Goal: Communication & Community: Answer question/provide support

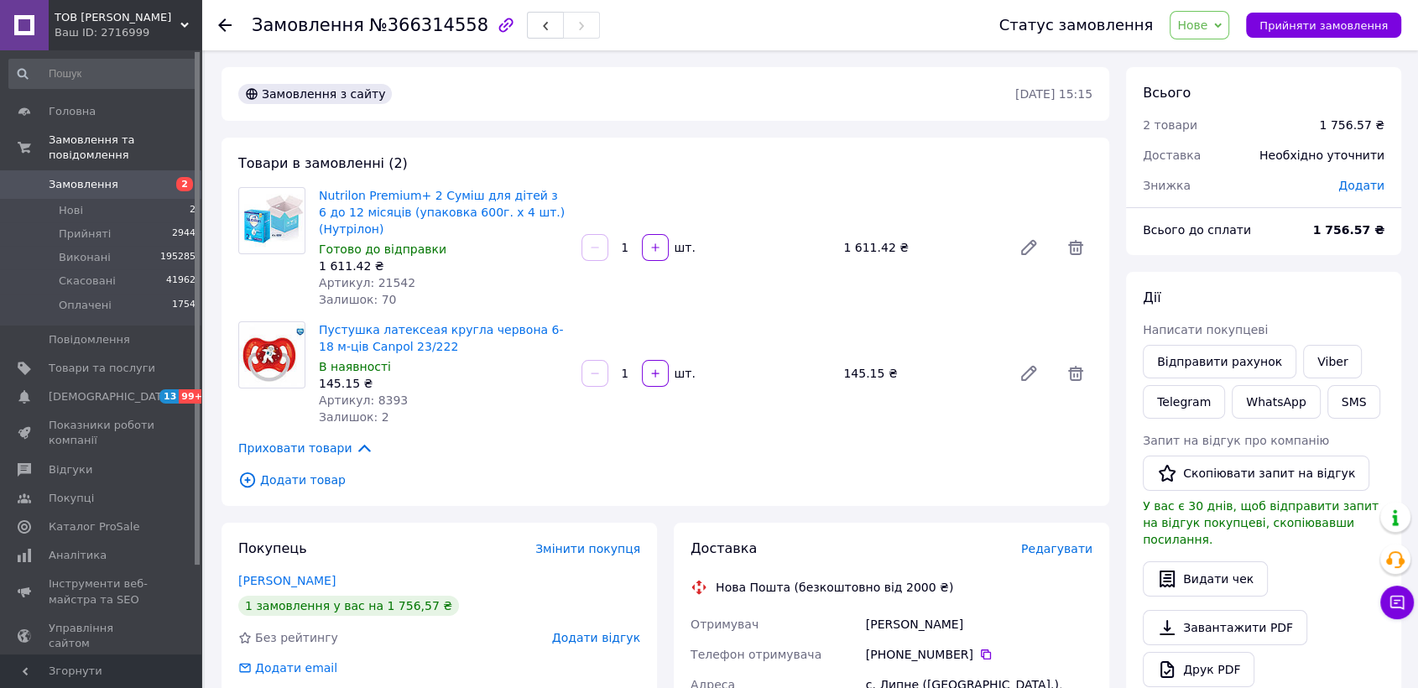
click at [1208, 24] on span "Нове" at bounding box center [1192, 24] width 30 height 13
click at [1229, 58] on li "Прийнято" at bounding box center [1209, 58] width 77 height 25
click at [1403, 595] on icon at bounding box center [1397, 602] width 17 height 17
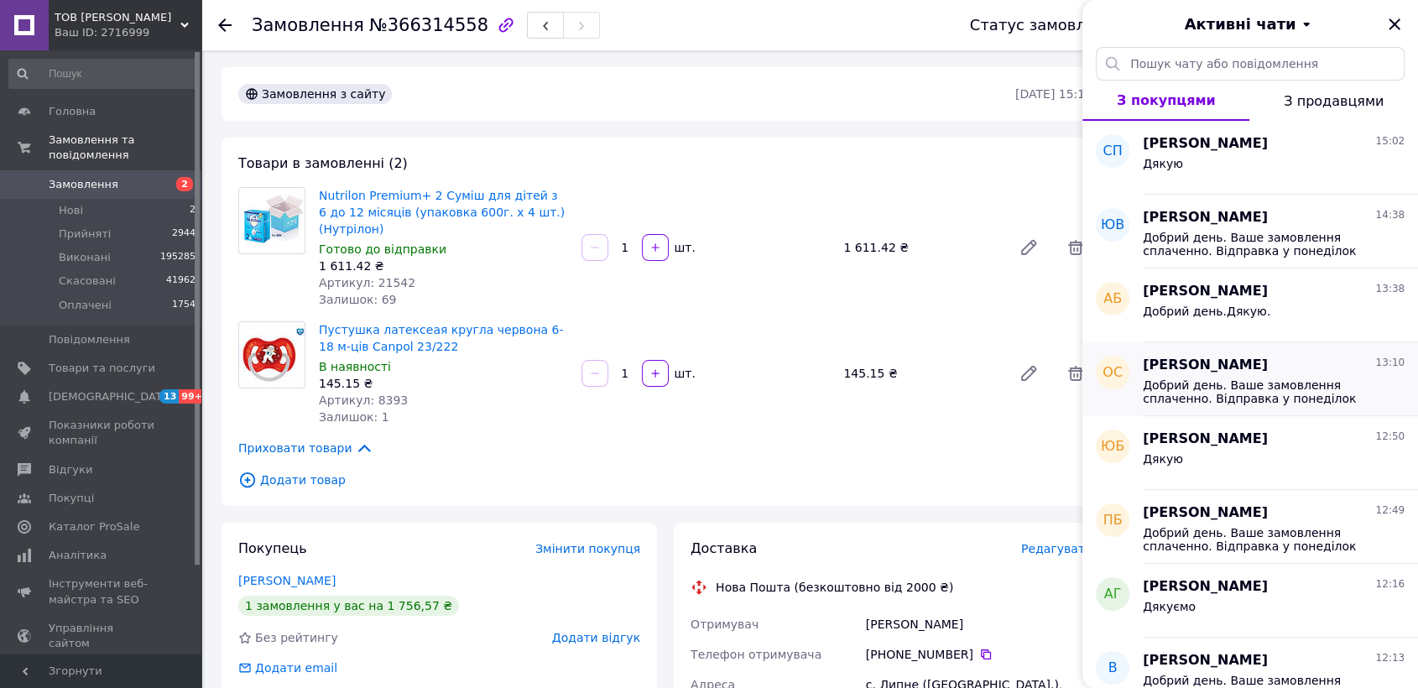
click at [1316, 393] on span "Добрий день. Ваше замовлення сплаченно. Відправка у понеділок ТТН після 18:00. …" at bounding box center [1262, 391] width 238 height 27
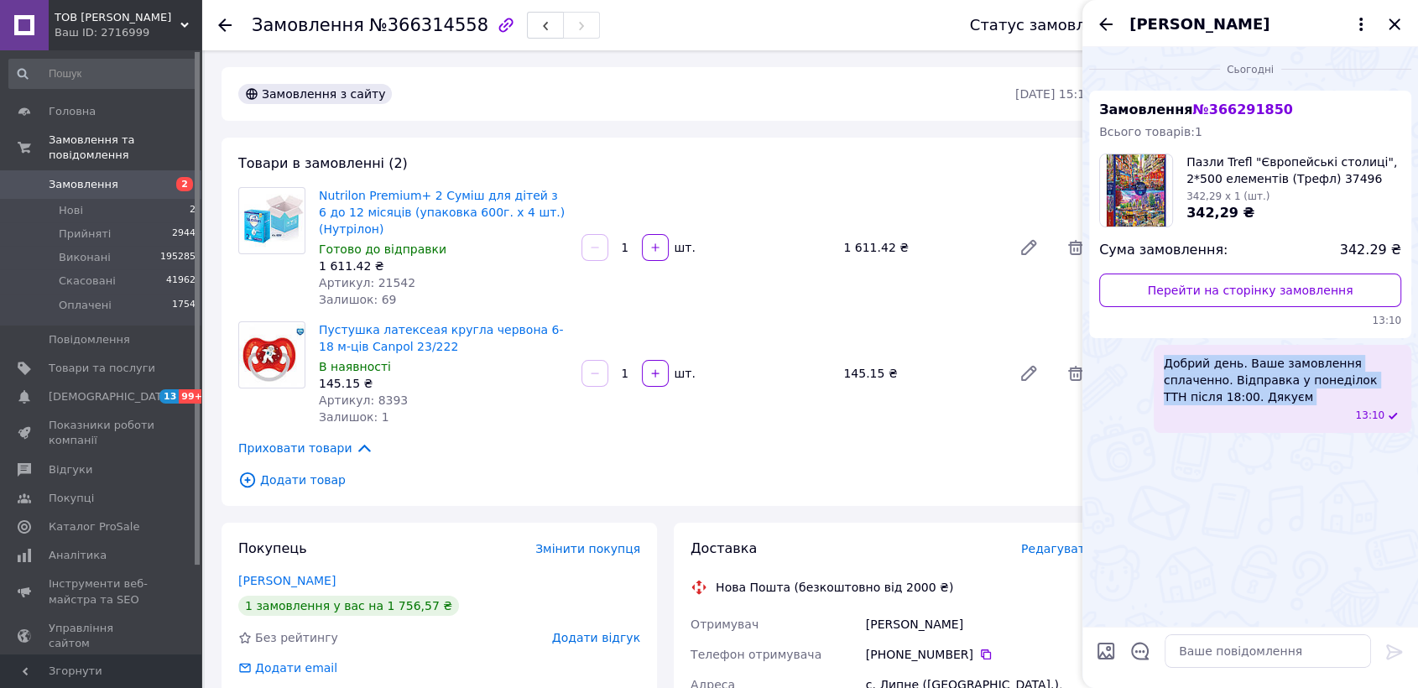
drag, startPoint x: 1165, startPoint y: 358, endPoint x: 1213, endPoint y: 419, distance: 77.6
click at [1213, 419] on div "Добрий день. Ваше замовлення сплаченно. Відправка у понеділок ТТН після 18:00. …" at bounding box center [1283, 389] width 258 height 88
click at [1208, 403] on span "Добрий день. Ваше замовлення сплаченно. Відправка у понеділок ТТН після 18:00. …" at bounding box center [1282, 380] width 237 height 50
click at [1208, 399] on span "Добрий день. Ваше замовлення сплаченно. Відправка у понеділок ТТН після 18:00. …" at bounding box center [1282, 380] width 237 height 50
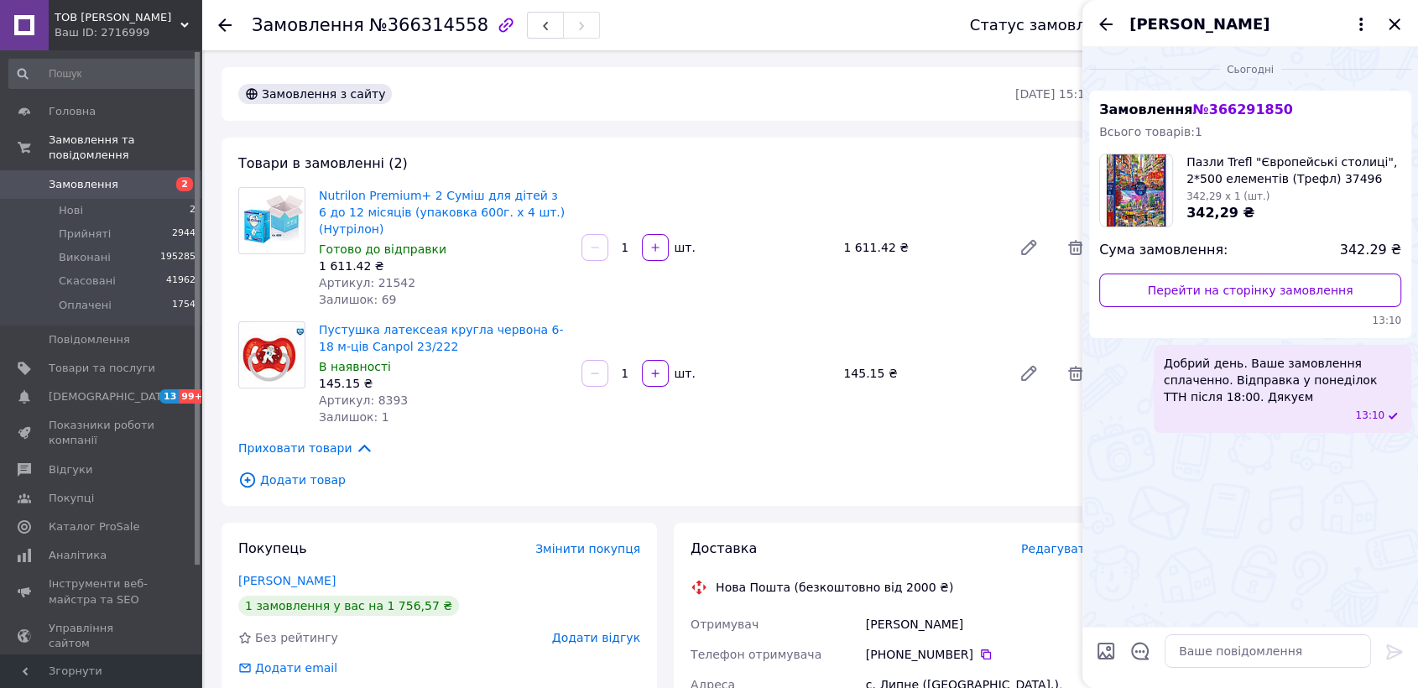
click at [1205, 396] on span "Добрий день. Ваше замовлення сплаченно. Відправка у понеділок ТТН після 18:00. …" at bounding box center [1282, 380] width 237 height 50
click at [1101, 26] on icon "Назад" at bounding box center [1105, 24] width 13 height 13
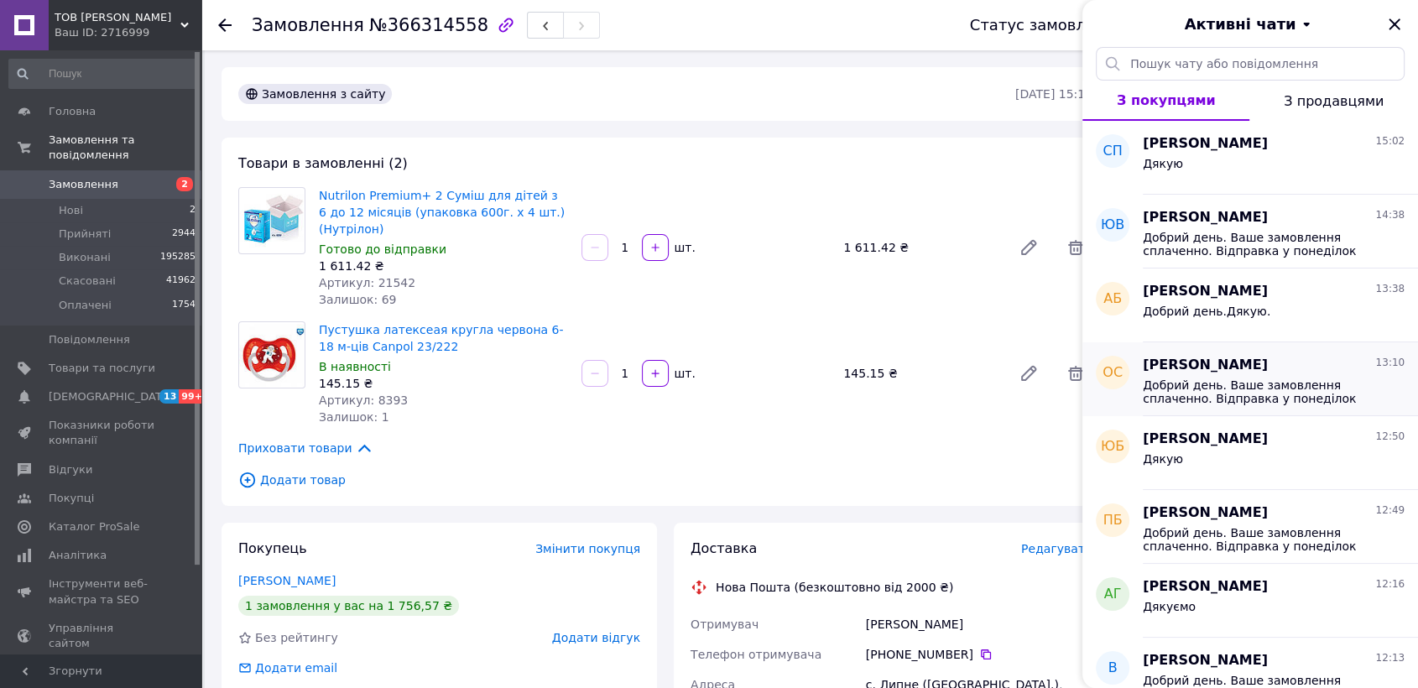
click at [1258, 404] on span "Добрий день. Ваше замовлення сплаченно. Відправка у понеділок ТТН після 18:00. …" at bounding box center [1262, 391] width 238 height 27
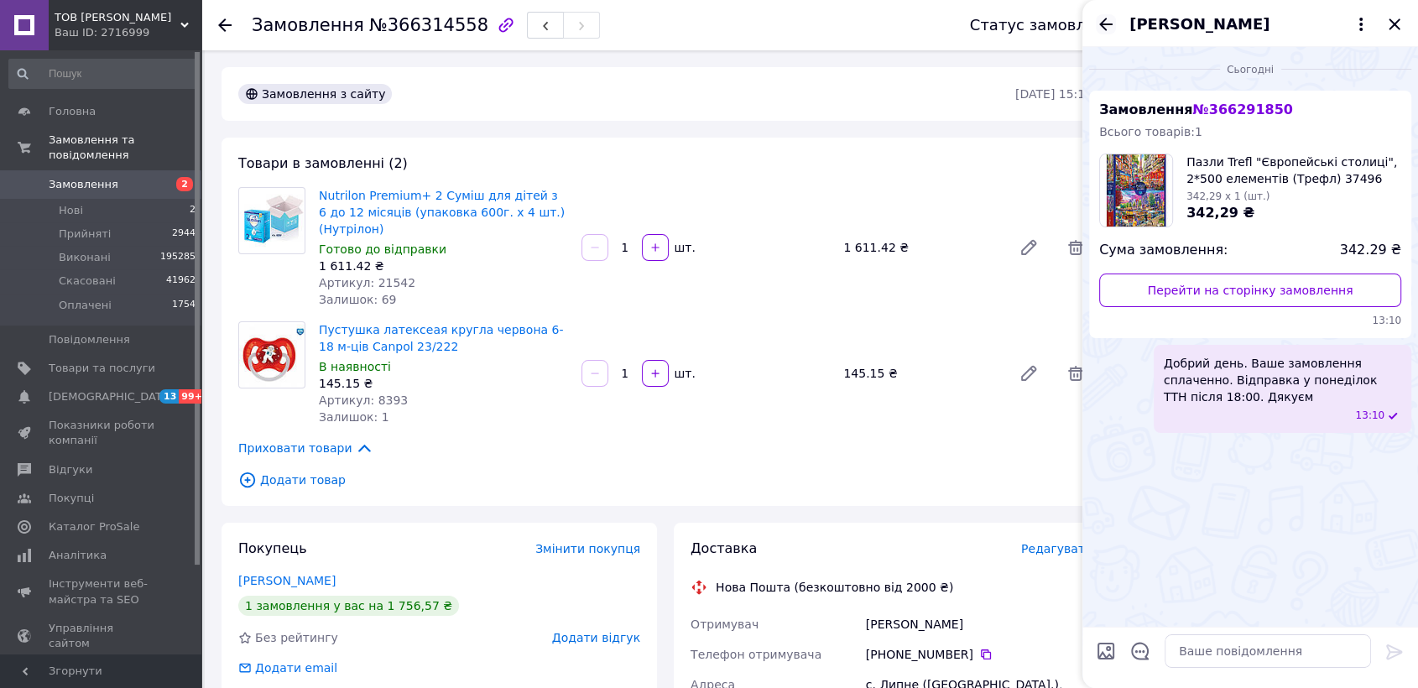
click at [1101, 29] on icon "Назад" at bounding box center [1106, 24] width 20 height 20
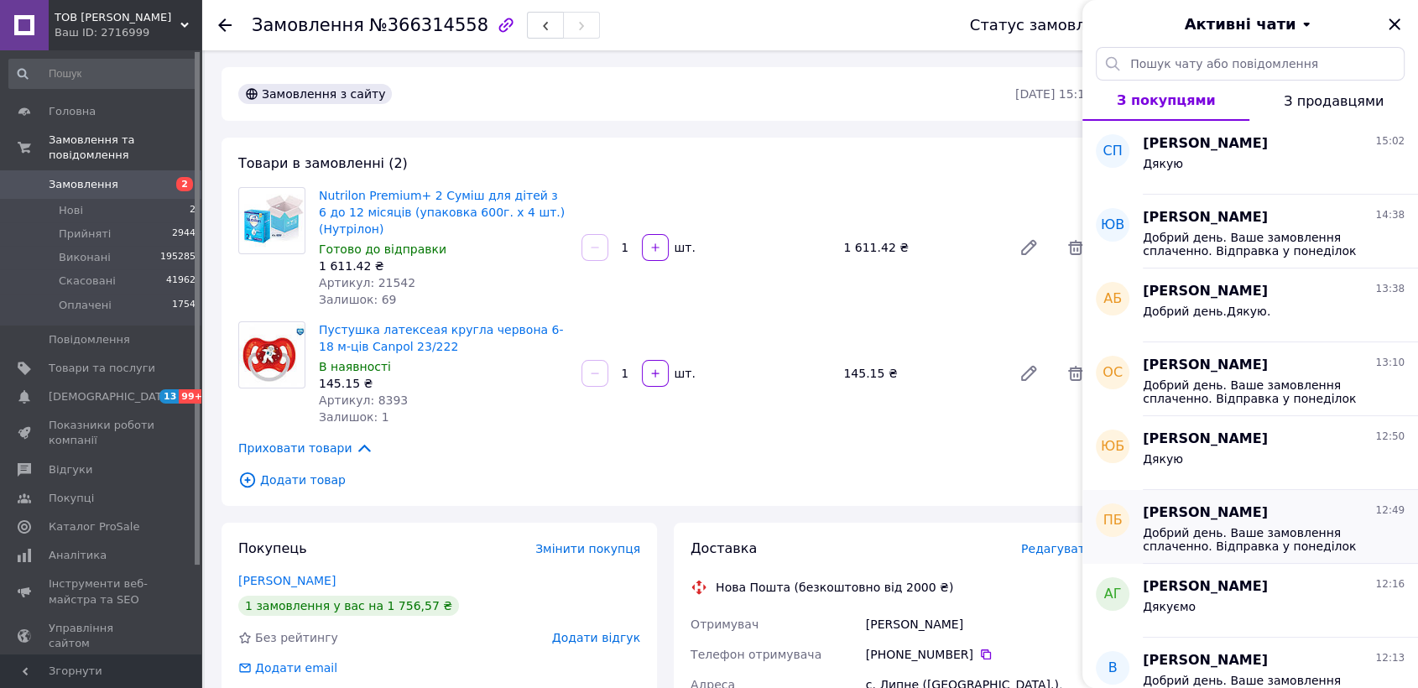
click at [1265, 546] on span "Добрий день. Ваше замовлення сплаченно. Відправка у понеділок ТТН після 18:00. …" at bounding box center [1262, 539] width 238 height 27
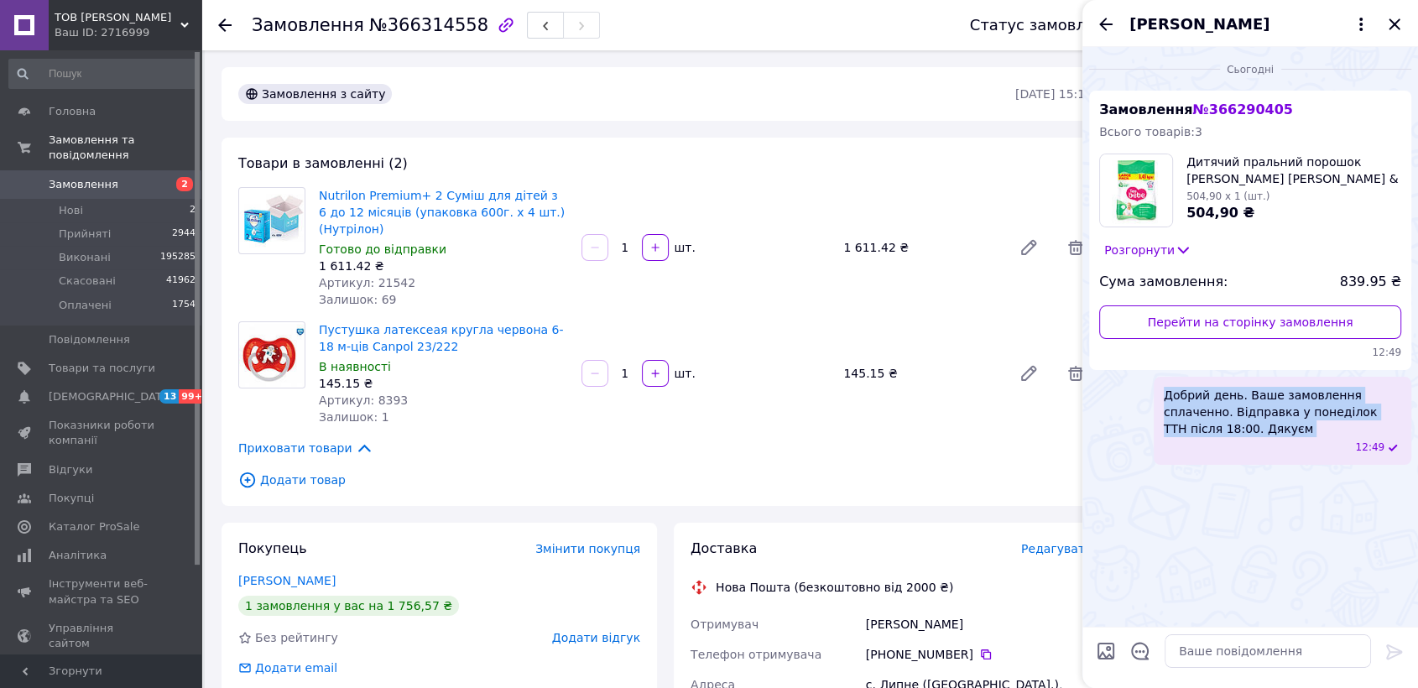
drag, startPoint x: 1166, startPoint y: 394, endPoint x: 1236, endPoint y: 440, distance: 83.6
click at [1236, 440] on div "Добрий день. Ваше замовлення сплаченно. Відправка у понеділок ТТН після 18:00. …" at bounding box center [1283, 421] width 258 height 88
click at [1230, 438] on div "Добрий день. Ваше замовлення сплаченно. Відправка у понеділок ТТН після 18:00. …" at bounding box center [1283, 421] width 258 height 88
click at [1230, 441] on div "12:49" at bounding box center [1286, 448] width 231 height 14
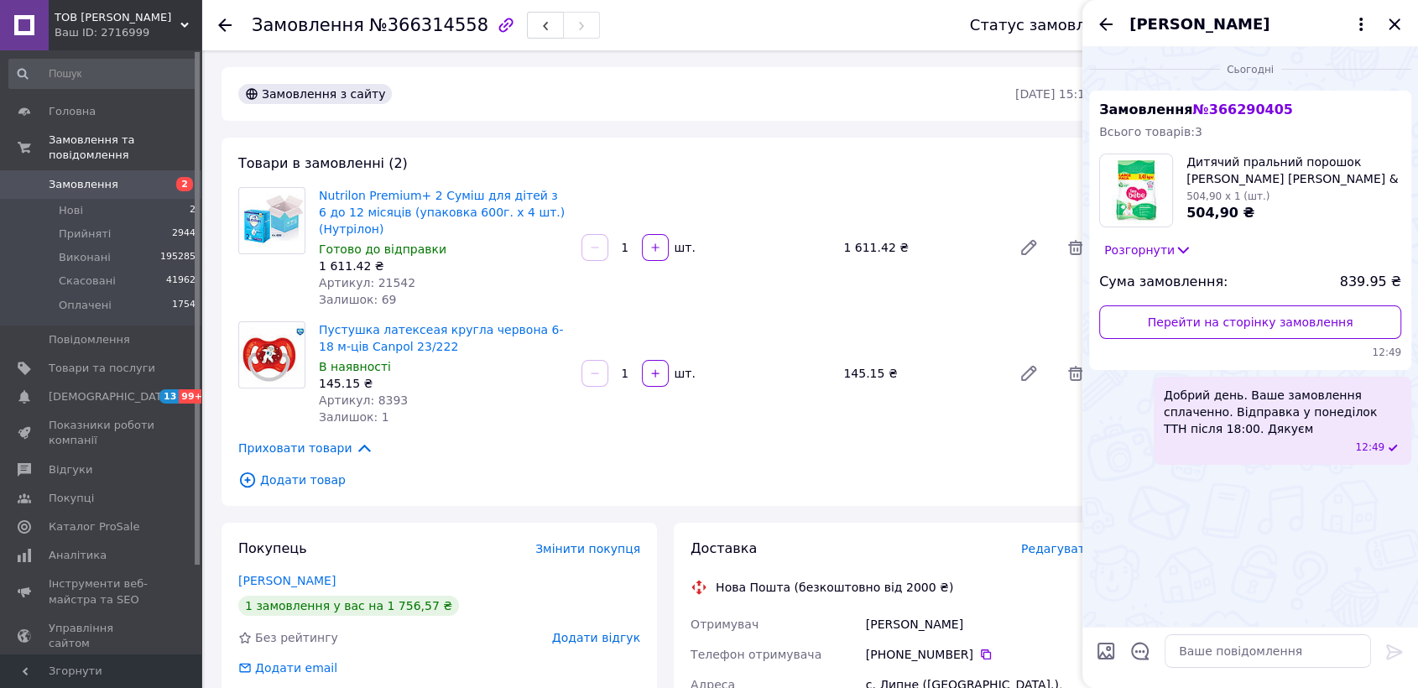
click at [1222, 446] on div "12:49" at bounding box center [1286, 448] width 231 height 14
drag, startPoint x: 1162, startPoint y: 394, endPoint x: 1224, endPoint y: 441, distance: 77.9
click at [1236, 449] on div "Добрий день. Ваше замовлення сплаченно. Відправка у понеділок ТТН після 18:00. …" at bounding box center [1283, 421] width 258 height 88
copy span "Добрий день. Ваше замовлення сплаченно. Відправка у понеділок ТТН після 18:00. …"
click at [1396, 27] on icon "Закрити" at bounding box center [1394, 23] width 11 height 11
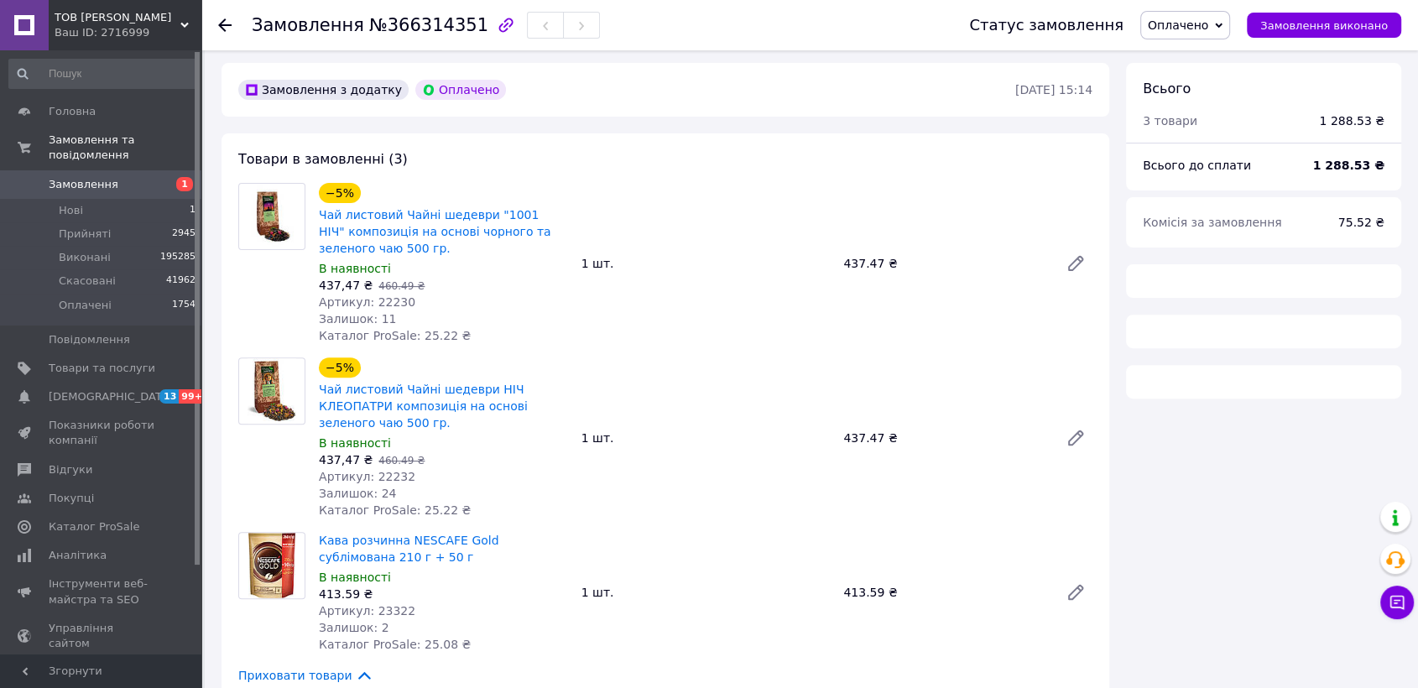
scroll to position [539, 0]
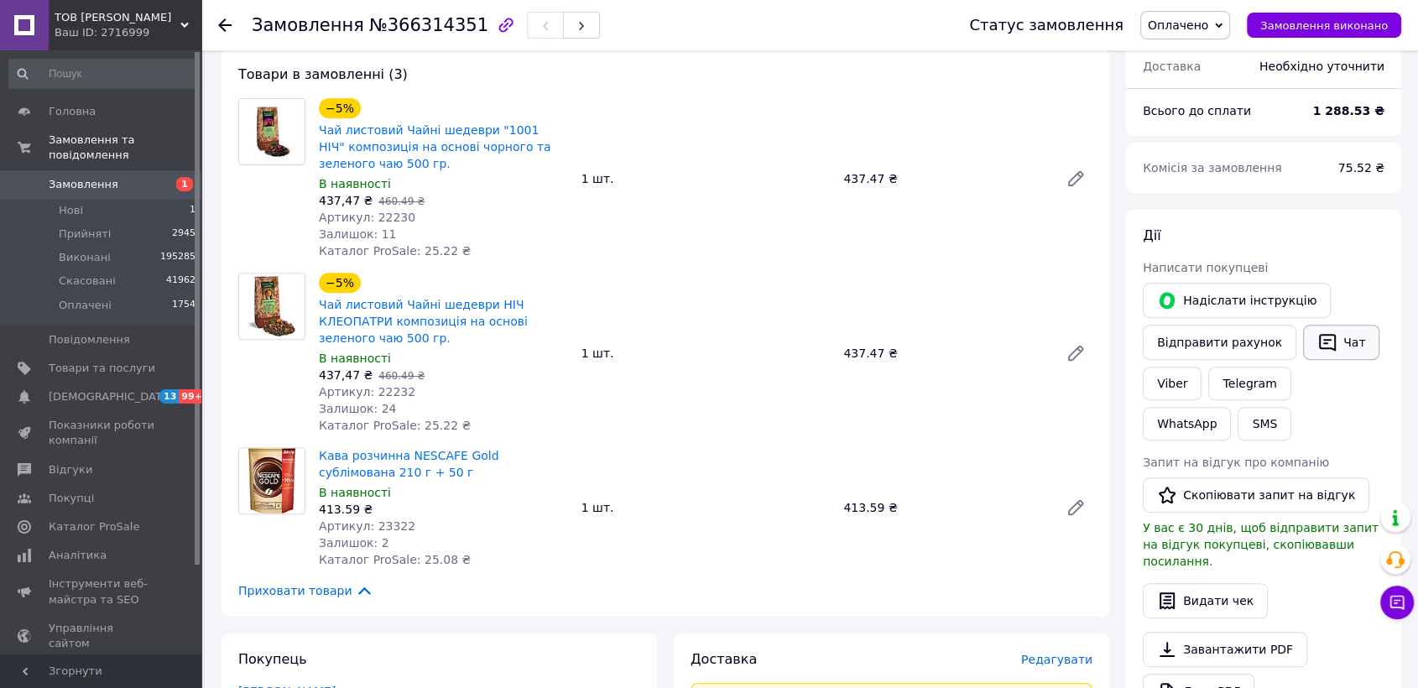
click at [1338, 325] on button "Чат" at bounding box center [1341, 342] width 76 height 35
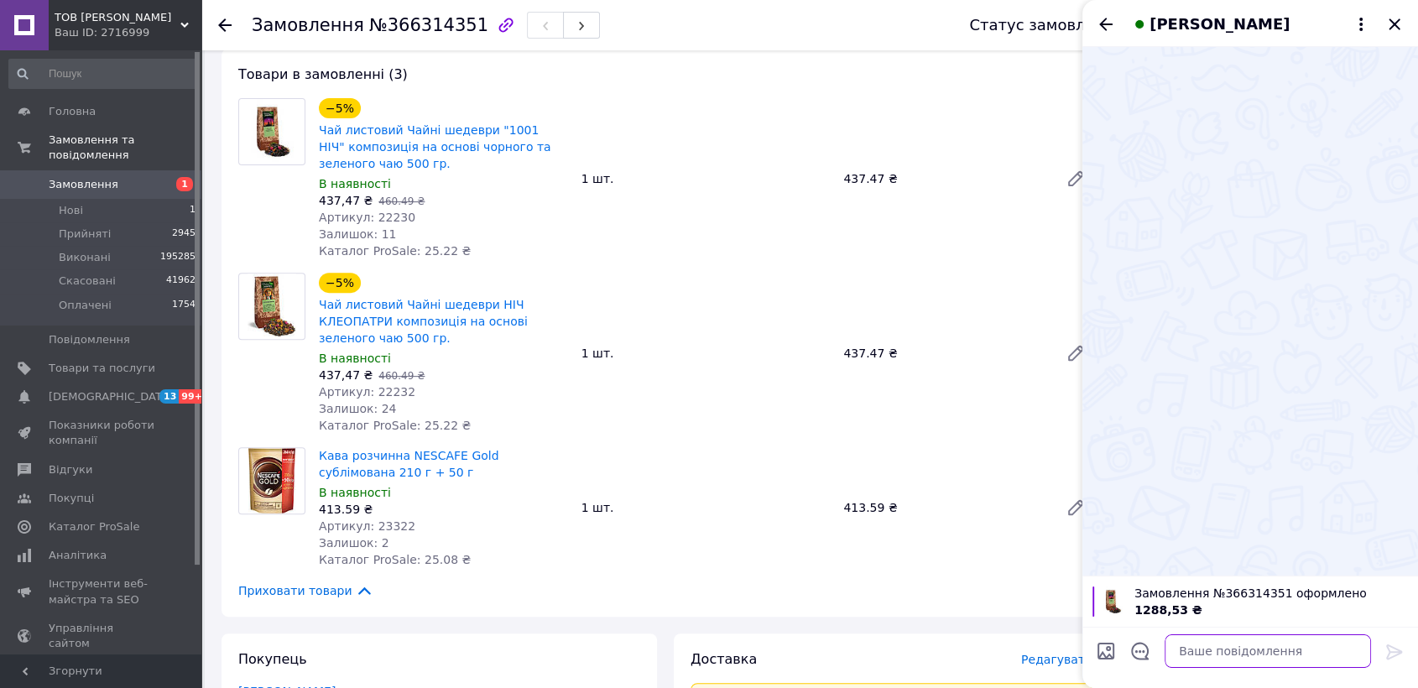
click at [1268, 651] on textarea at bounding box center [1268, 651] width 206 height 34
paste textarea "Добрий день. Ваше замовлення сплаченно. Відправка у понеділок ТТН після 18:00. …"
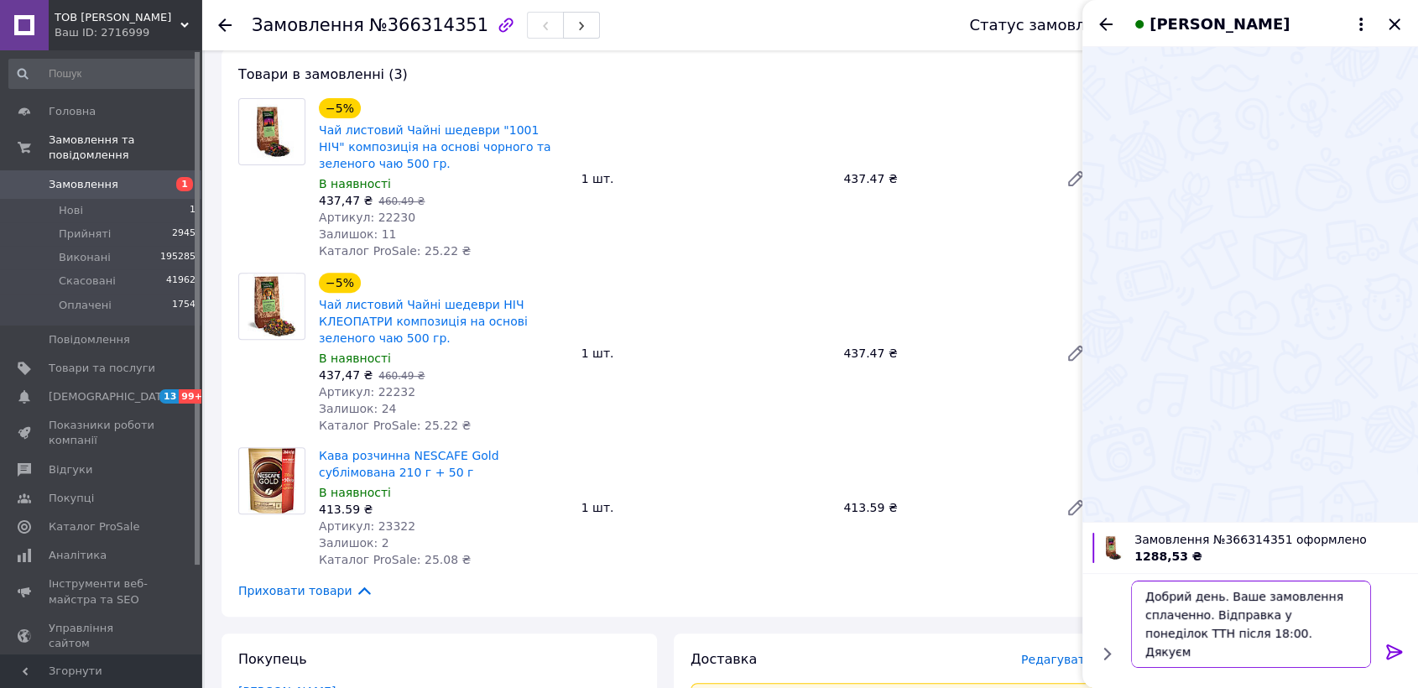
click at [1257, 629] on textarea "Добрий день. Ваше замовлення сплаченно. Відправка у понеділок ТТН після 18:00. …" at bounding box center [1251, 624] width 240 height 87
type textarea "Добрий день. Ваше замовлення сплаченно. Відправка у понеділок ТТН після 18:00. …"
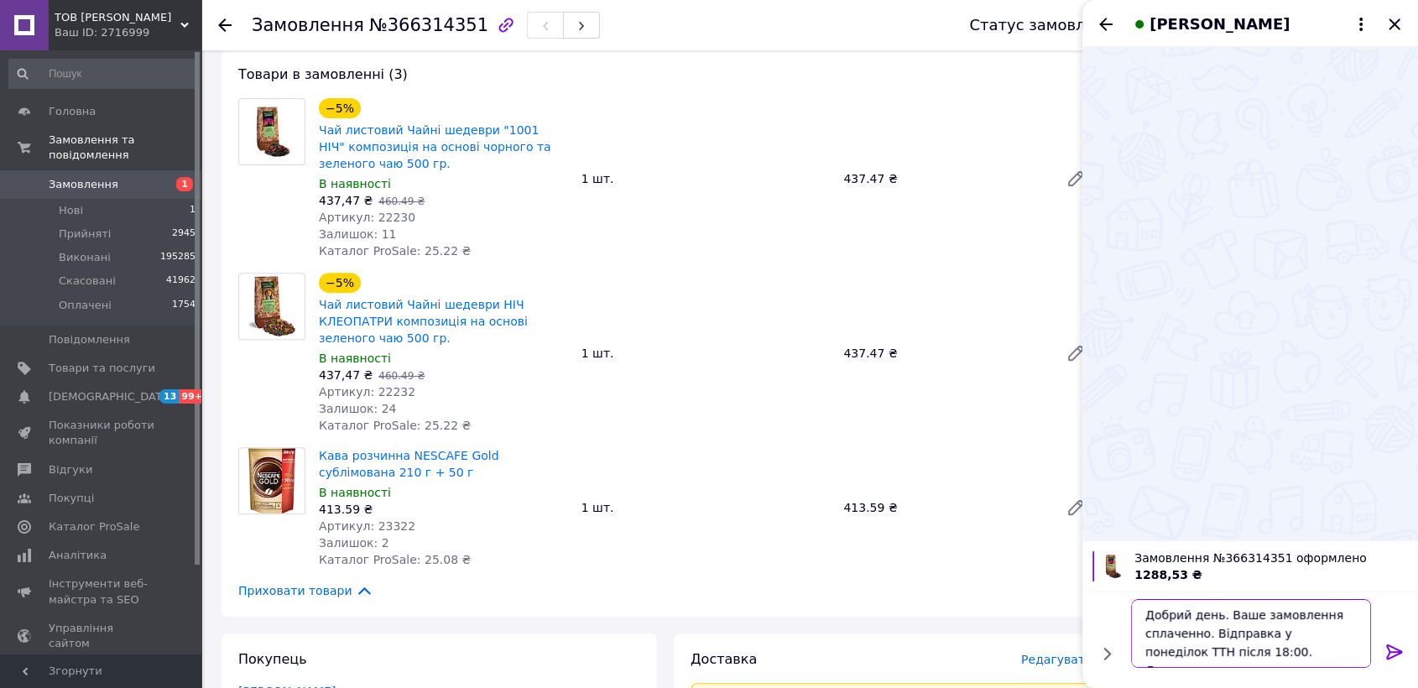
scroll to position [20, 0]
drag, startPoint x: 1145, startPoint y: 610, endPoint x: 1297, endPoint y: 657, distance: 159.0
click at [1297, 657] on textarea "Добрий день. Ваше замовлення сплаченно. Відправка у понеділок ТТН після 18:00. …" at bounding box center [1251, 633] width 240 height 69
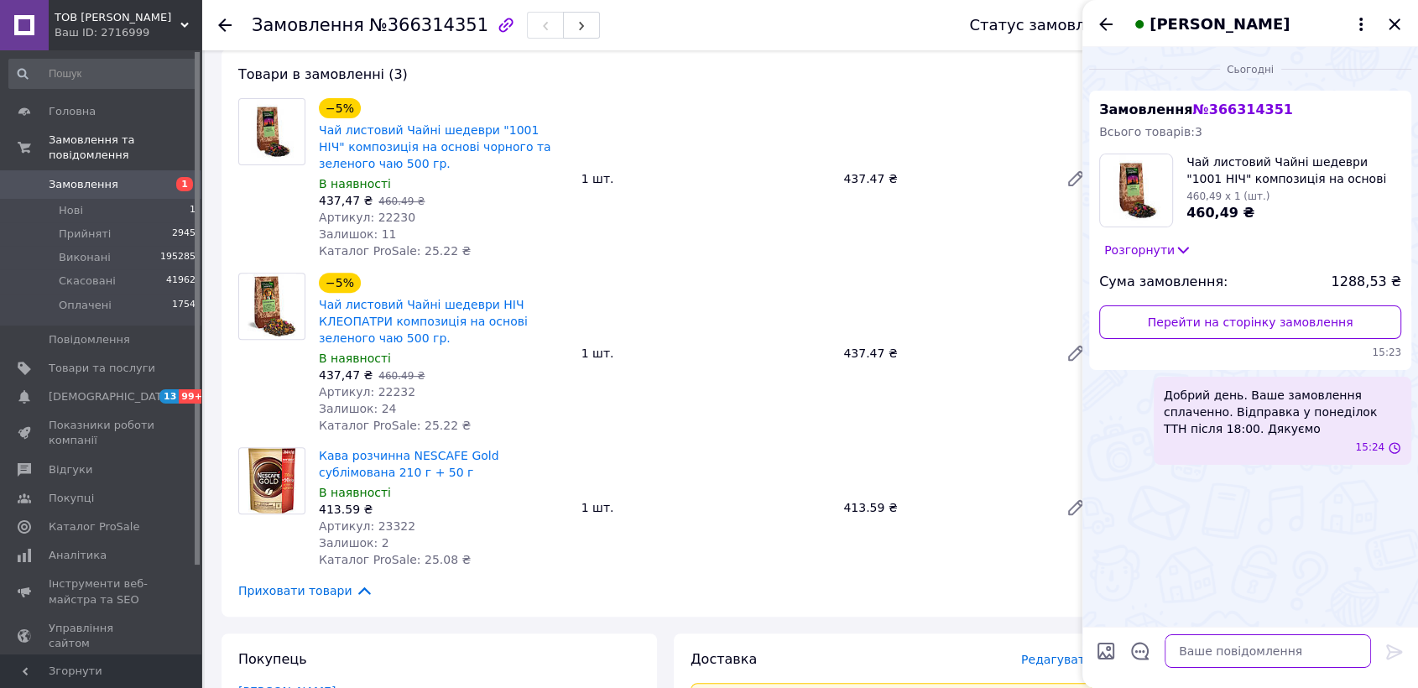
scroll to position [0, 0]
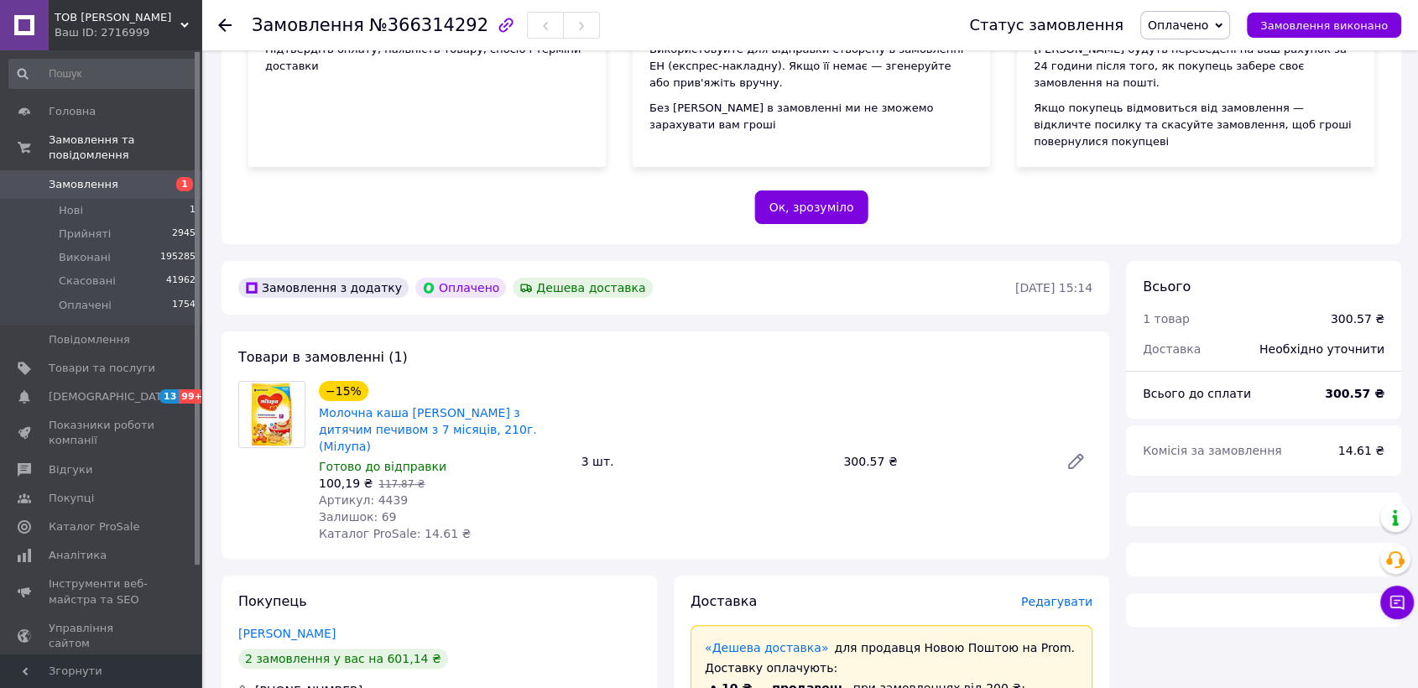
scroll to position [466, 0]
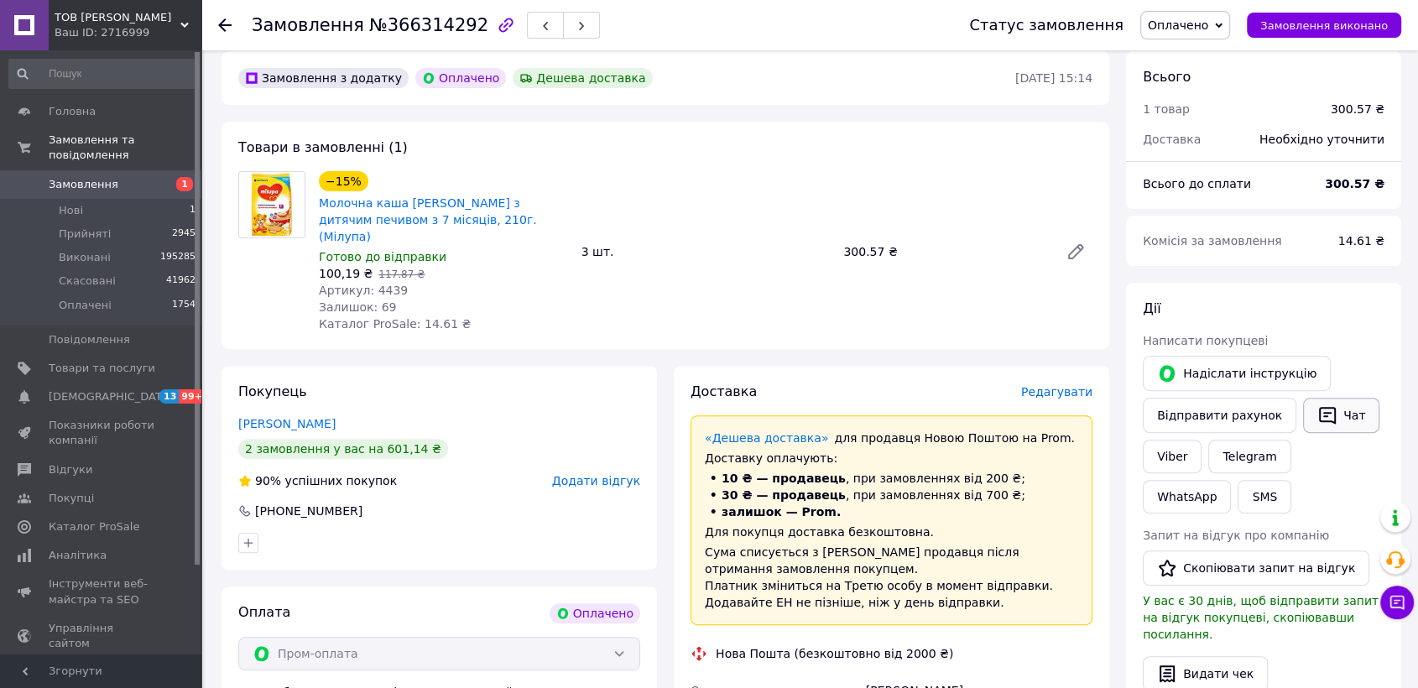
click at [1349, 398] on button "Чат" at bounding box center [1341, 415] width 76 height 35
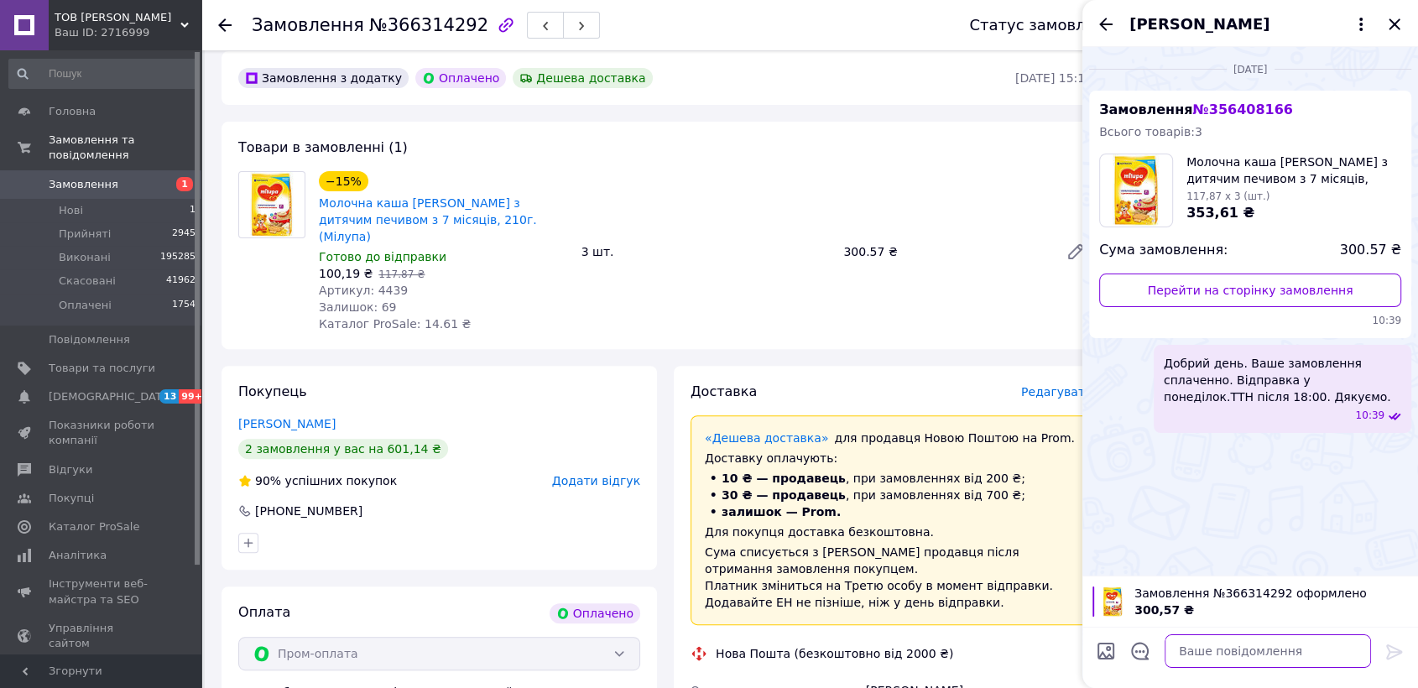
click at [1250, 646] on textarea at bounding box center [1268, 651] width 206 height 34
paste textarea "Добрий день. Ваше замовлення сплаченно. Відправка у понеділок ТТН після 18:00. …"
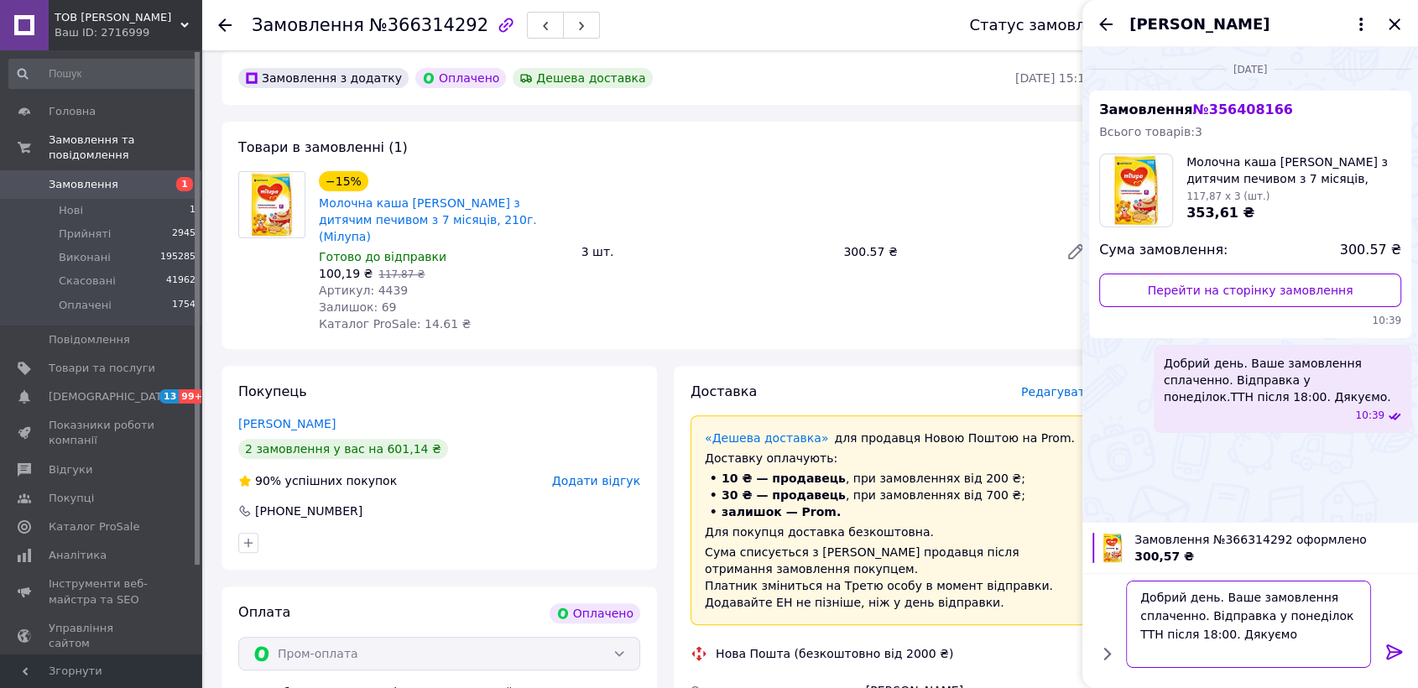
scroll to position [1, 0]
type textarea "Добрий день. Ваше замовлення сплаченно. Відправка у понеділок ТТН після 18:00. …"
click at [1391, 647] on icon at bounding box center [1395, 652] width 20 height 20
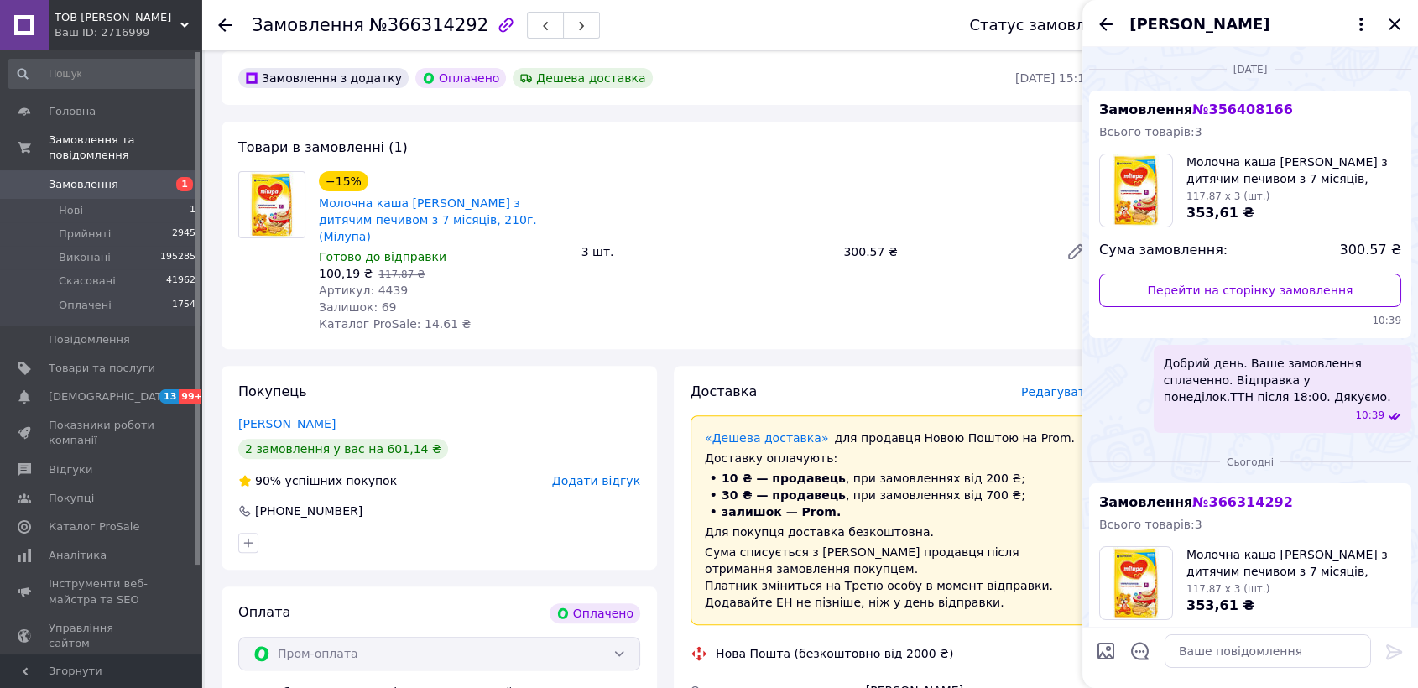
scroll to position [0, 0]
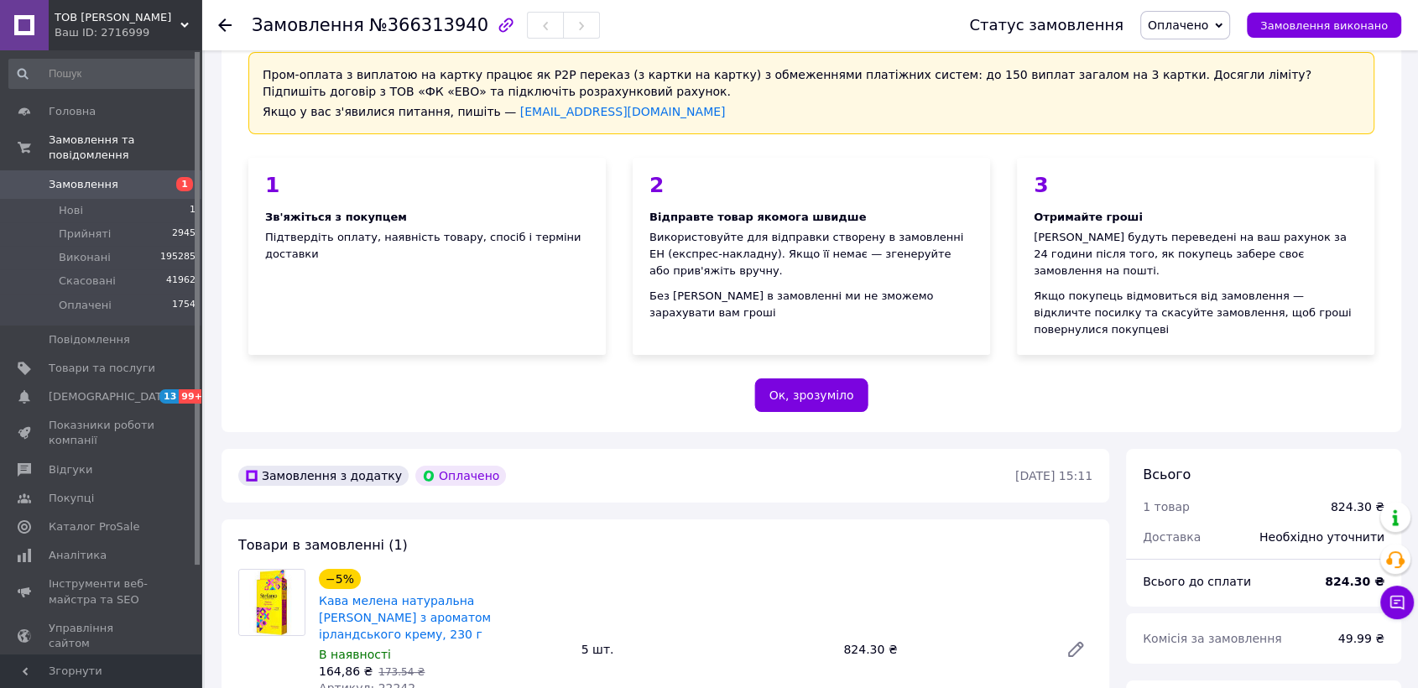
scroll to position [373, 0]
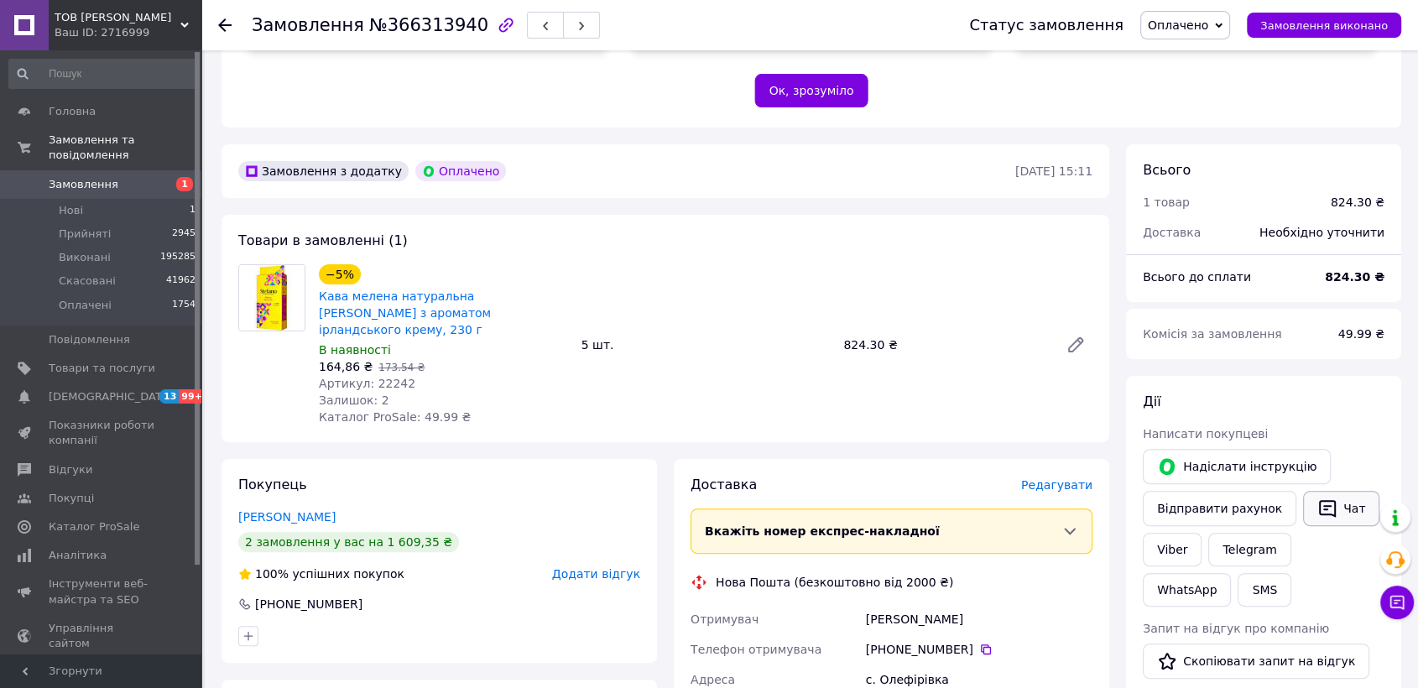
click at [1318, 498] on icon "button" at bounding box center [1328, 508] width 20 height 20
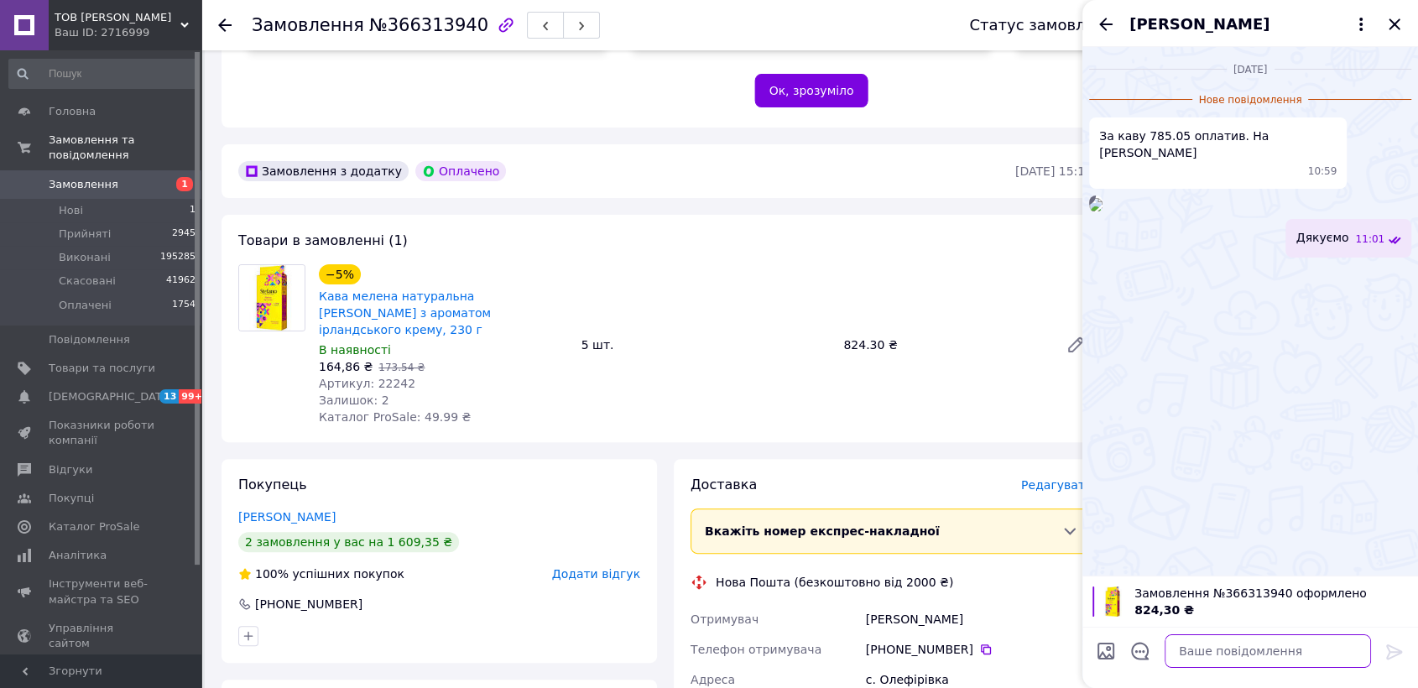
click at [1271, 652] on textarea at bounding box center [1268, 651] width 206 height 34
paste textarea "Добрий день. Ваше замовлення сплаченно. Відправка у понеділок ТТН після 18:00. …"
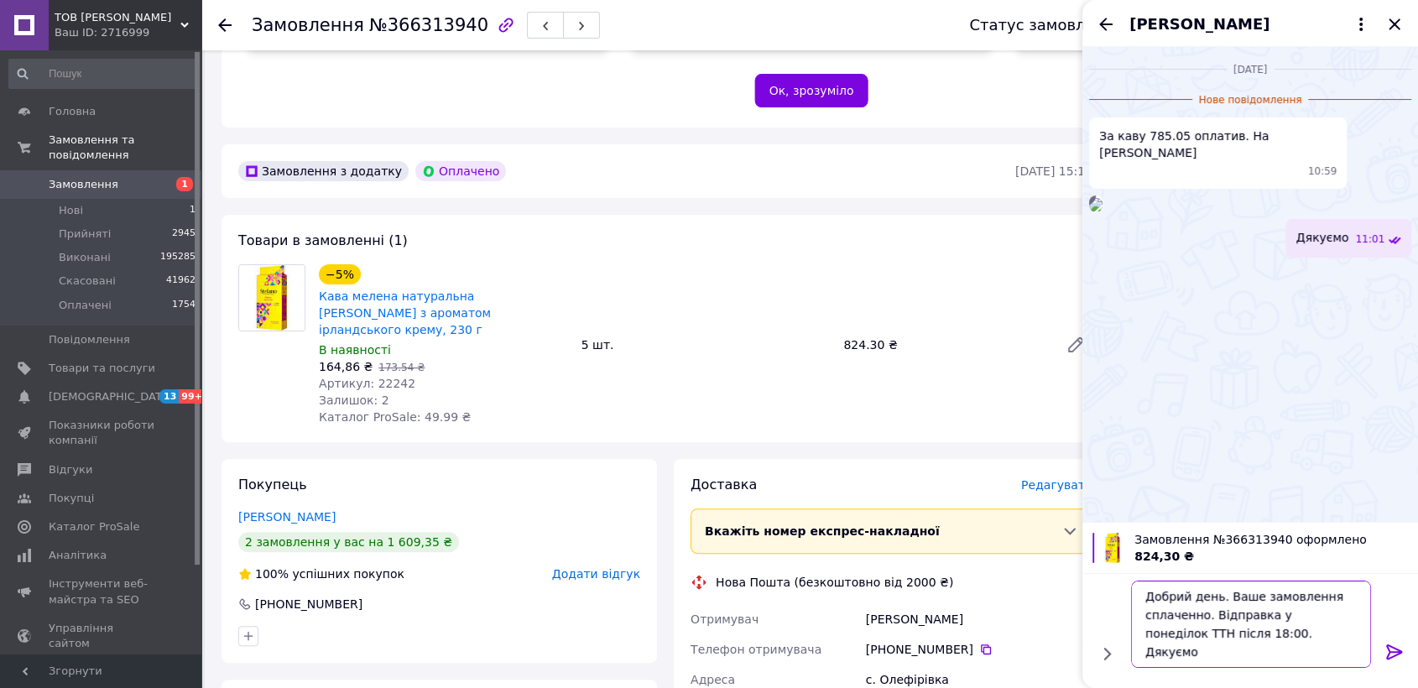
type textarea "Добрий день. Ваше замовлення сплаченно. Відправка у понеділок ТТН після 18:00. …"
click at [1396, 646] on icon at bounding box center [1395, 652] width 20 height 20
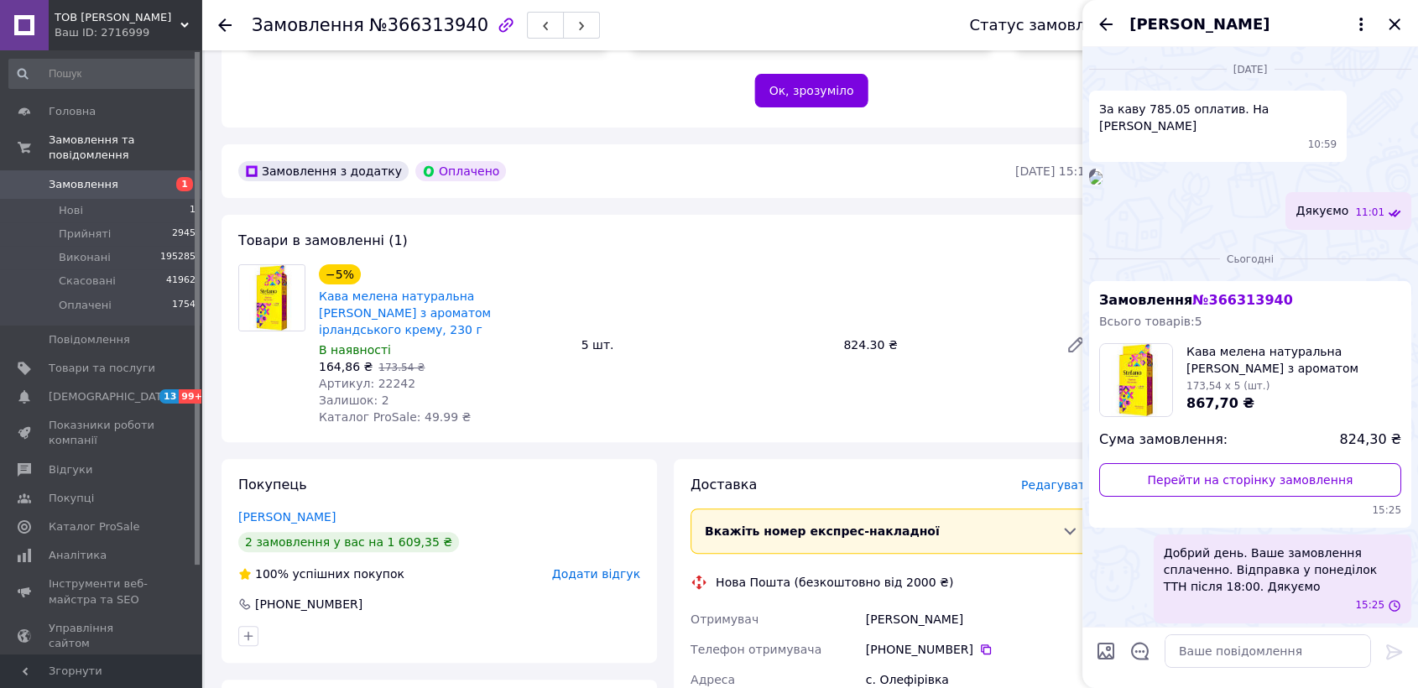
scroll to position [0, 0]
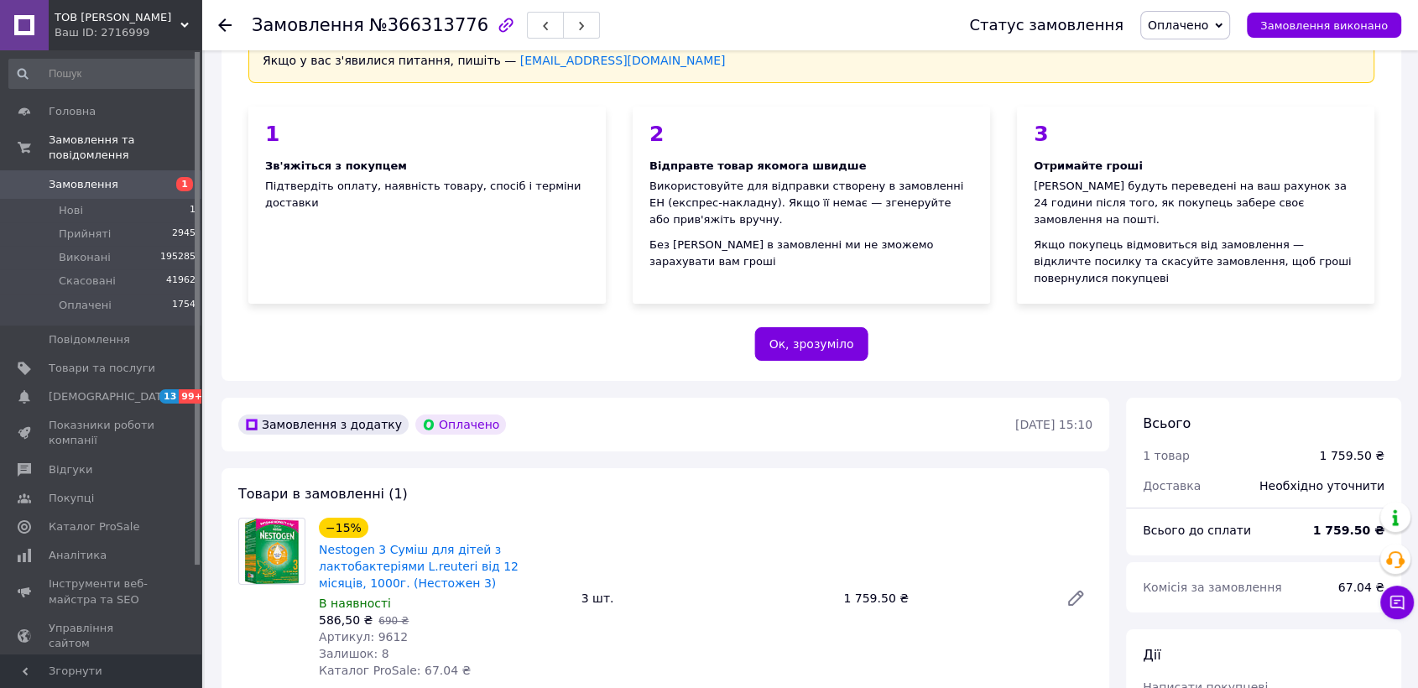
scroll to position [466, 0]
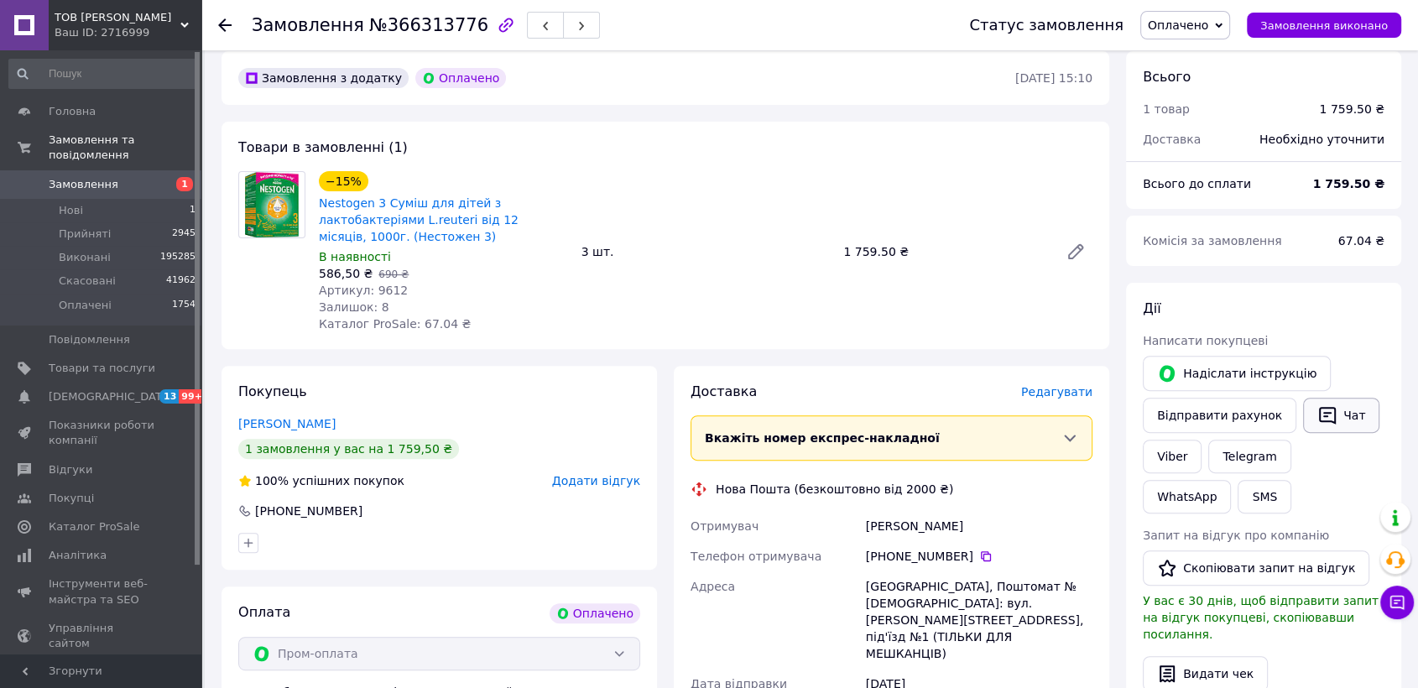
click at [1329, 398] on button "Чат" at bounding box center [1341, 415] width 76 height 35
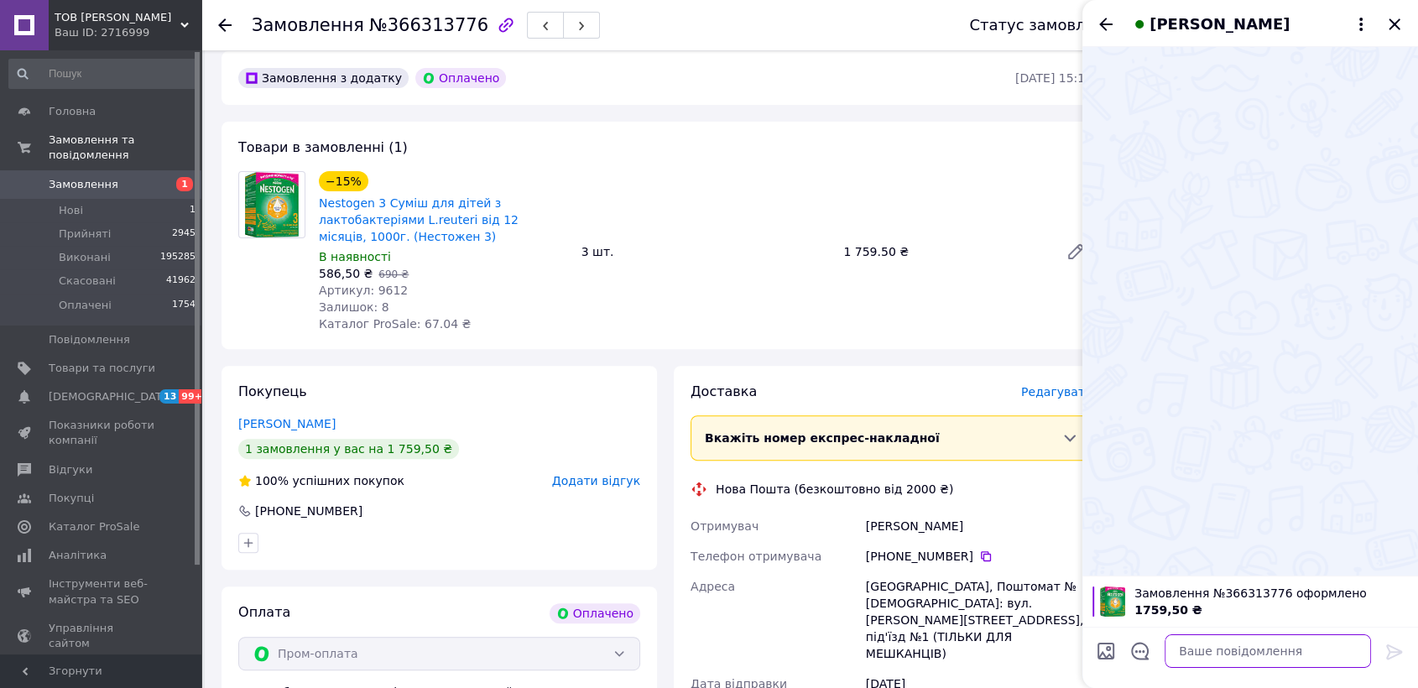
click at [1222, 646] on textarea at bounding box center [1268, 651] width 206 height 34
paste textarea "Добрий день. Ваше замовлення сплаченно. Відправка у понеділок ТТН після 18:00. …"
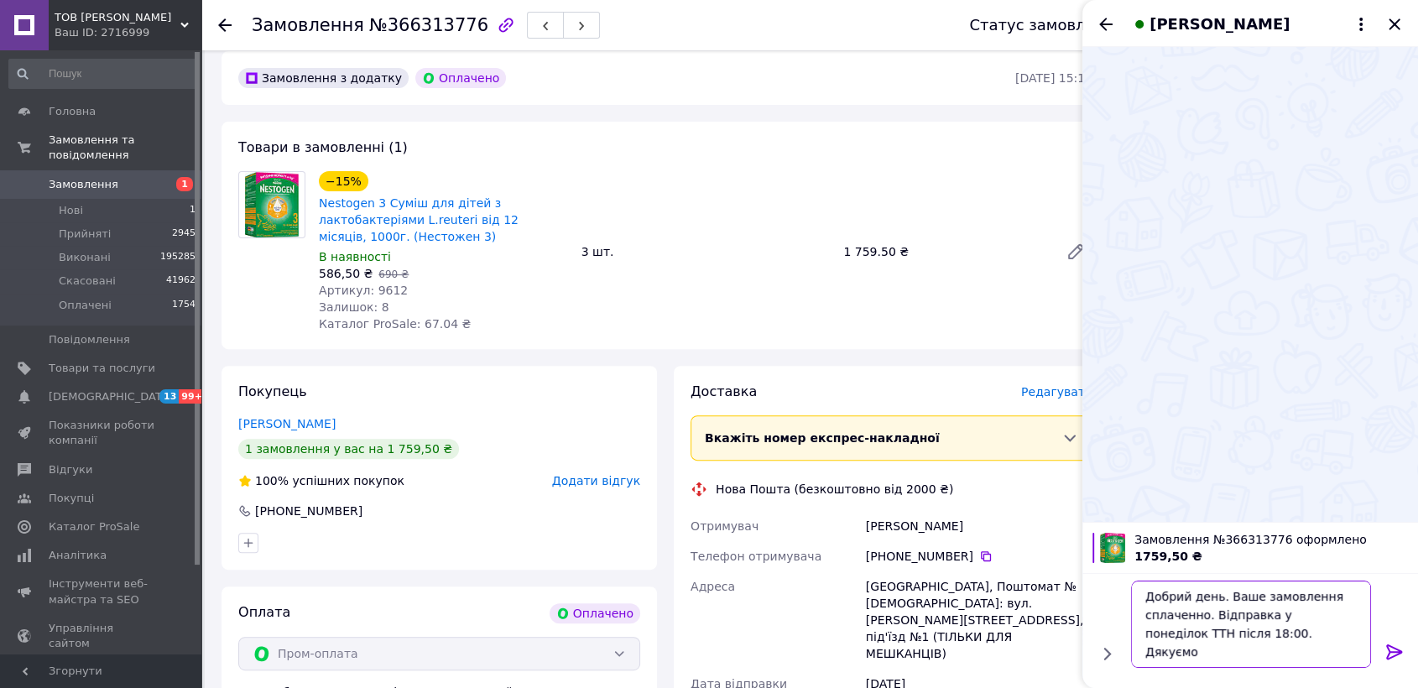
type textarea "Добрий день. Ваше замовлення сплаченно. Відправка у понеділок ТТН після 18:00. …"
click at [1393, 649] on icon at bounding box center [1395, 652] width 20 height 20
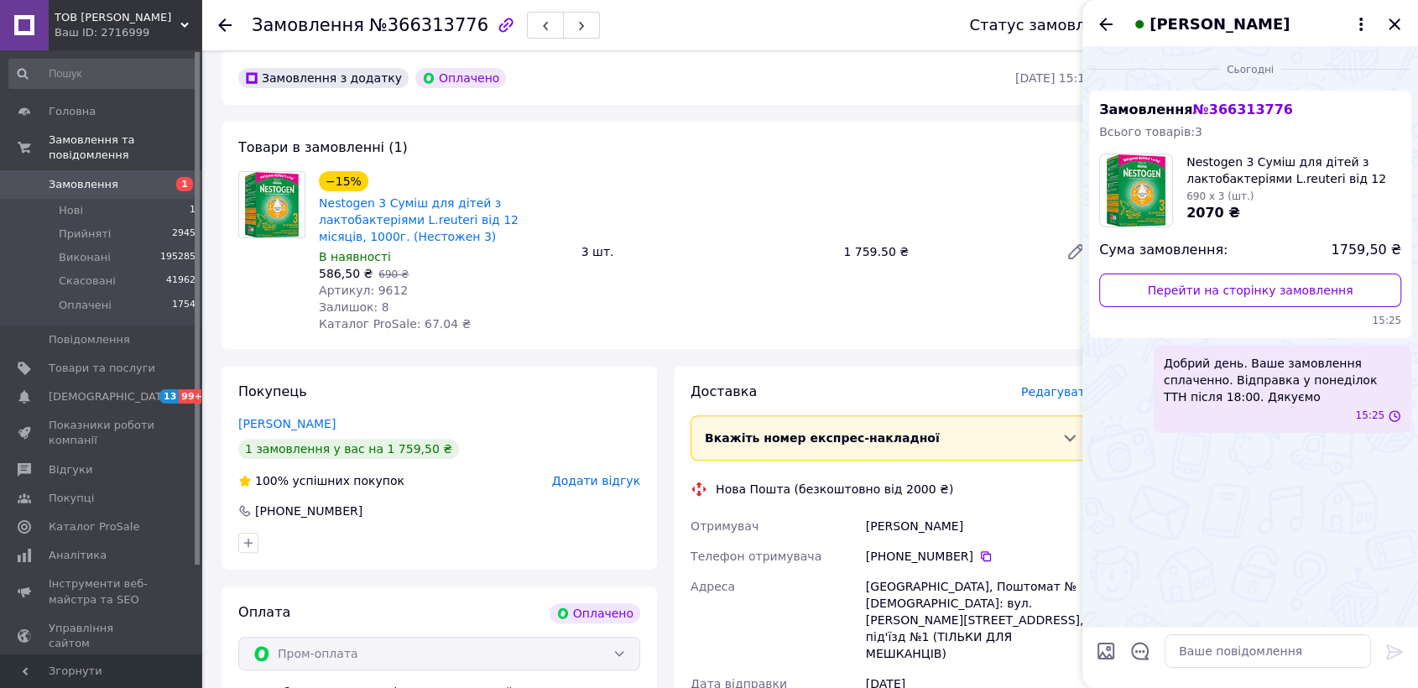
scroll to position [0, 0]
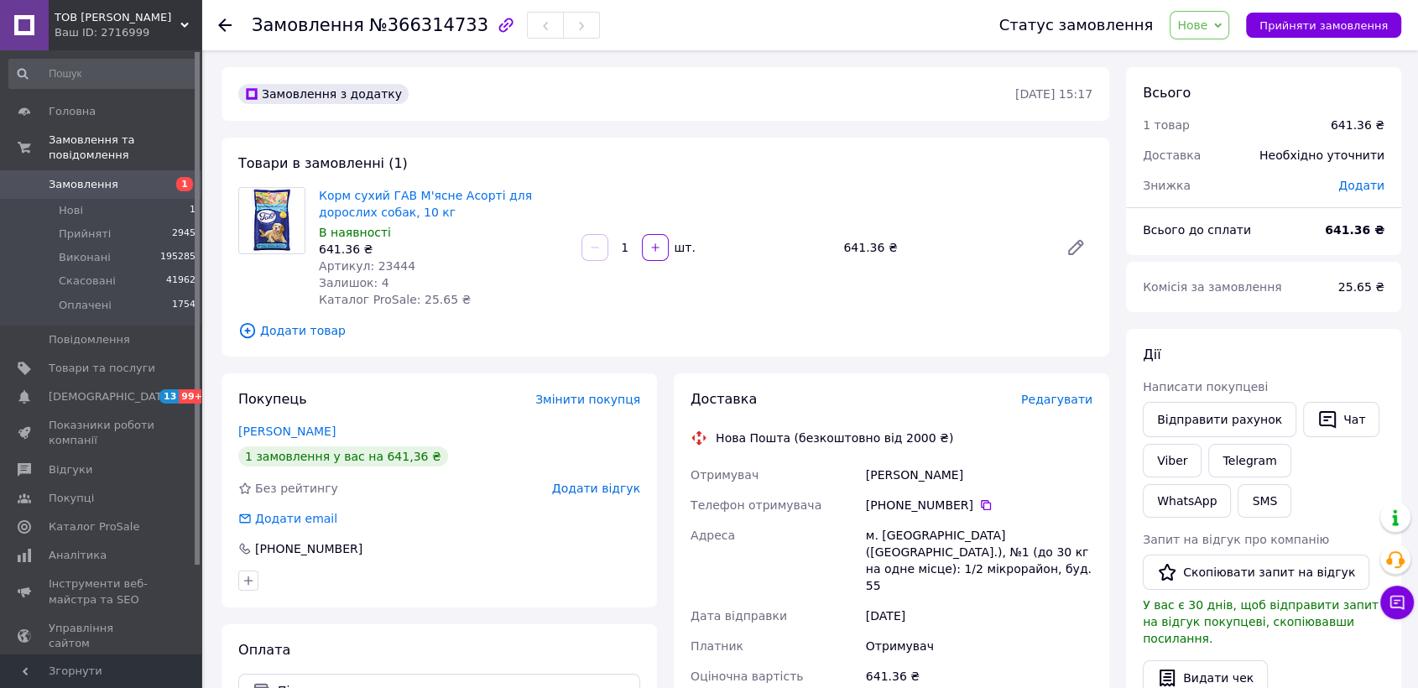
click at [1208, 23] on span "Нове" at bounding box center [1192, 24] width 30 height 13
click at [1229, 53] on li "Прийнято" at bounding box center [1209, 58] width 77 height 25
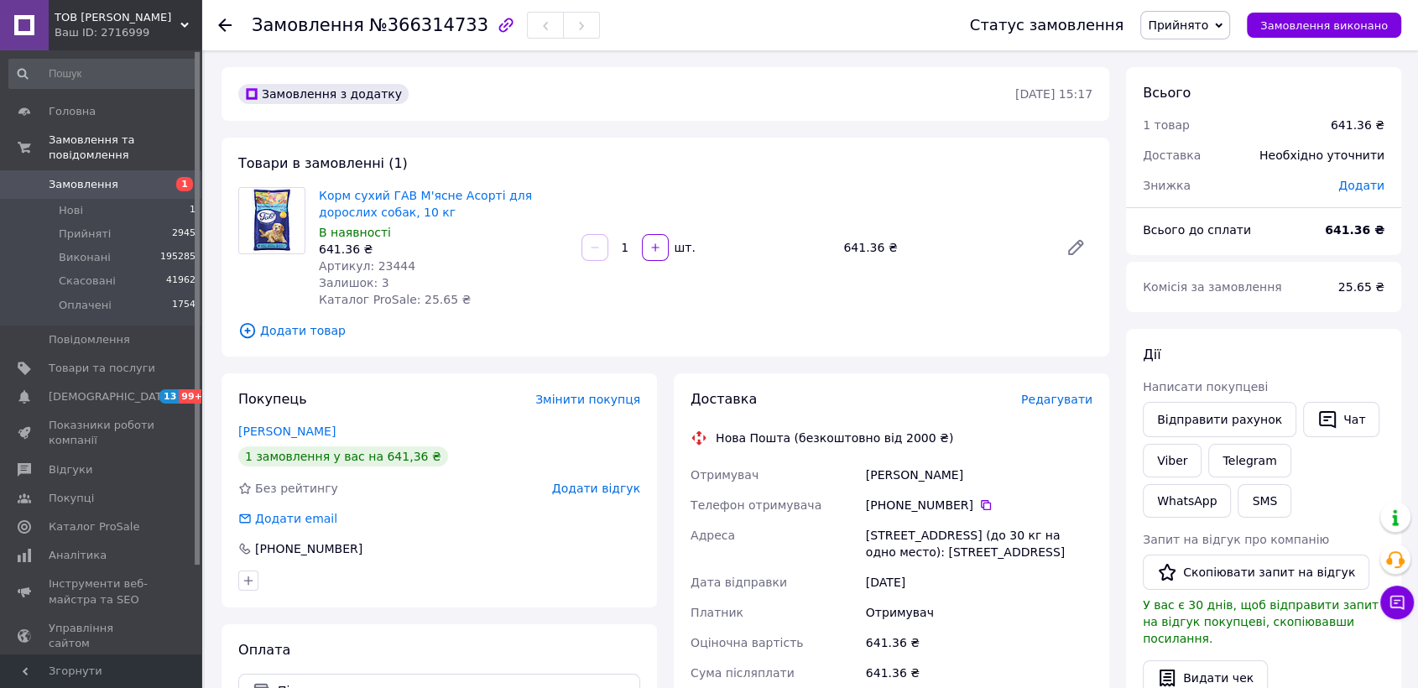
click at [91, 177] on span "Замовлення" at bounding box center [84, 184] width 70 height 15
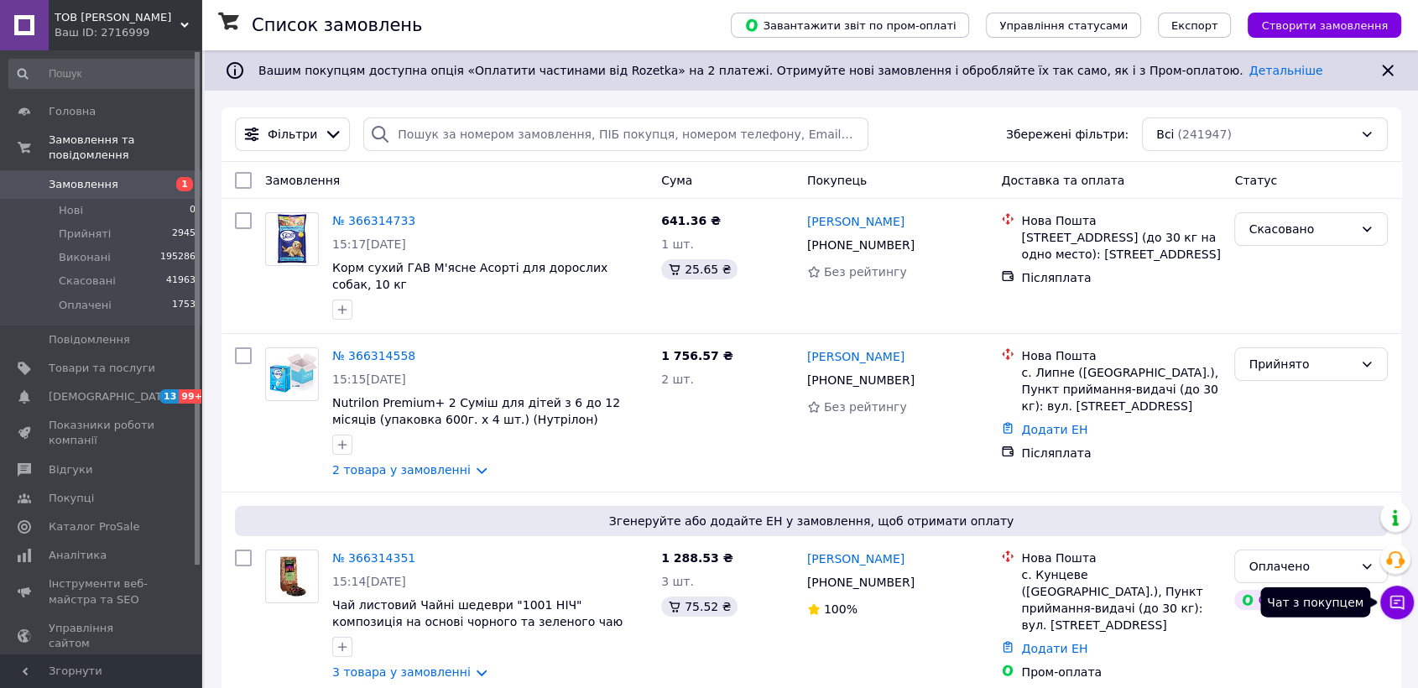
click at [1401, 603] on icon at bounding box center [1397, 602] width 17 height 17
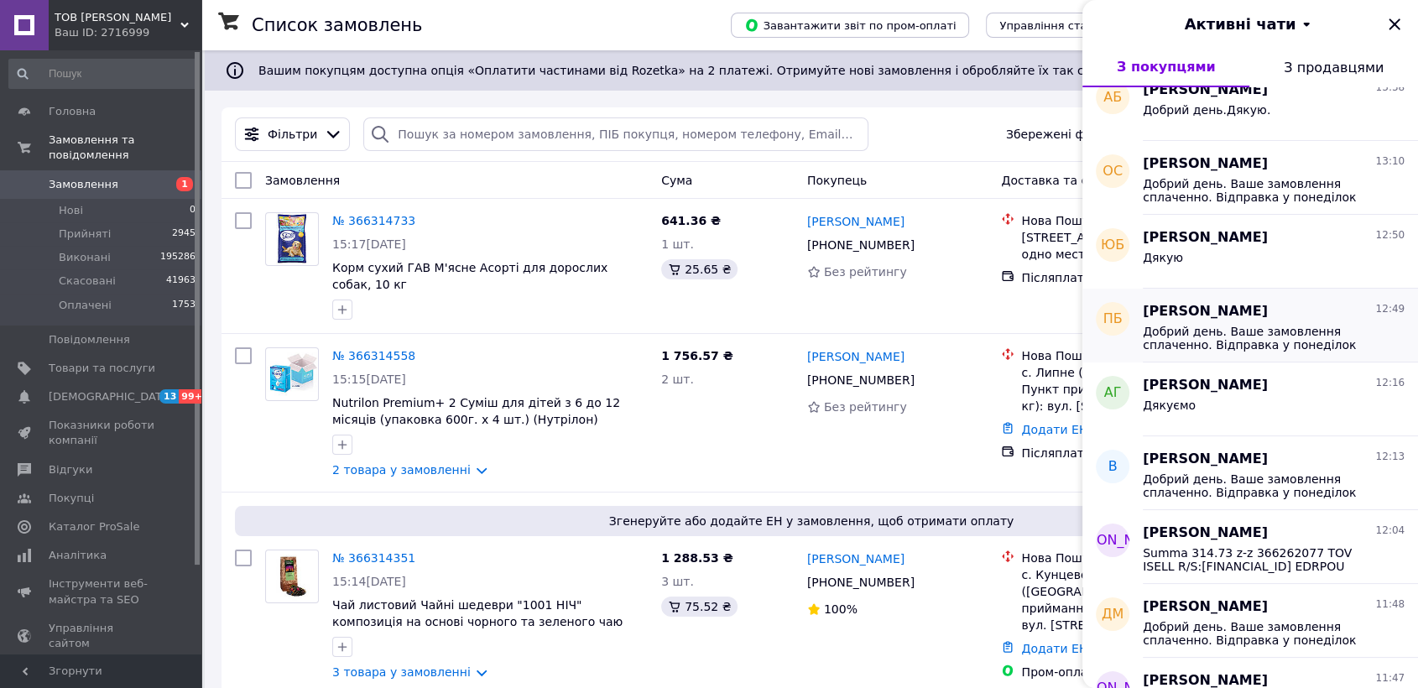
scroll to position [466, 0]
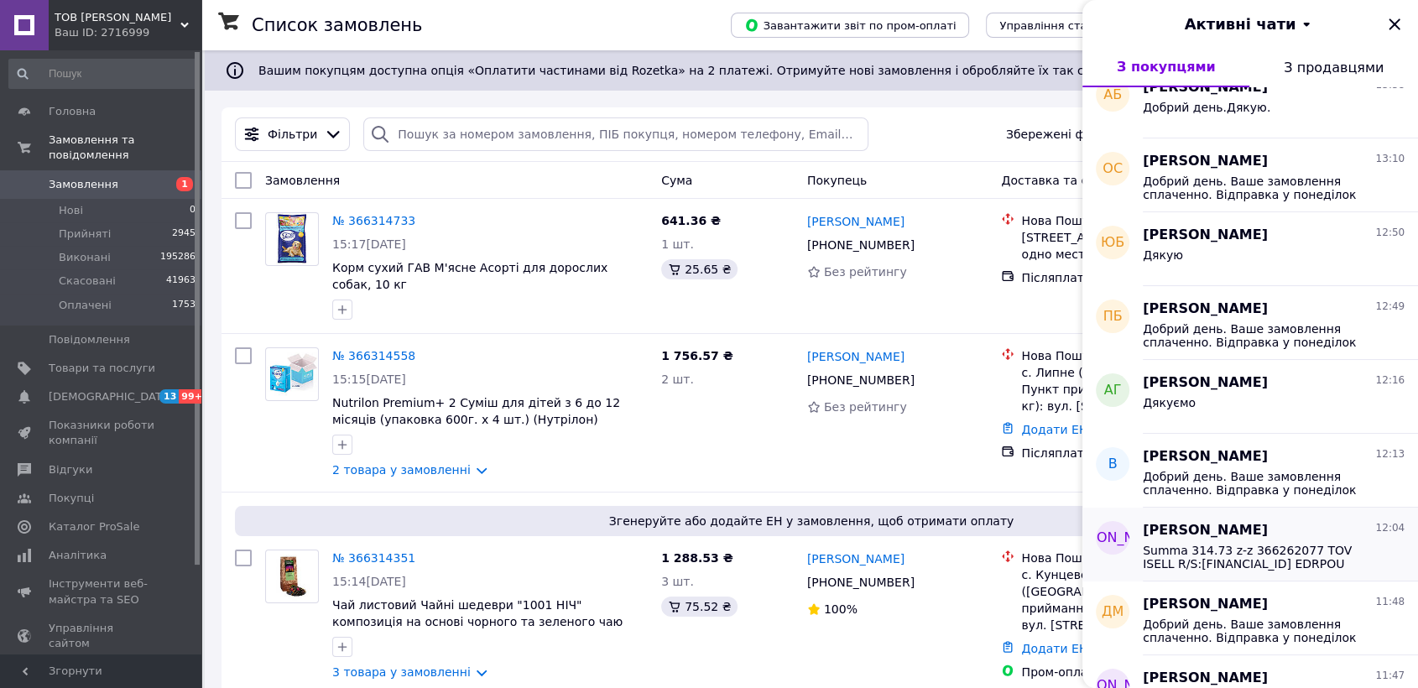
click at [1276, 560] on span "Summa 314.73 z-z 366262077 TOV ISELL R/S:[FINANCIAL_ID] EDRPOU 45032451 MFO 305…" at bounding box center [1262, 557] width 238 height 27
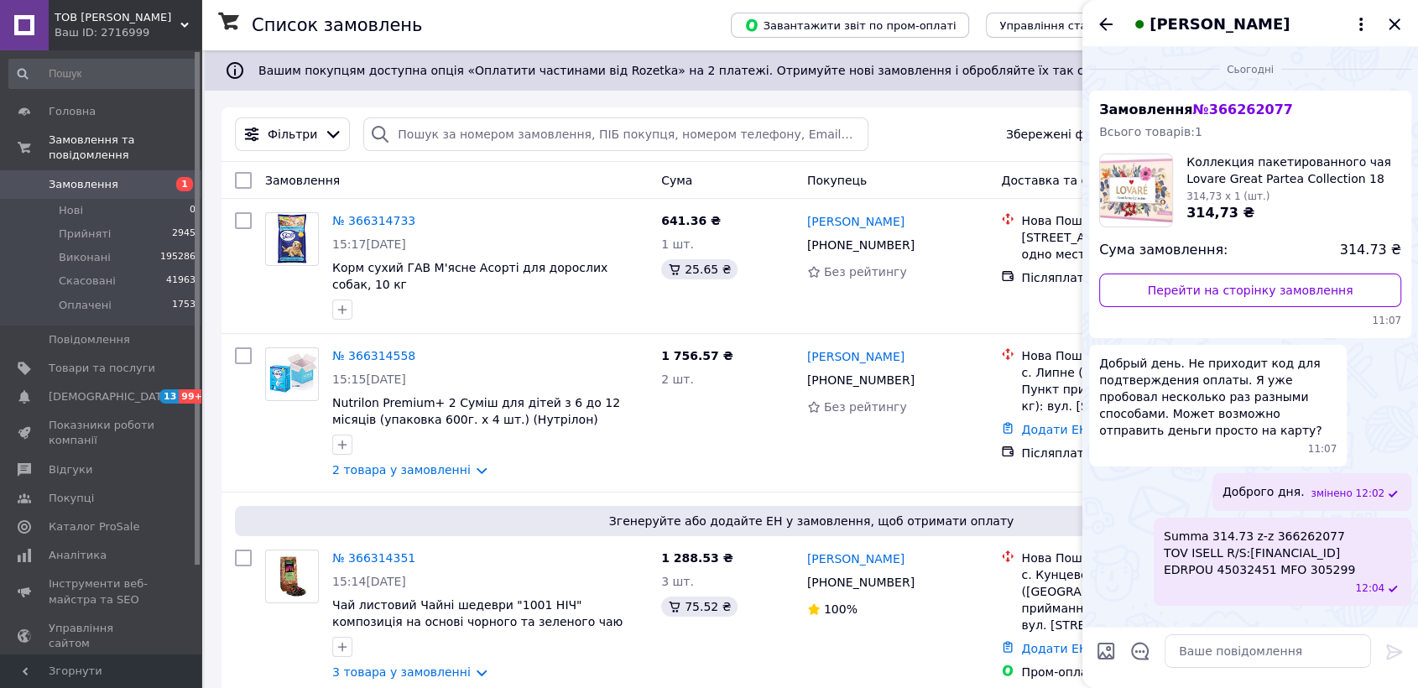
scroll to position [3, 0]
click at [1396, 20] on icon "Закрити" at bounding box center [1395, 24] width 20 height 20
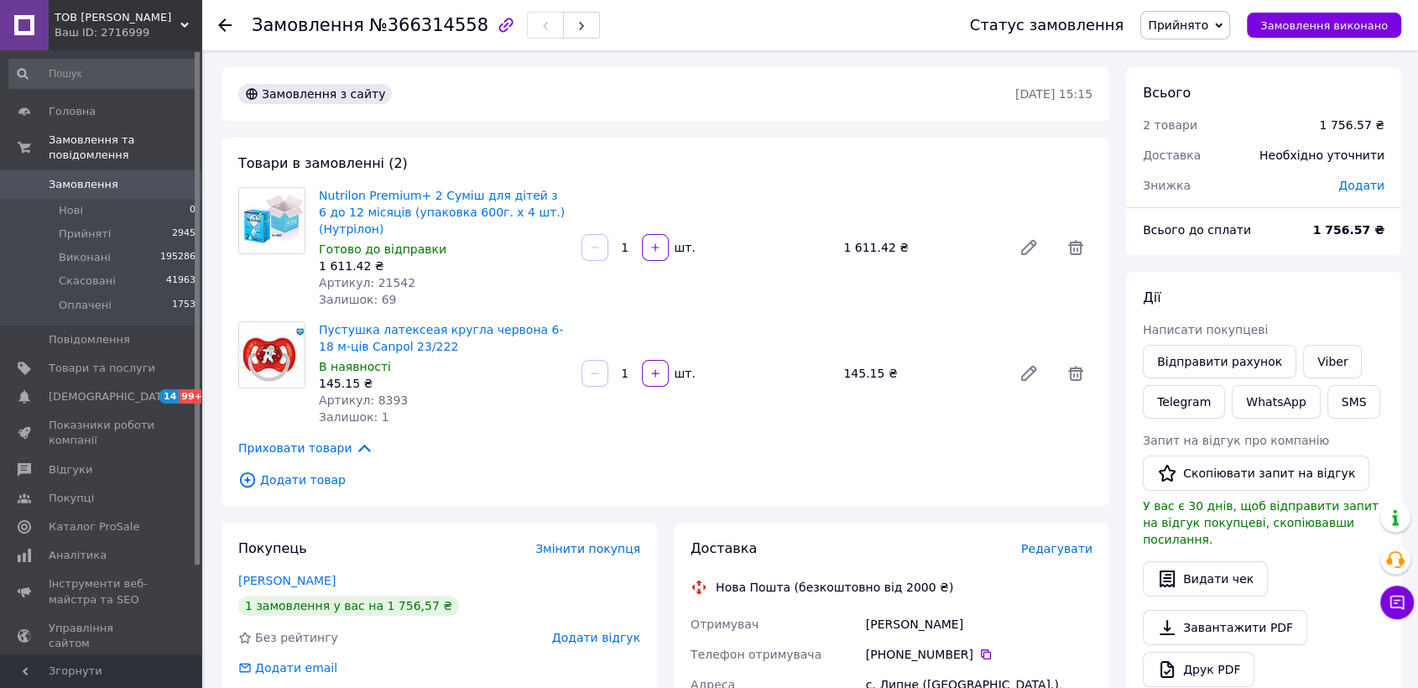
click at [87, 177] on span "Замовлення" at bounding box center [84, 184] width 70 height 15
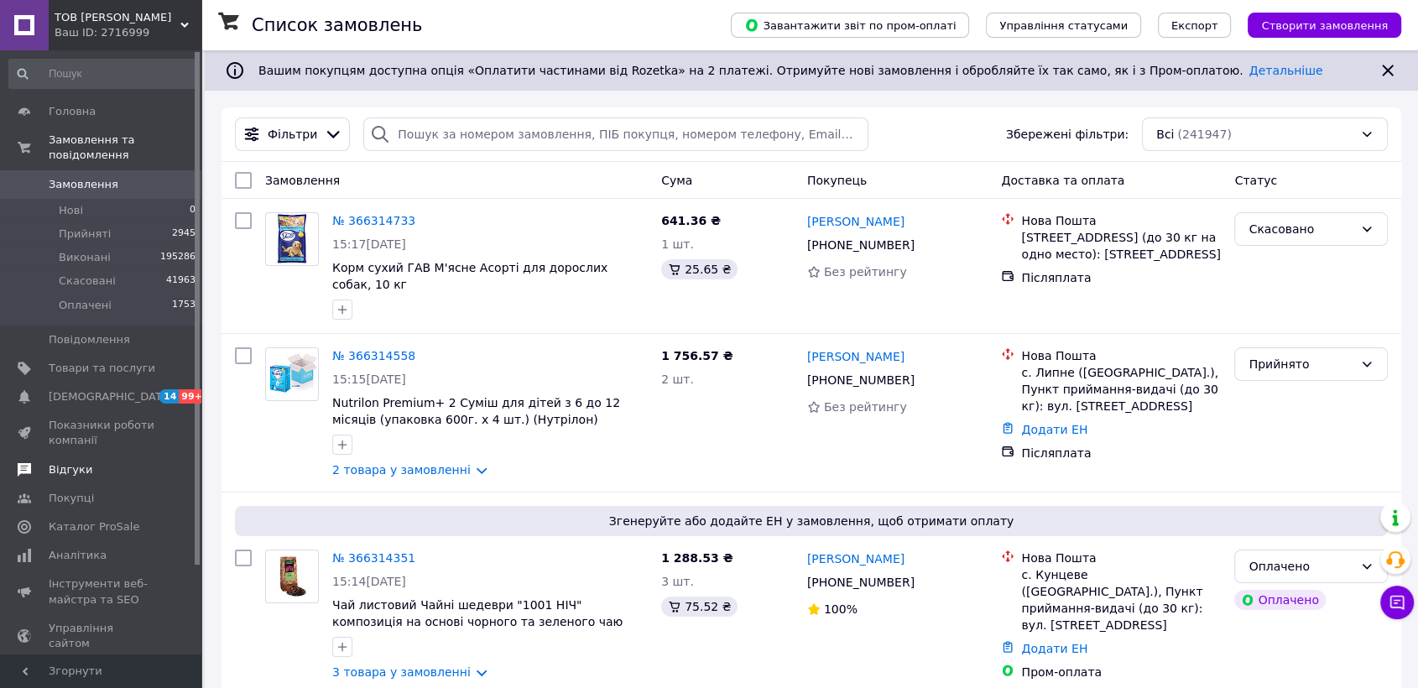
click at [101, 462] on span "Відгуки" at bounding box center [102, 469] width 107 height 15
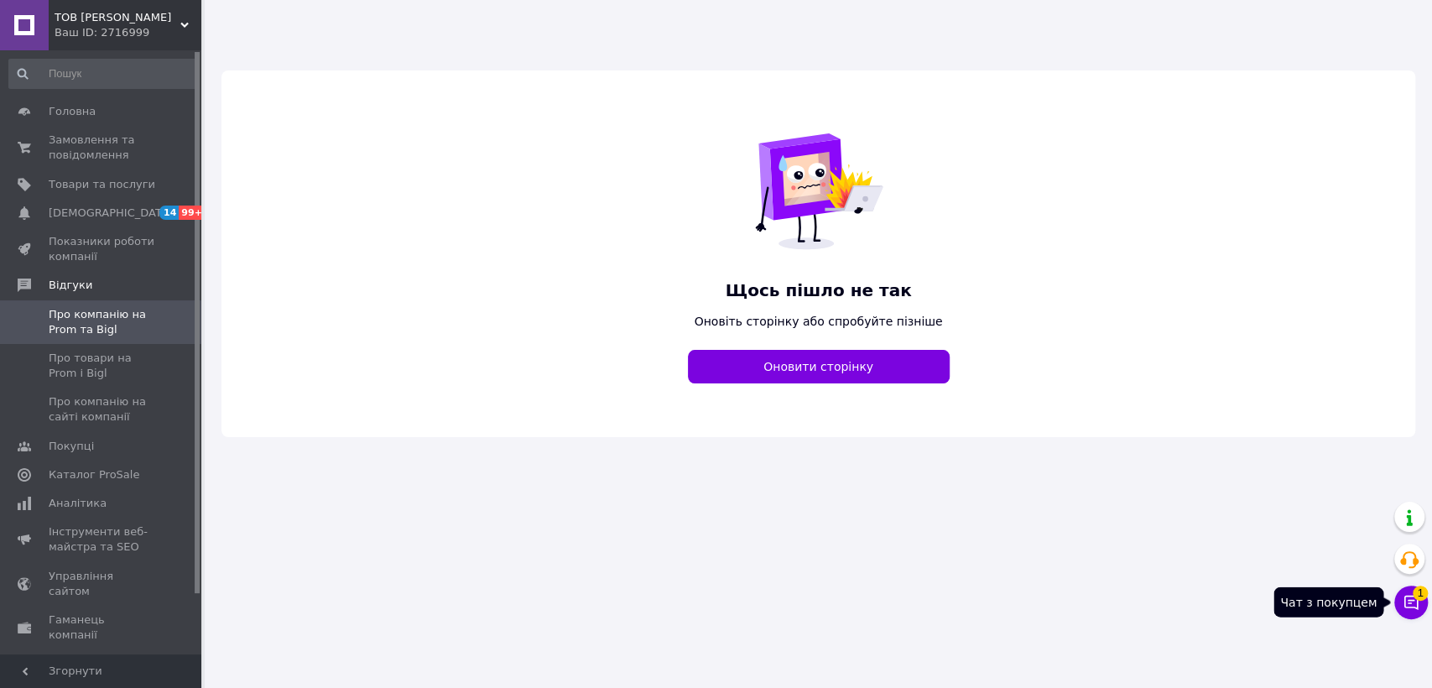
click at [1415, 595] on span "1" at bounding box center [1420, 593] width 15 height 15
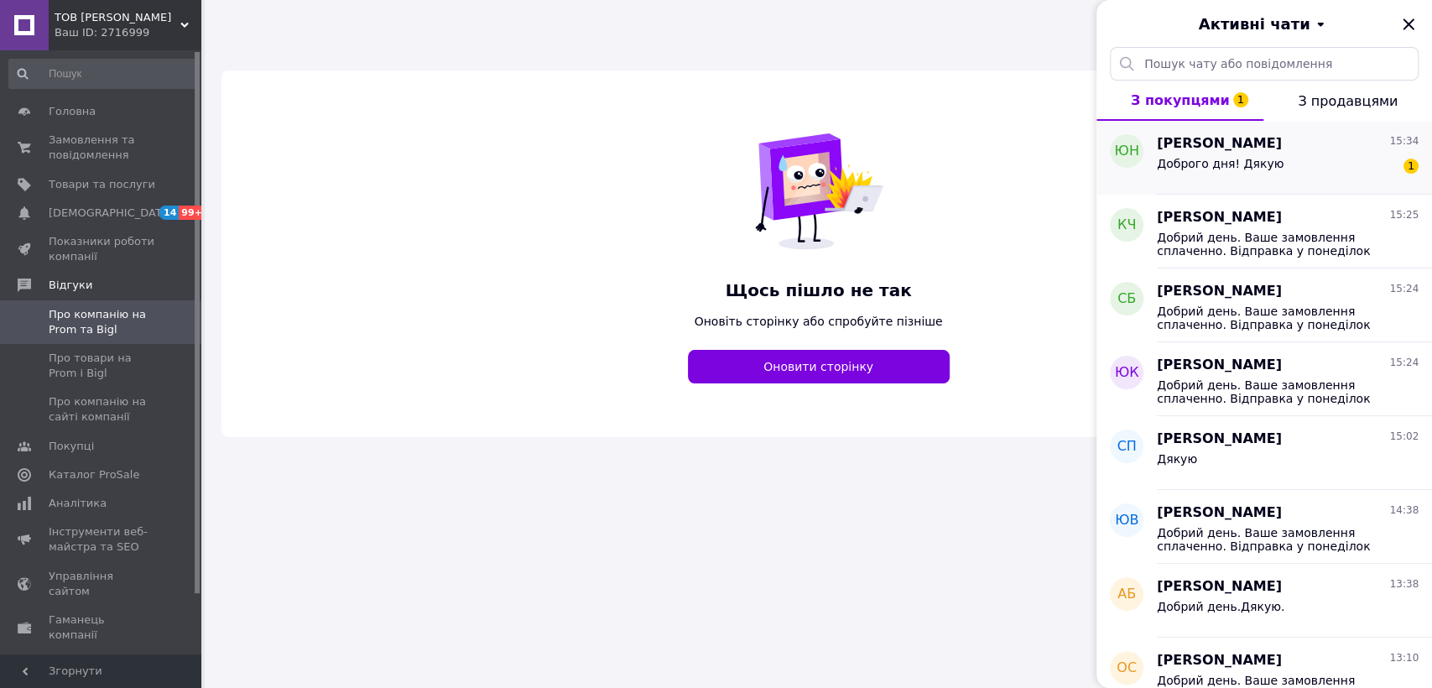
click at [1267, 167] on span "Доброго дня! Дякую" at bounding box center [1220, 163] width 127 height 13
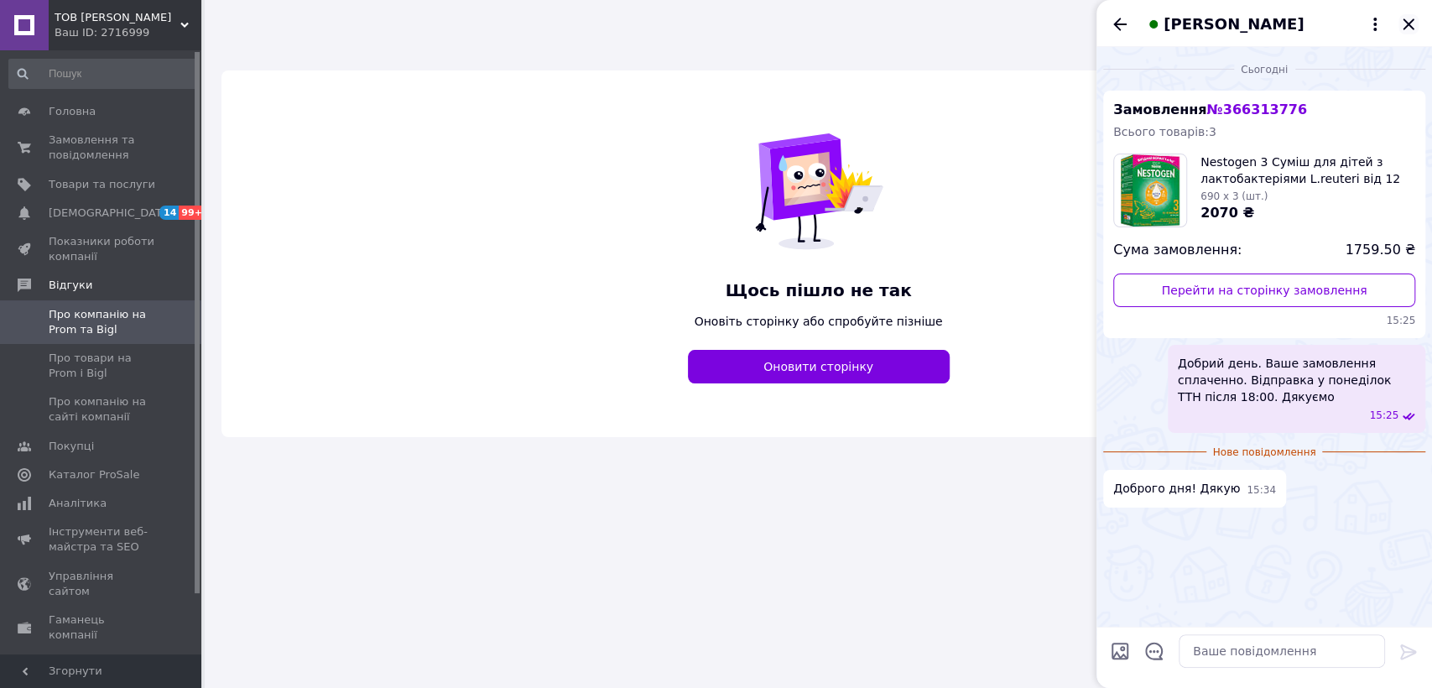
click at [1408, 23] on icon "Закрити" at bounding box center [1408, 23] width 11 height 11
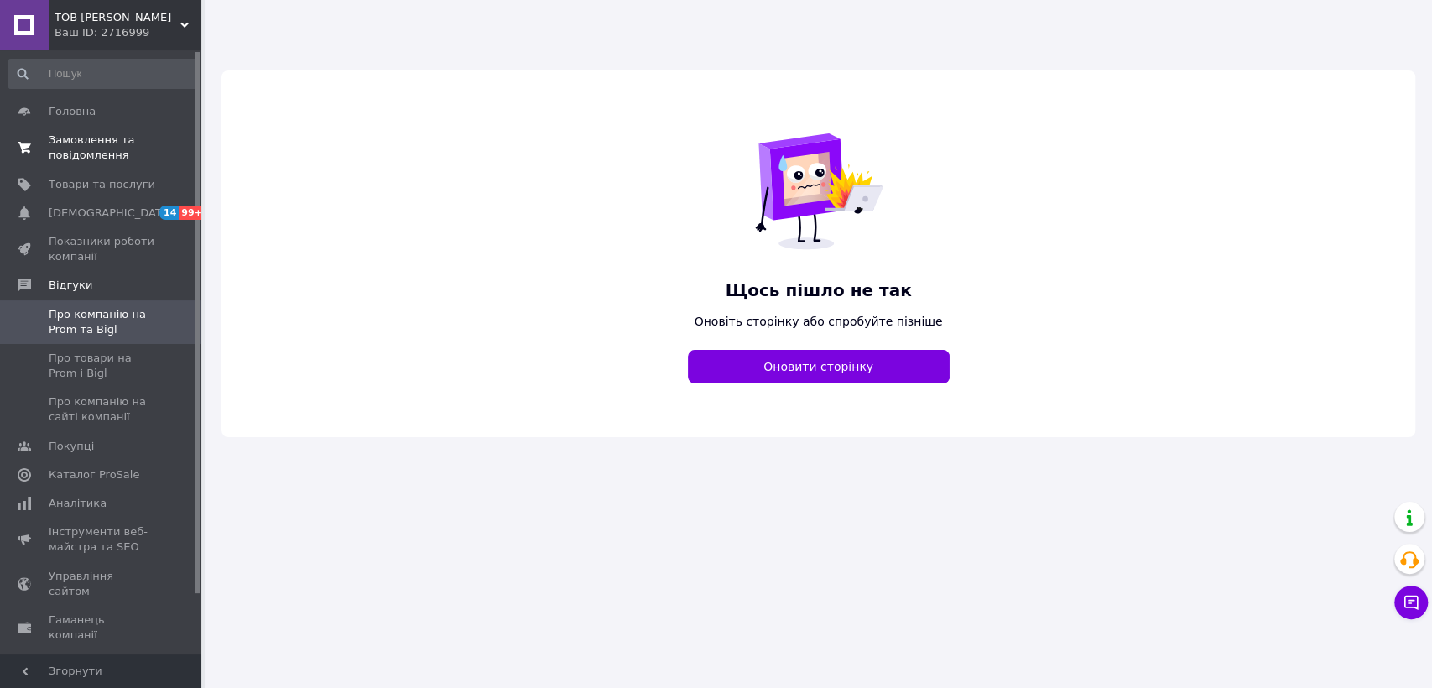
click at [117, 148] on span "Замовлення та повідомлення" at bounding box center [102, 148] width 107 height 30
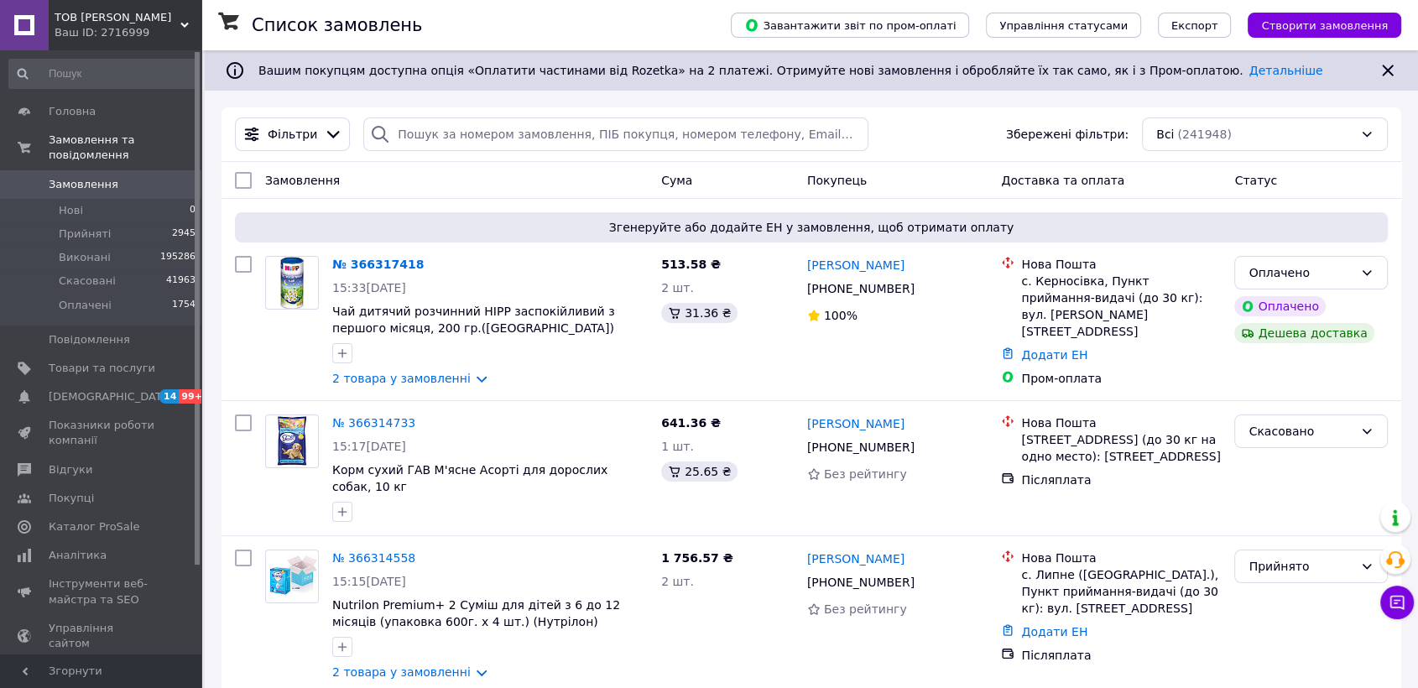
click at [89, 177] on span "Замовлення" at bounding box center [84, 184] width 70 height 15
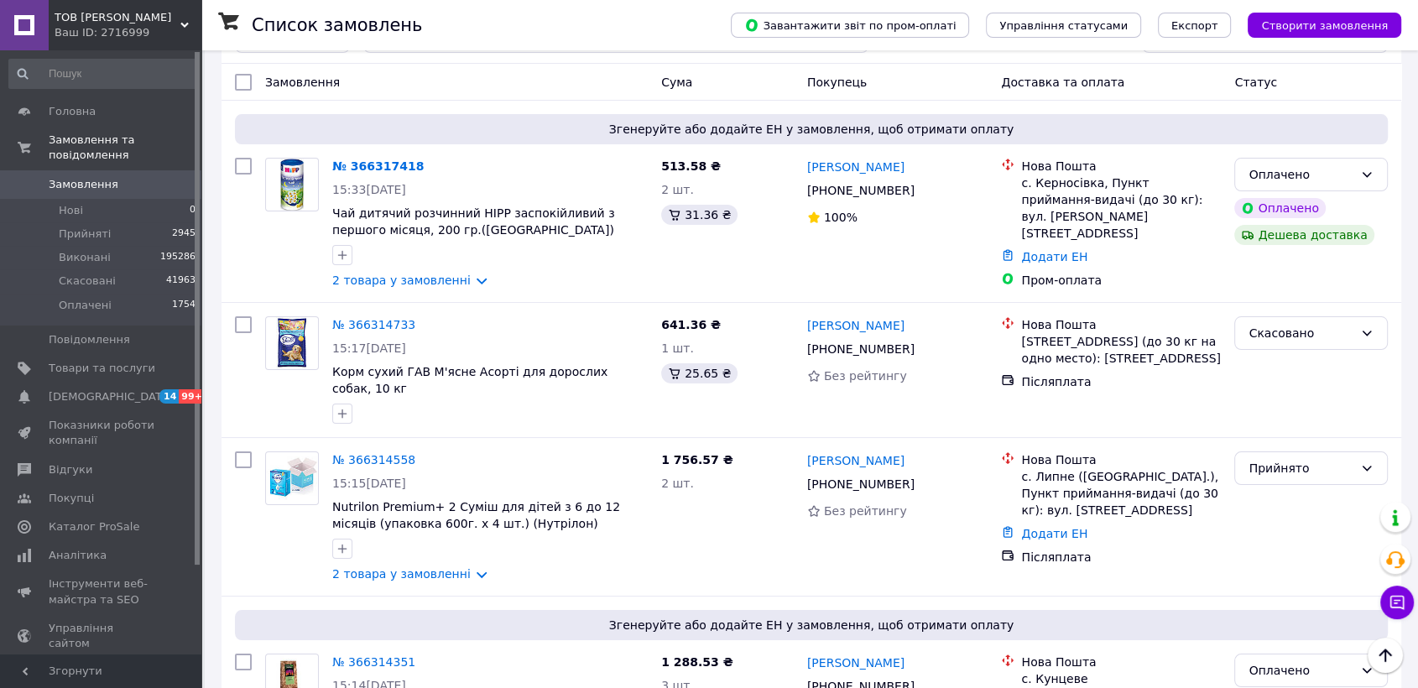
scroll to position [93, 0]
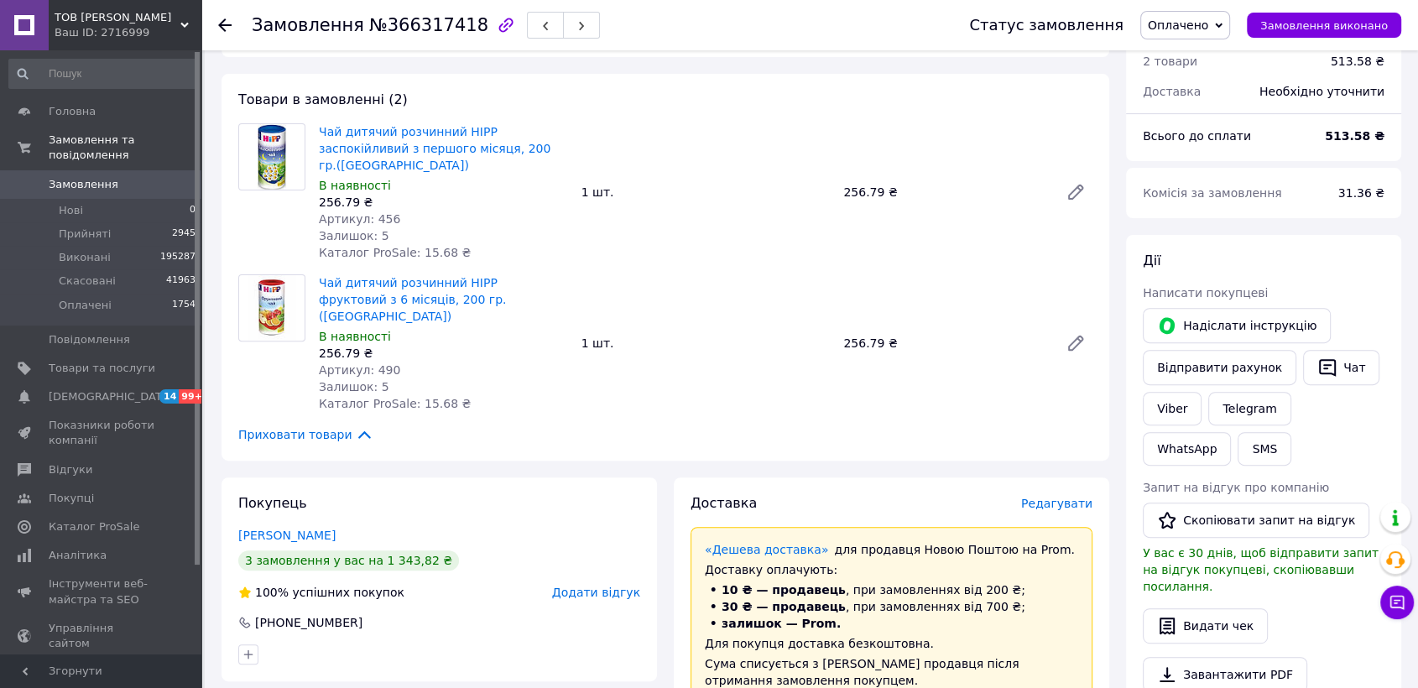
scroll to position [652, 0]
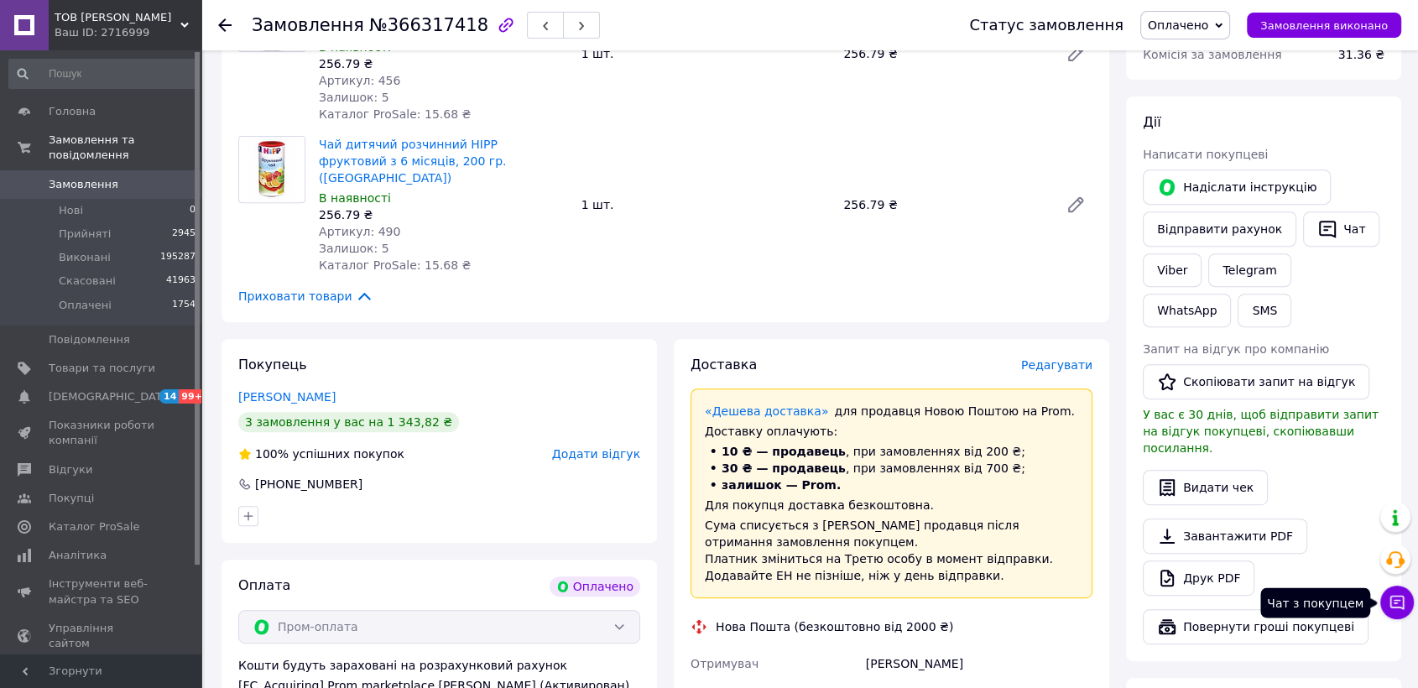
click at [1398, 597] on icon at bounding box center [1397, 602] width 17 height 17
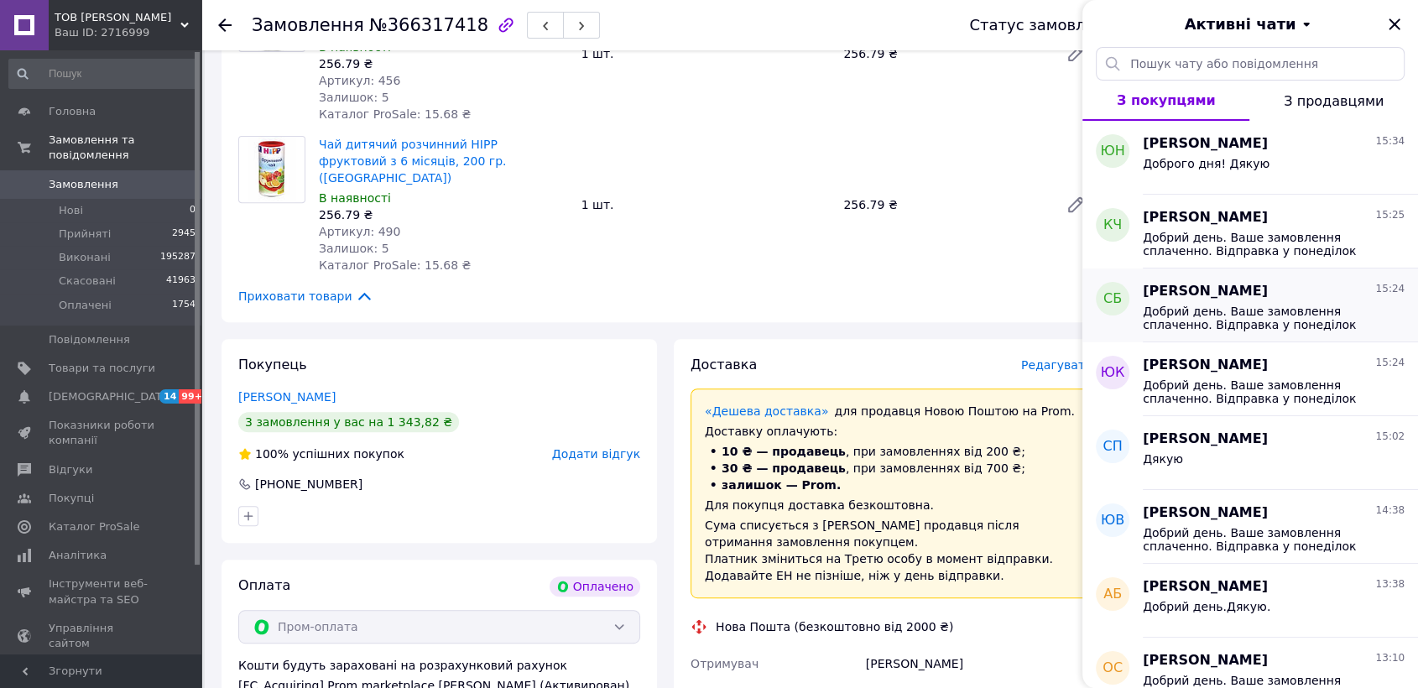
click at [1239, 327] on span "Добрий день. Ваше замовлення сплаченно. Відправка у понеділок ТТН після 18:00. …" at bounding box center [1262, 318] width 238 height 27
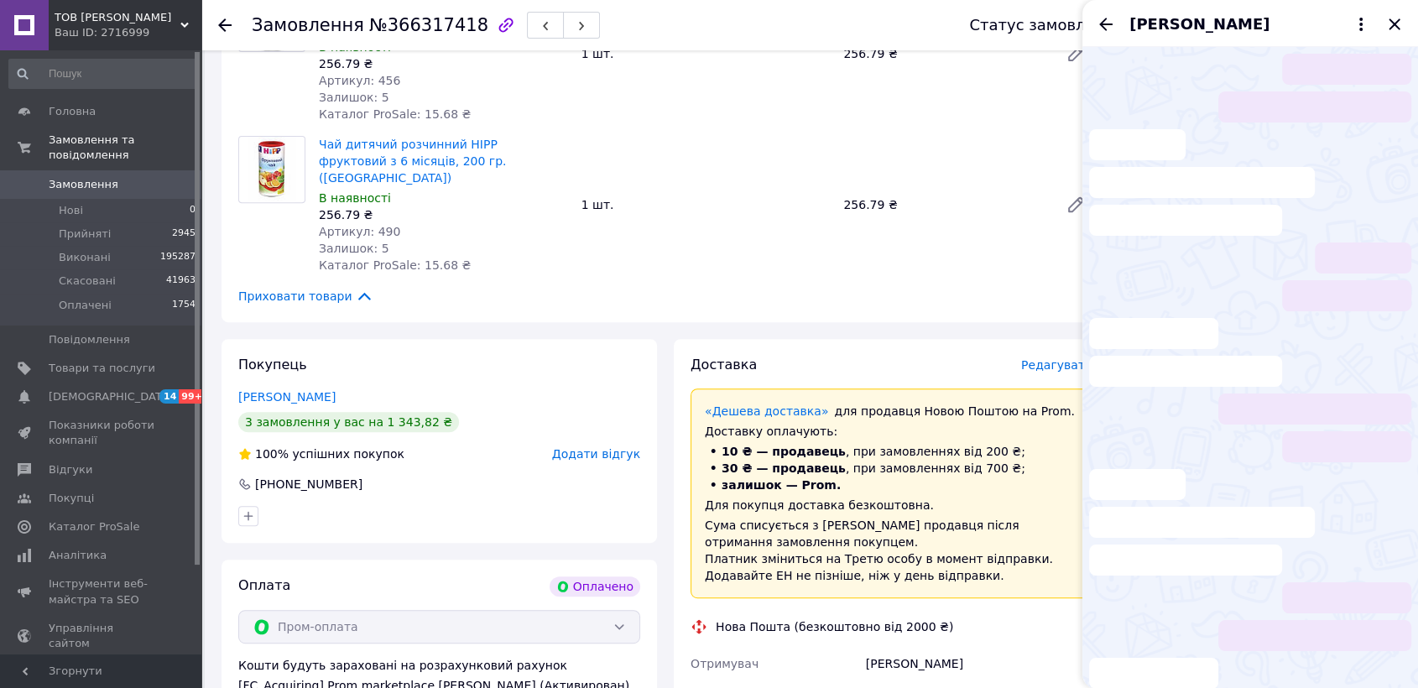
scroll to position [206, 0]
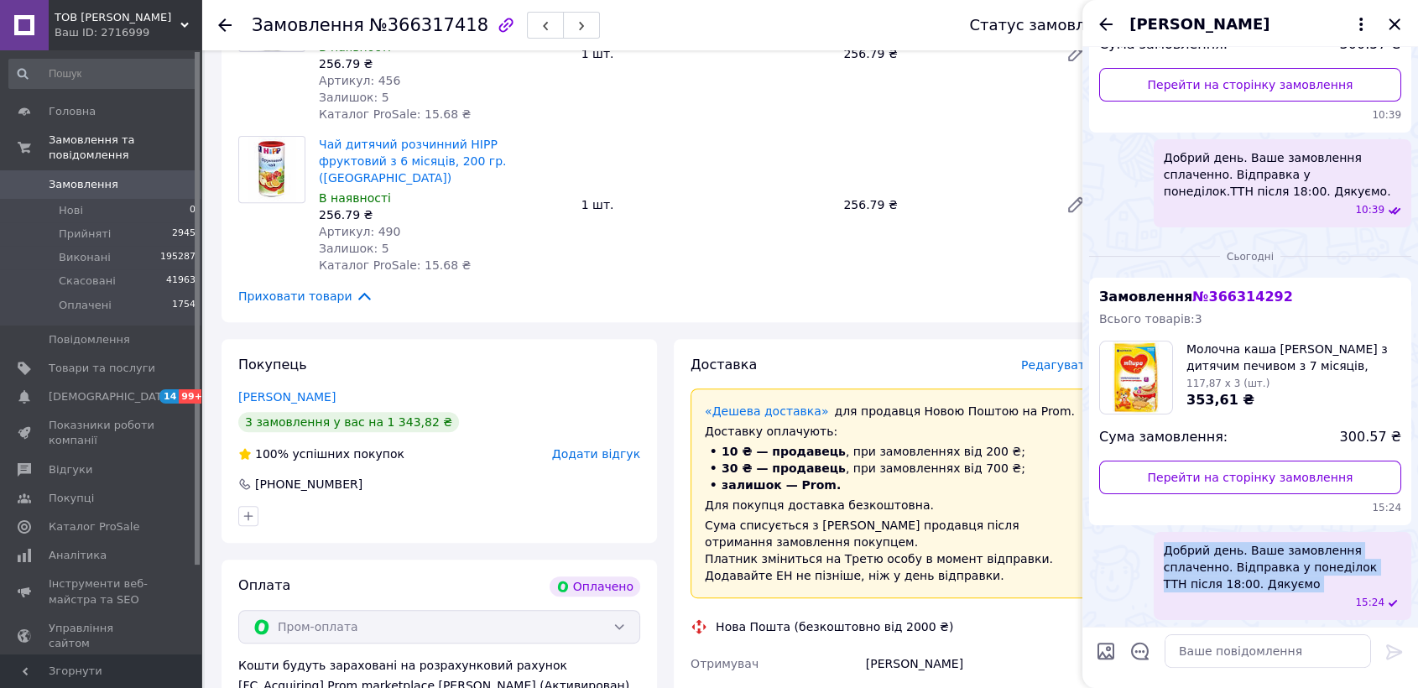
drag, startPoint x: 1162, startPoint y: 555, endPoint x: 1213, endPoint y: 592, distance: 62.4
click at [1218, 598] on div "Добрий день. Ваше замовлення сплаченно. Відправка у понеділок ТТН після 18:00. …" at bounding box center [1283, 576] width 258 height 88
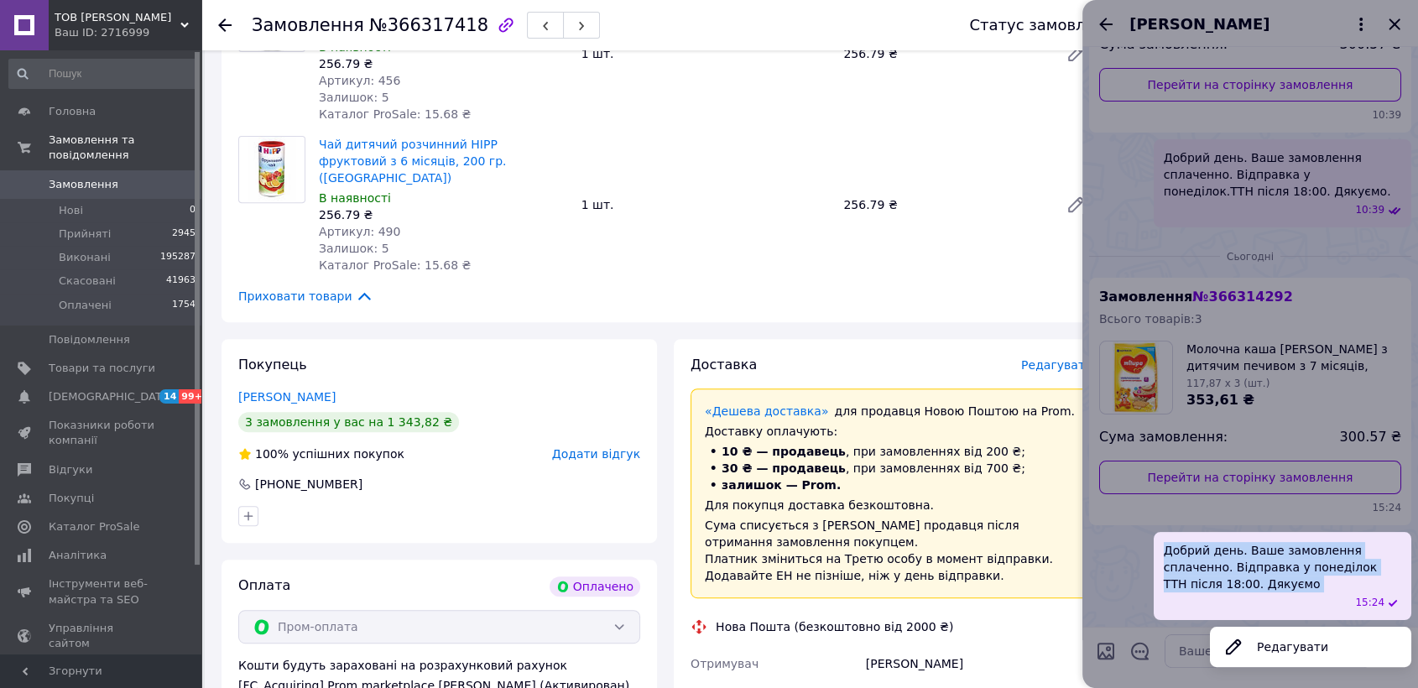
copy span "Добрий день. Ваше замовлення сплаченно. Відправка у понеділок ТТН після 18:00. …"
click at [1395, 24] on div at bounding box center [1251, 344] width 336 height 688
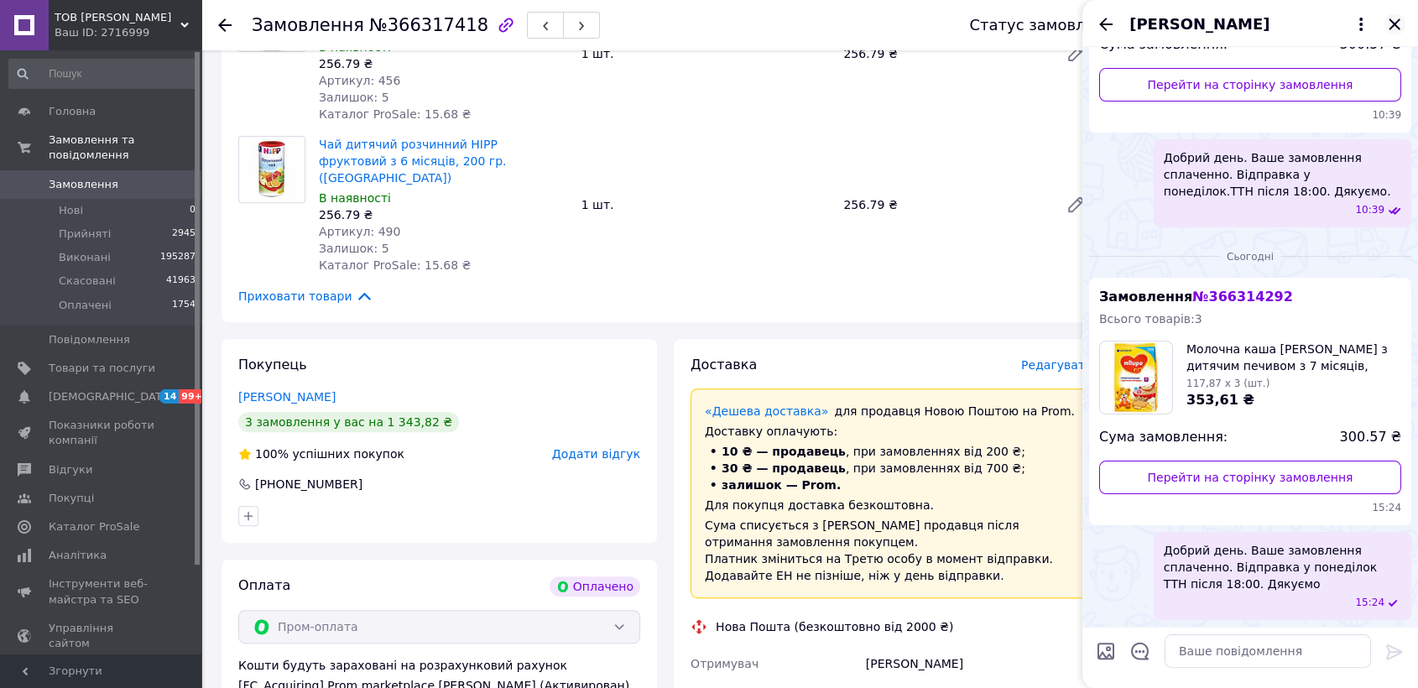
click at [1394, 18] on icon "Закрити" at bounding box center [1395, 24] width 20 height 20
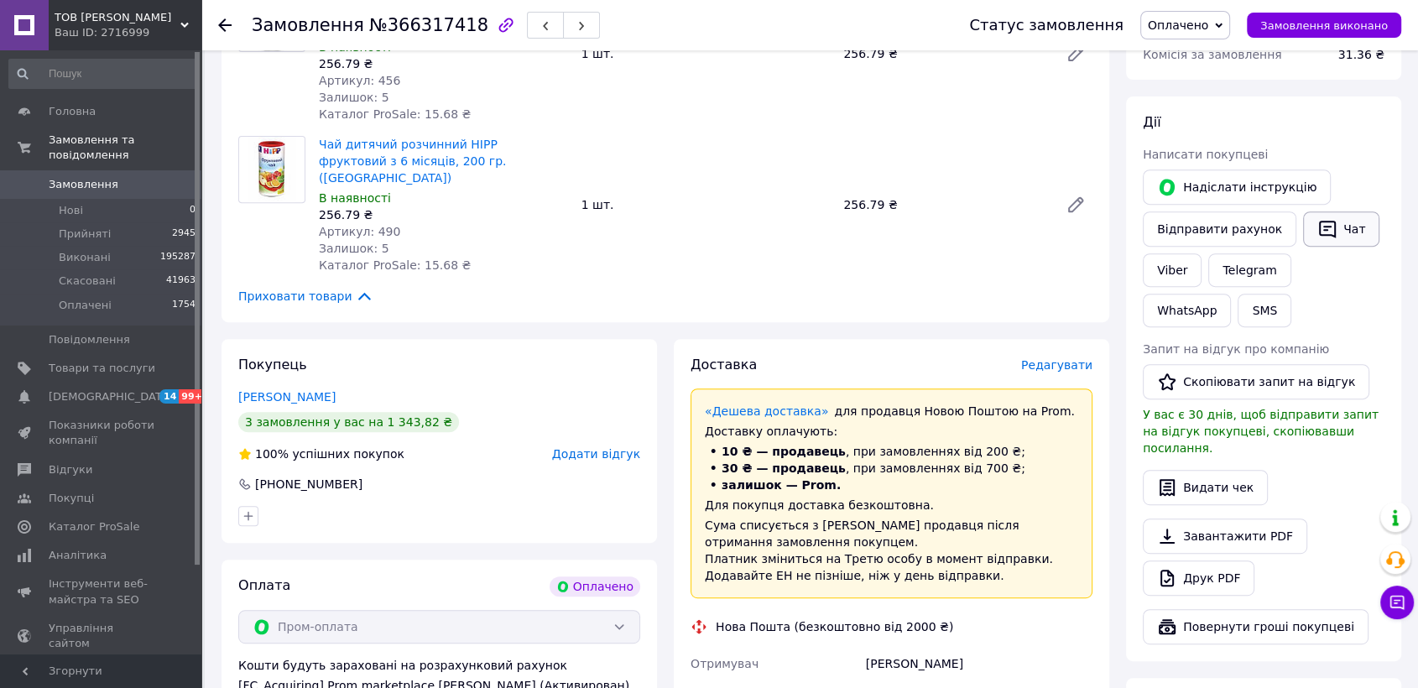
click at [1328, 211] on button "Чат" at bounding box center [1341, 228] width 76 height 35
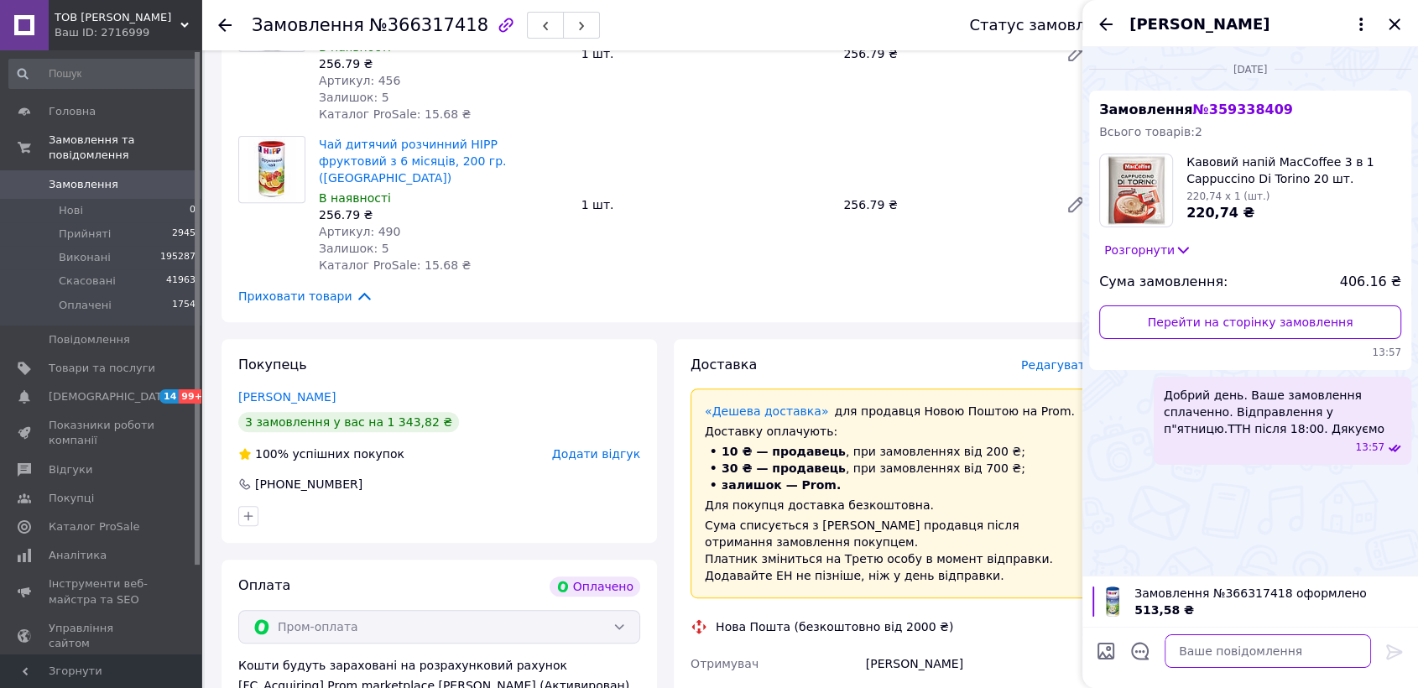
click at [1224, 657] on textarea at bounding box center [1268, 651] width 206 height 34
paste textarea "Добрий день. Ваше замовлення сплаченно. Відправка у понеділок ТТН після 18:00. …"
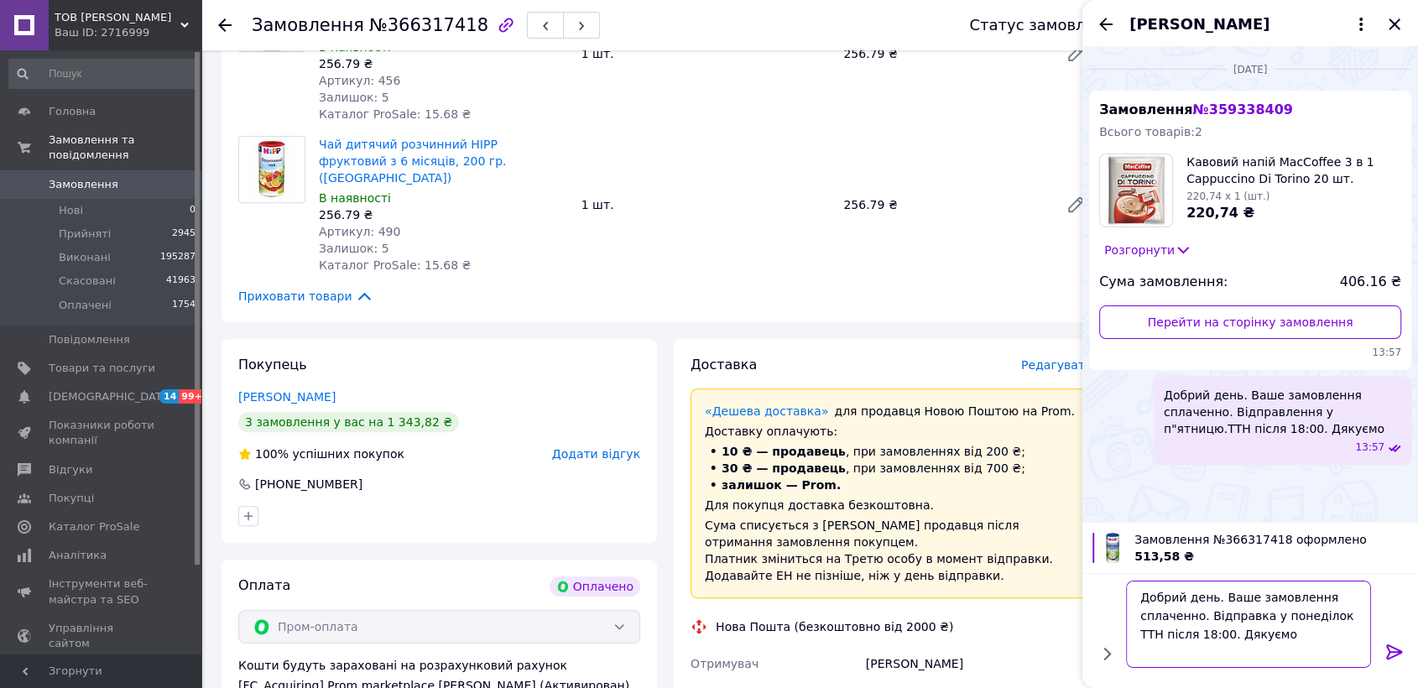
scroll to position [1, 0]
type textarea "Добрий день. Ваше замовлення сплаченно. Відправка у понеділок ТТН після 18:00. …"
click at [1394, 651] on icon at bounding box center [1394, 651] width 16 height 15
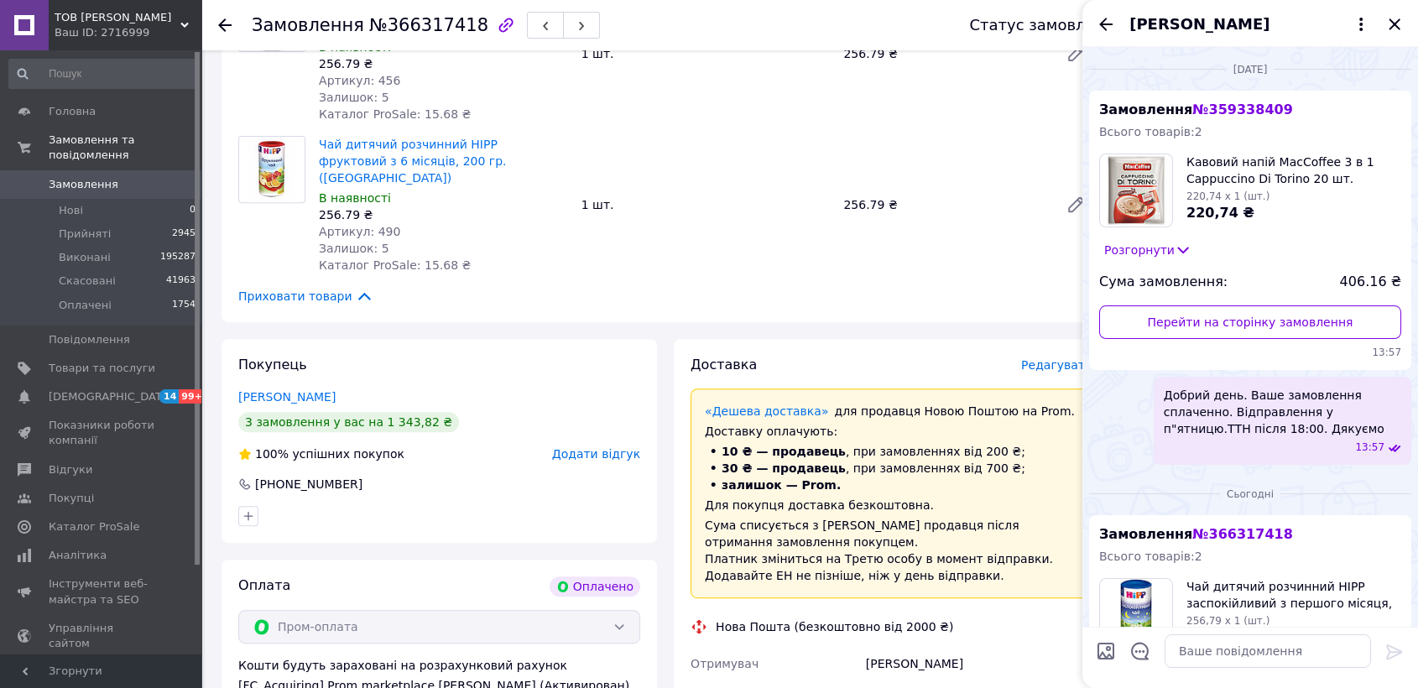
scroll to position [0, 0]
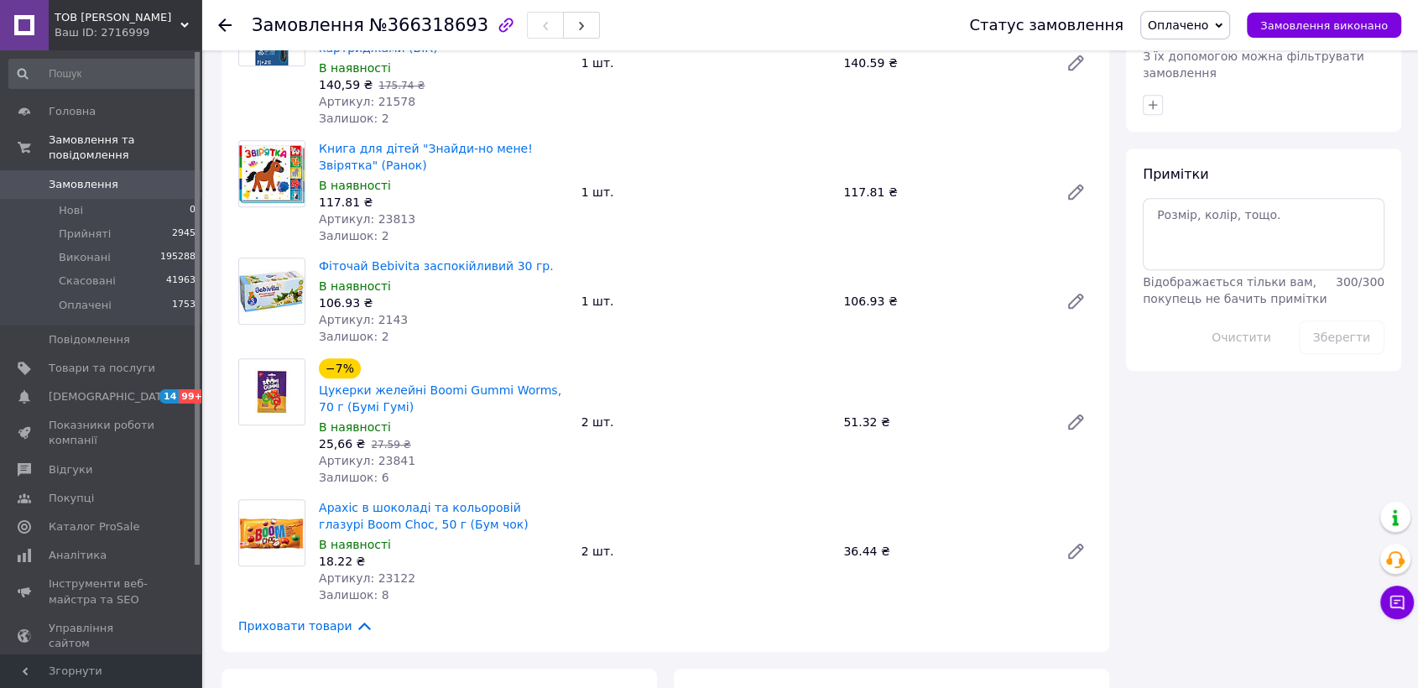
click at [89, 177] on span "Замовлення" at bounding box center [84, 184] width 70 height 15
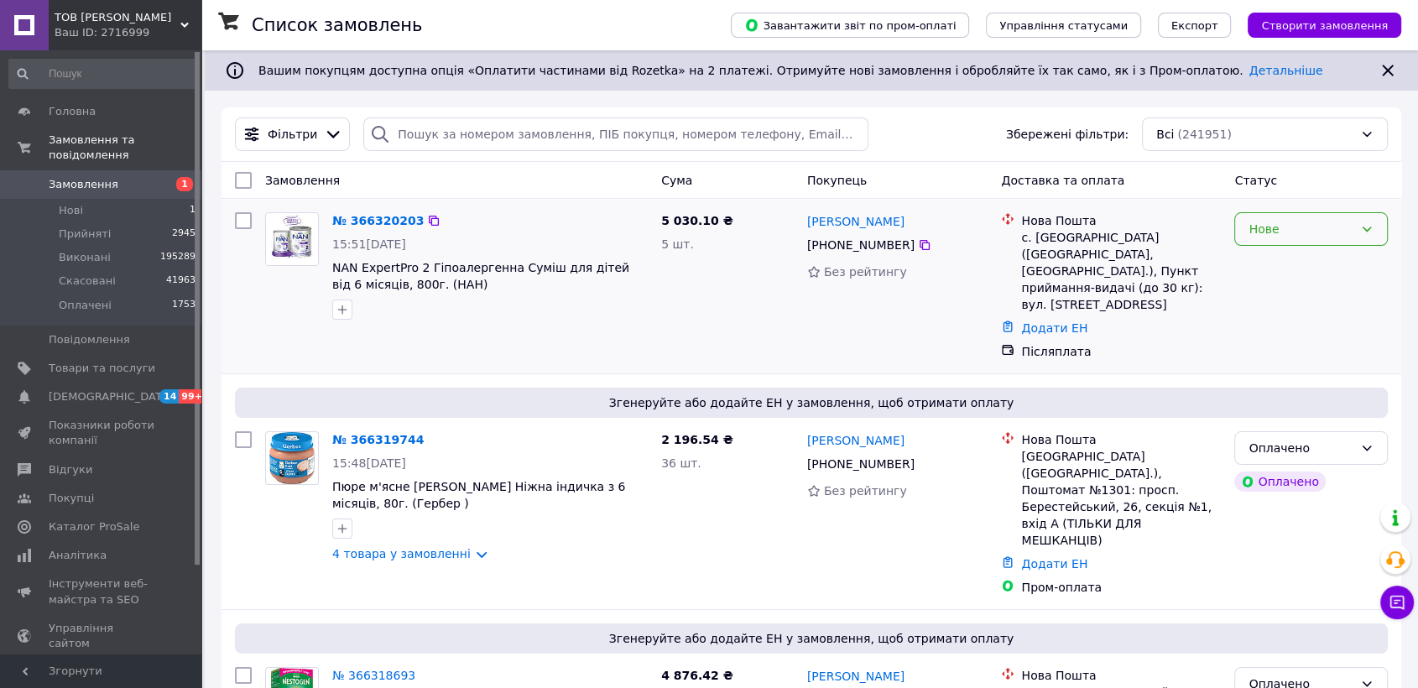
click at [1291, 236] on div "Нове" at bounding box center [1301, 229] width 105 height 18
click at [1287, 264] on li "Прийнято" at bounding box center [1311, 265] width 152 height 30
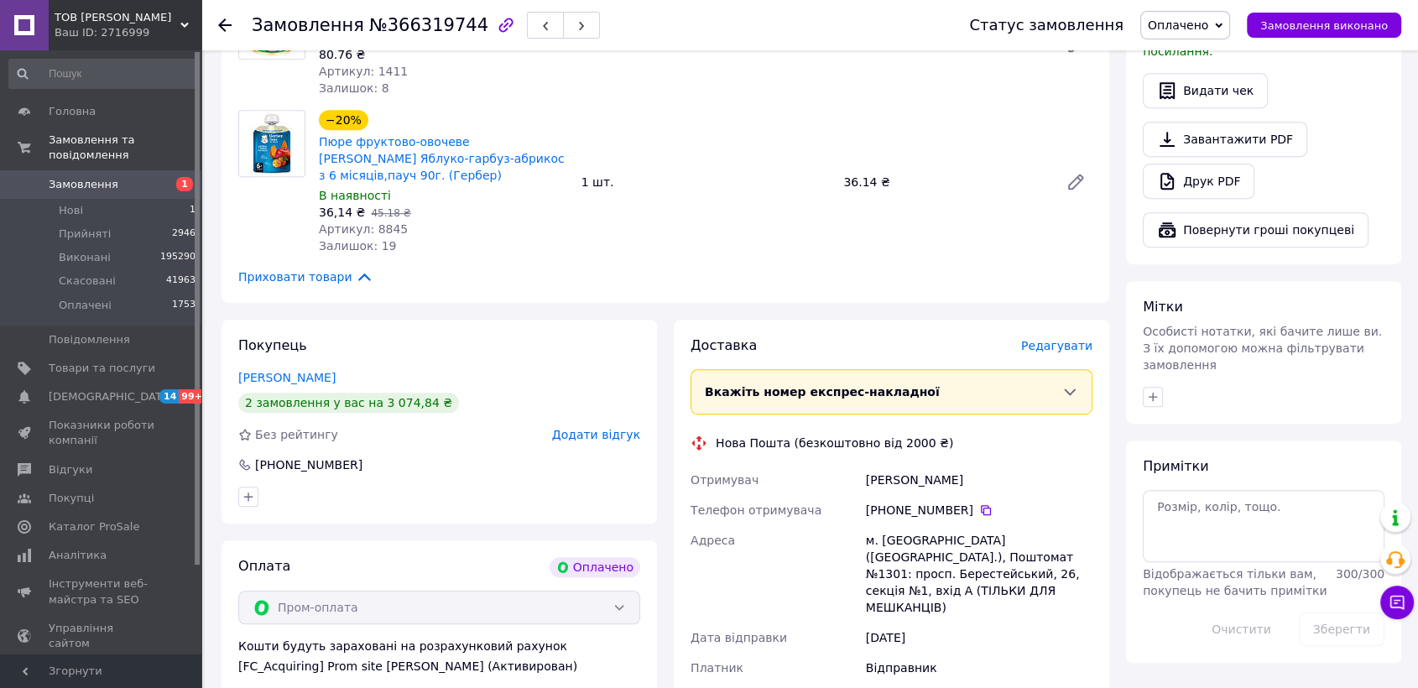
scroll to position [932, 0]
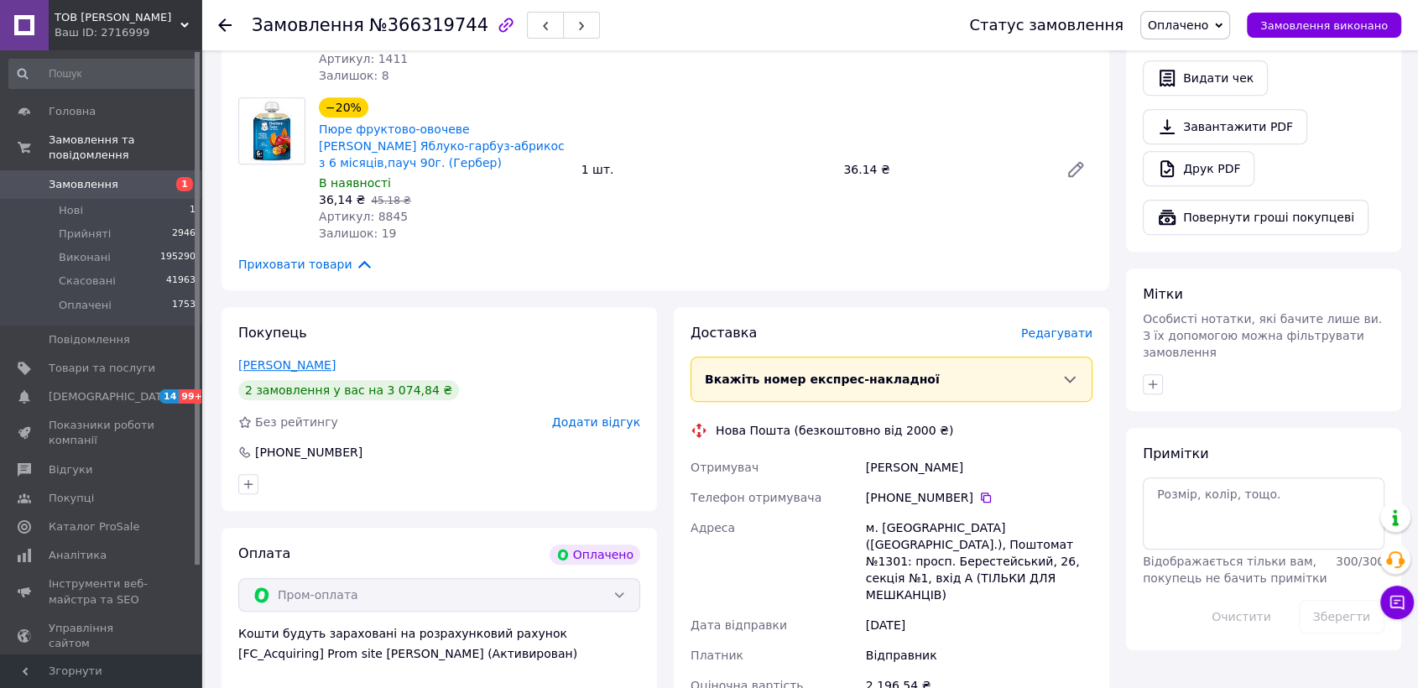
click at [295, 358] on link "Ігнат Наталія" at bounding box center [286, 364] width 97 height 13
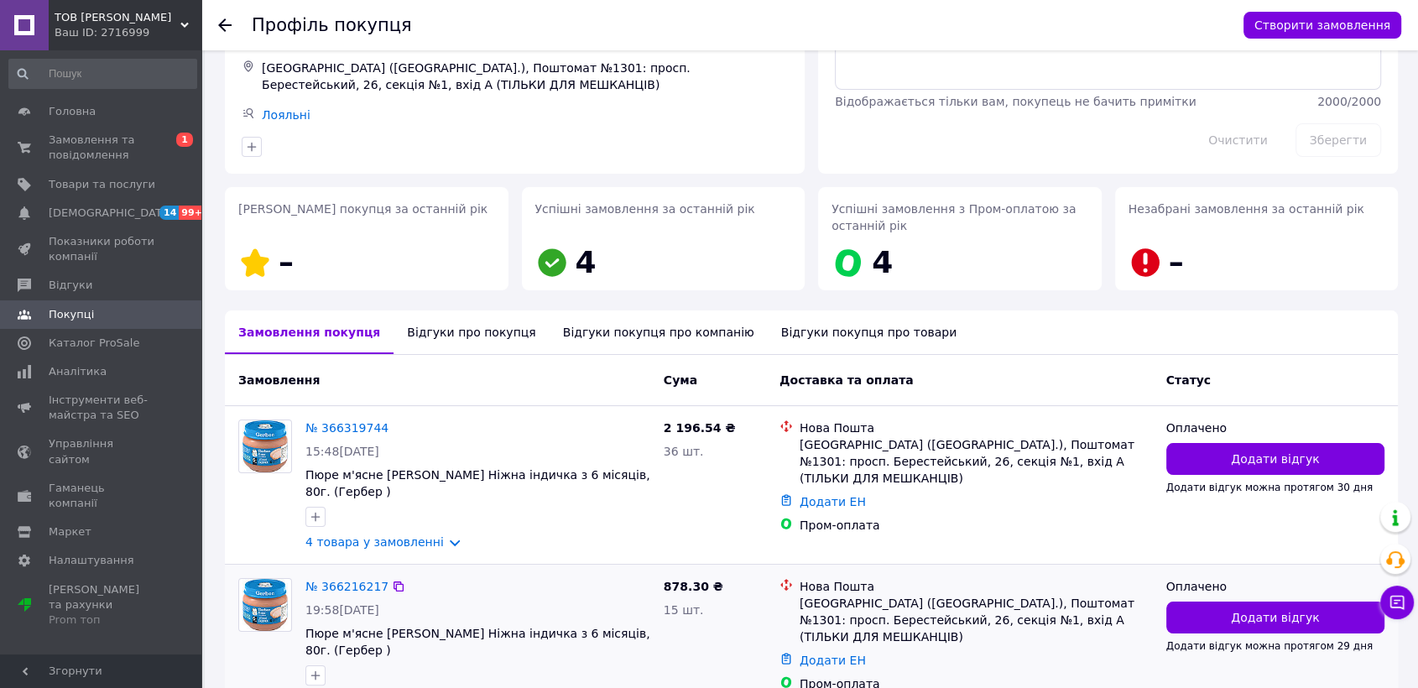
scroll to position [200, 0]
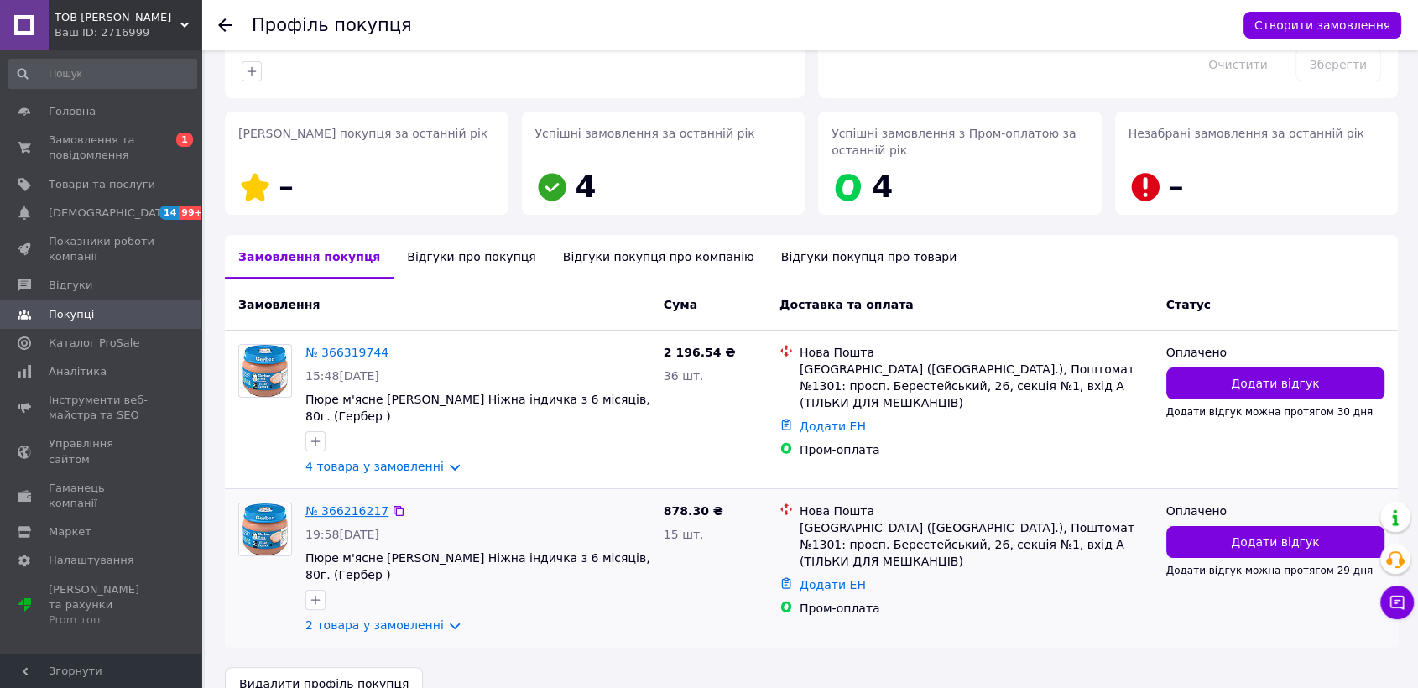
click at [362, 504] on link "№ 366216217" at bounding box center [346, 510] width 83 height 13
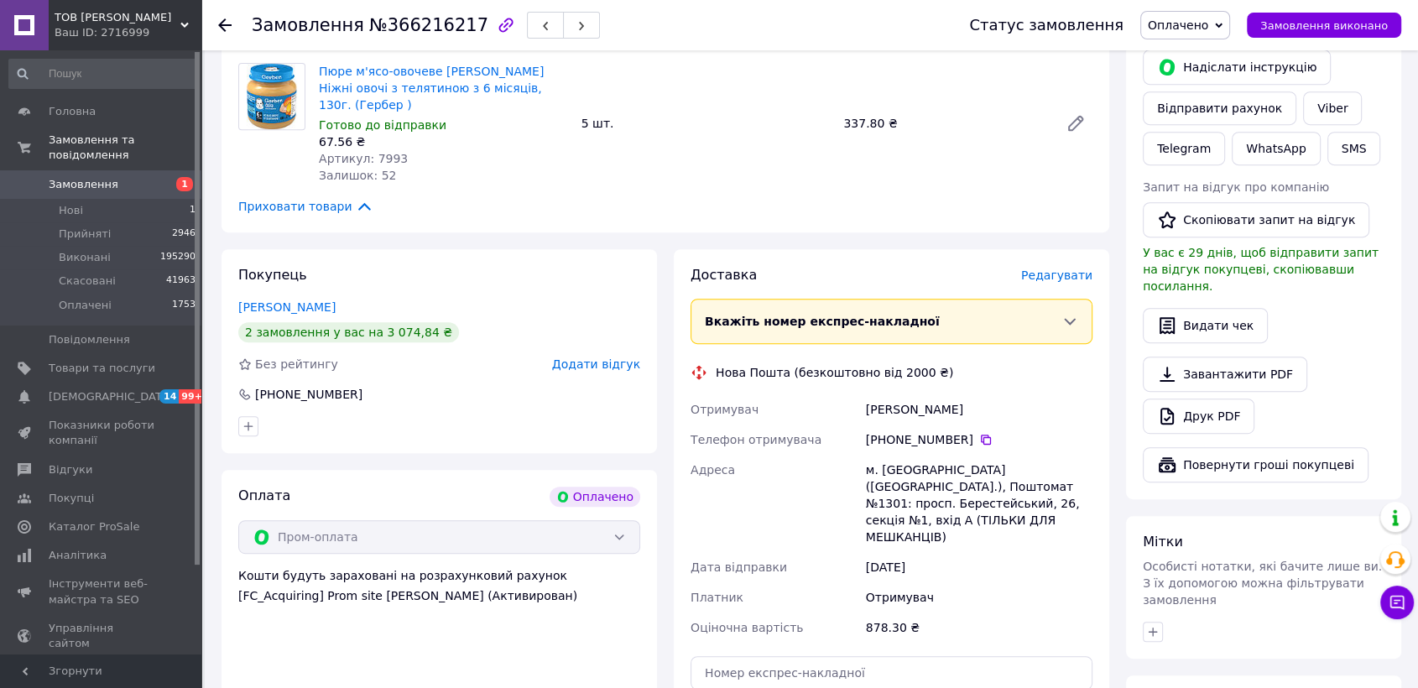
scroll to position [714, 0]
click at [293, 301] on link "Ігнат Наталія" at bounding box center [286, 307] width 97 height 13
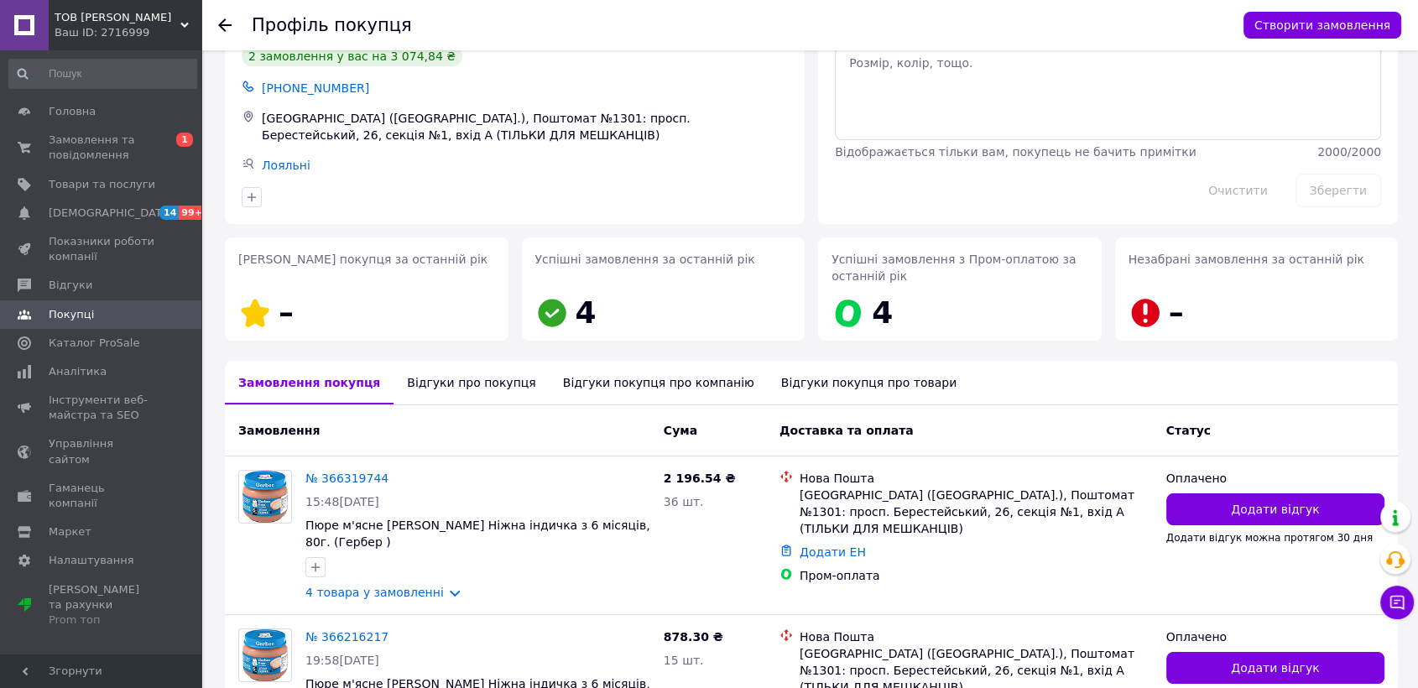
scroll to position [186, 0]
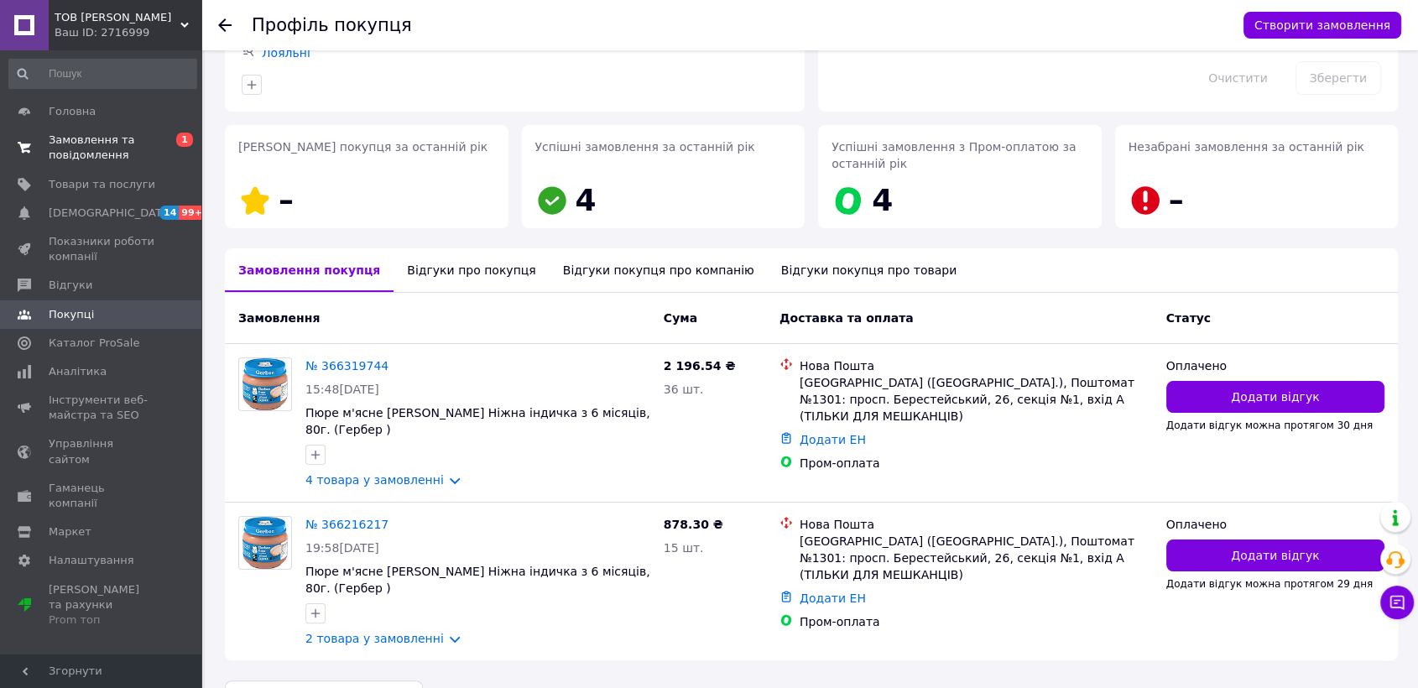
click at [96, 147] on span "Замовлення та повідомлення" at bounding box center [102, 148] width 107 height 30
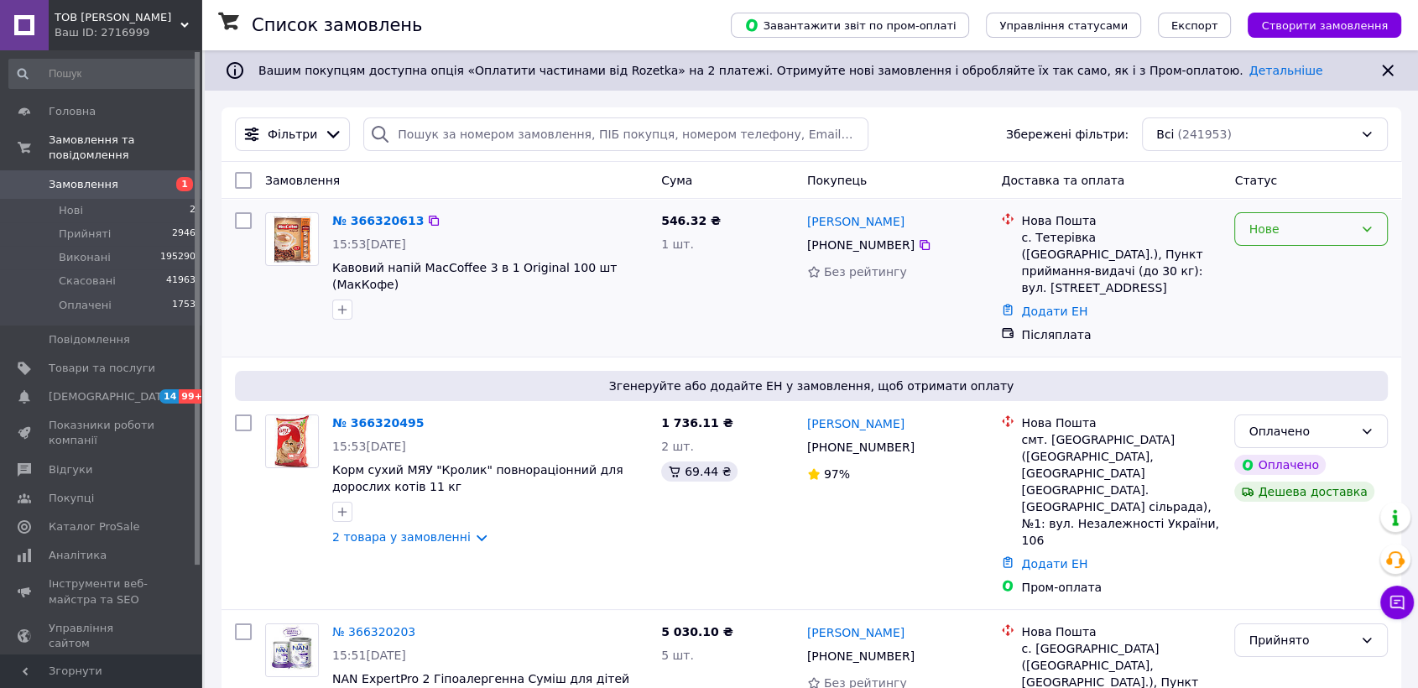
click at [1300, 222] on div "Нове" at bounding box center [1301, 229] width 105 height 18
click at [1304, 263] on li "Прийнято" at bounding box center [1311, 265] width 152 height 30
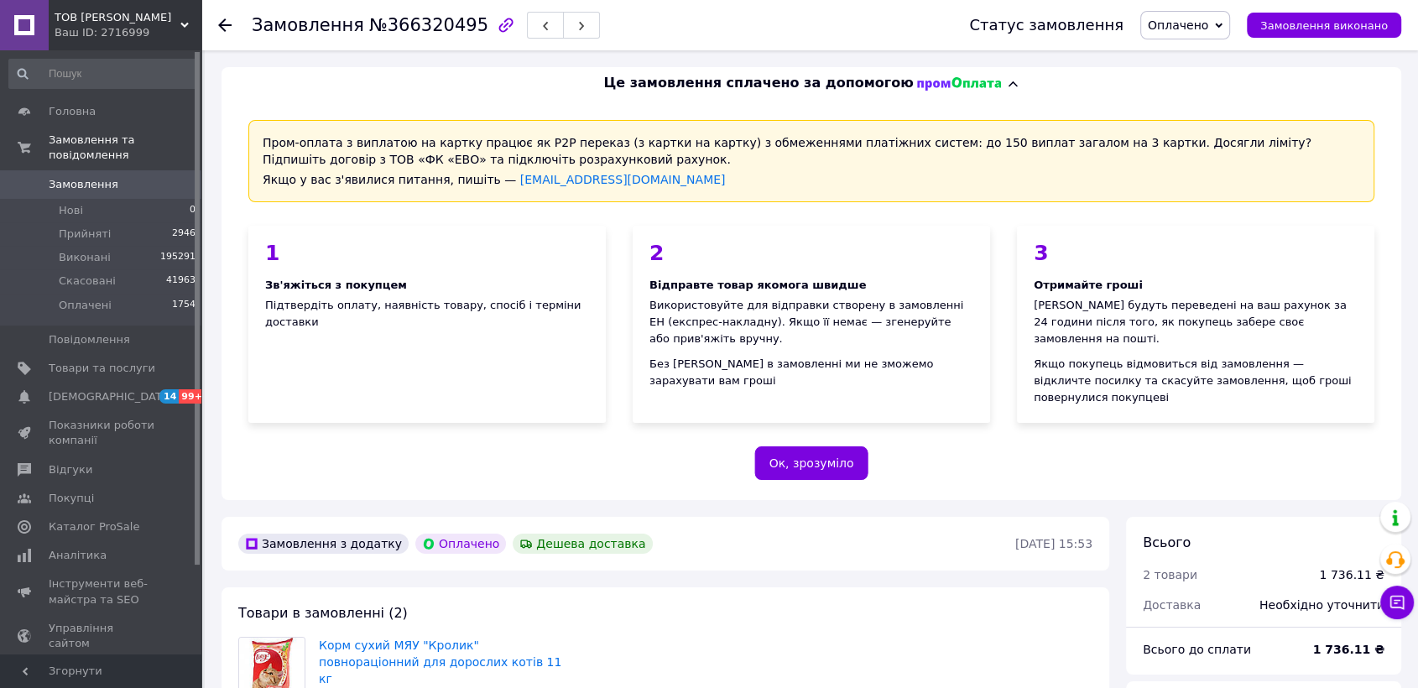
scroll to position [373, 0]
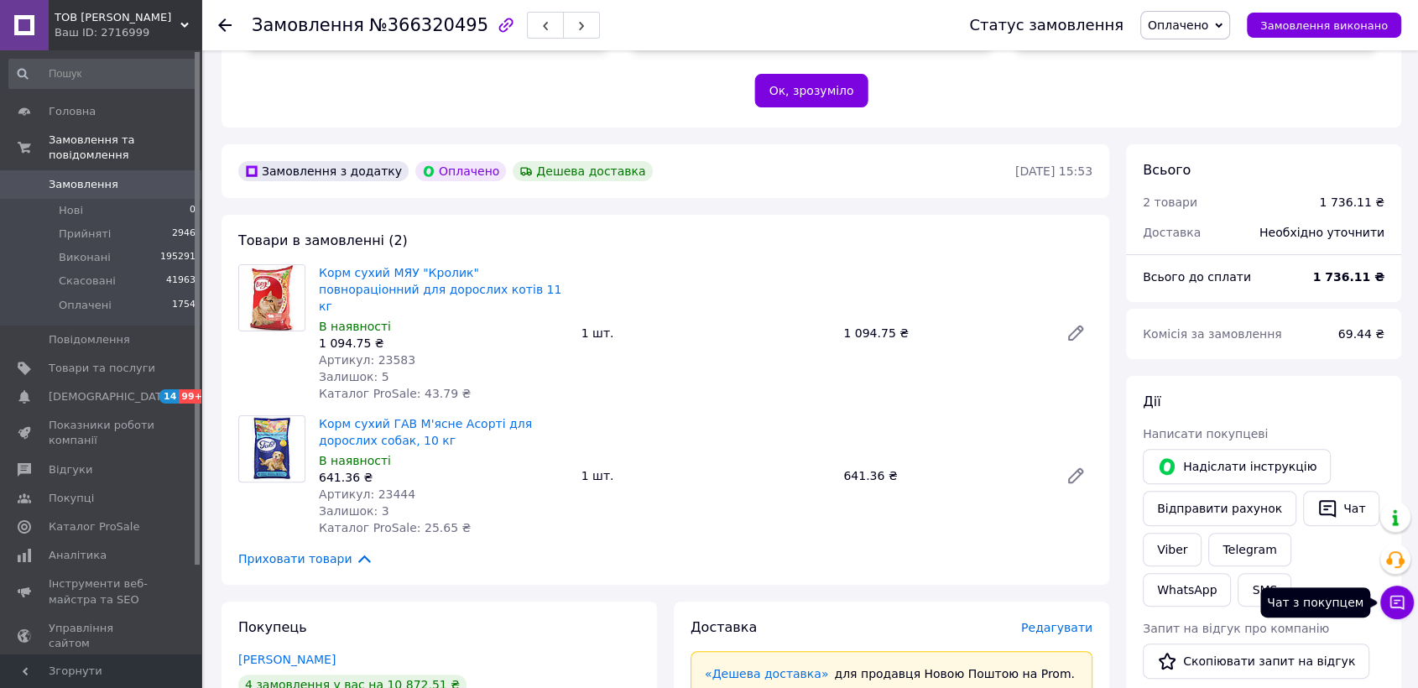
click at [1399, 596] on icon at bounding box center [1398, 603] width 14 height 14
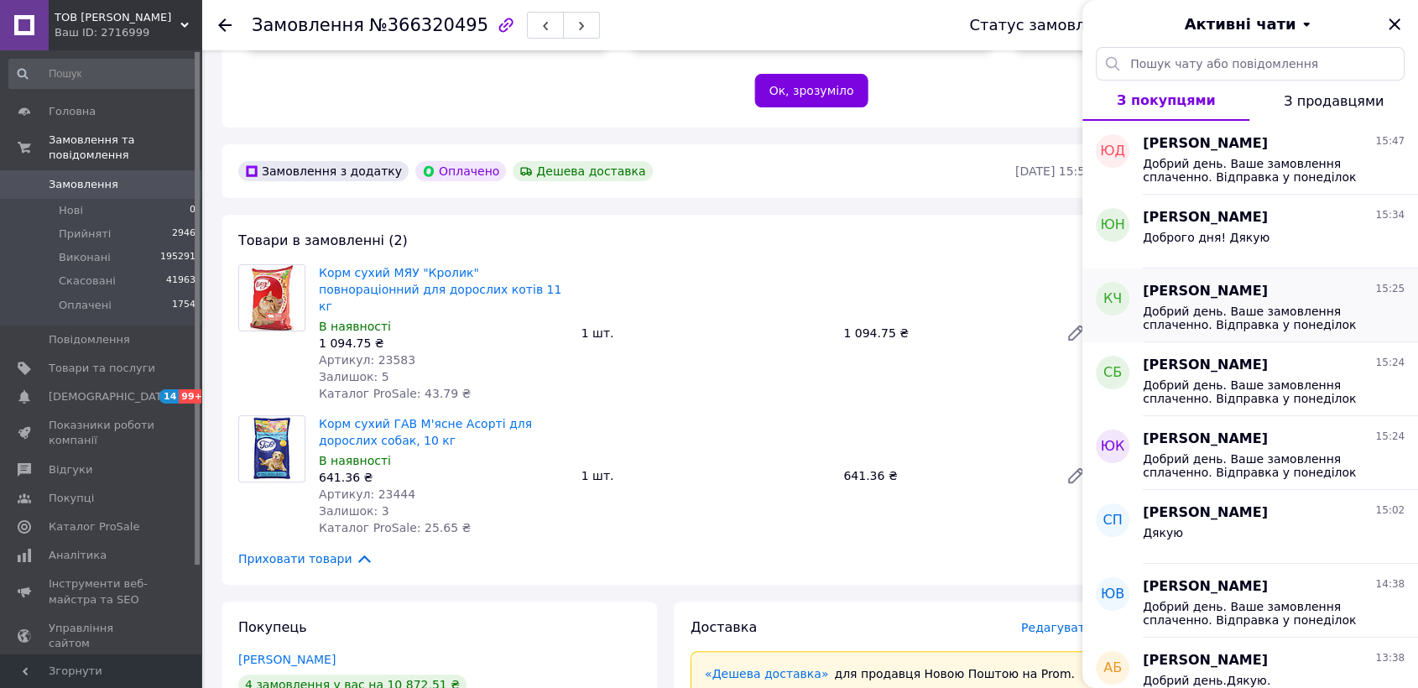
click at [1242, 318] on span "Добрий день. Ваше замовлення сплаченно. Відправка у понеділок ТТН після 18:00. …" at bounding box center [1262, 318] width 238 height 27
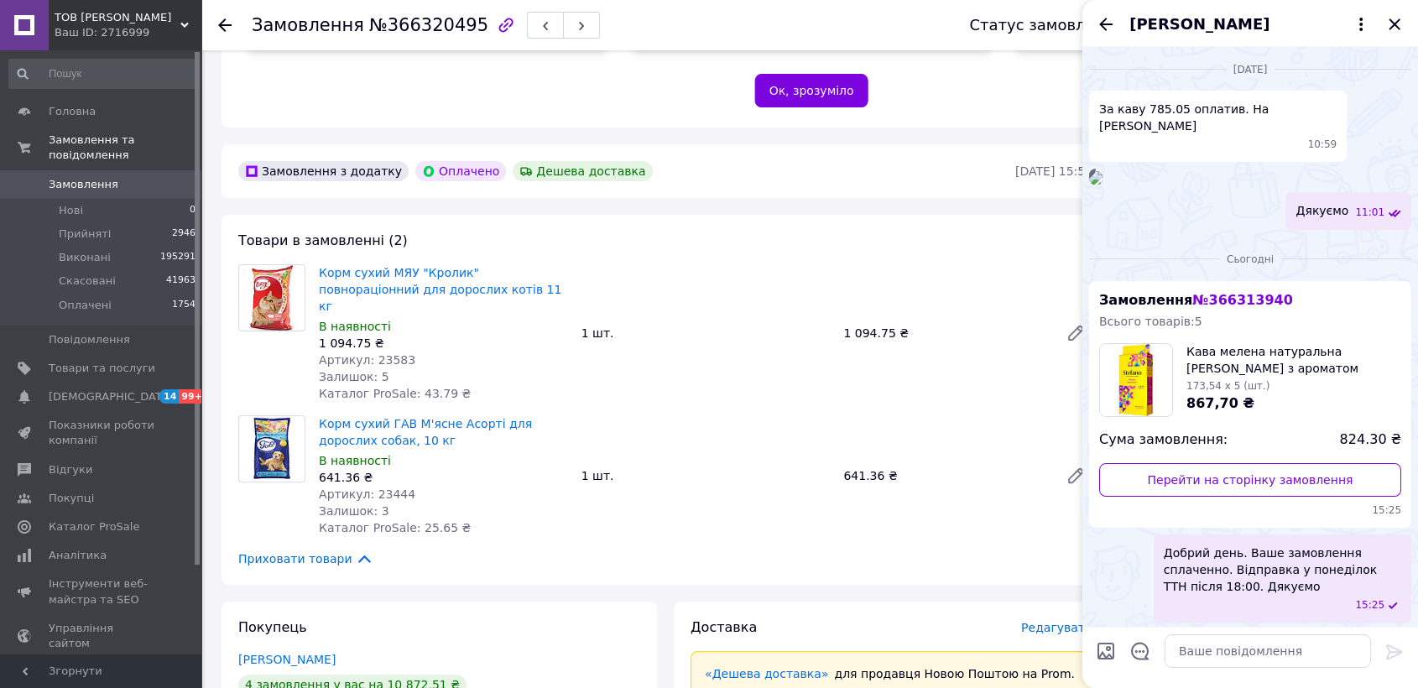
scroll to position [237, 0]
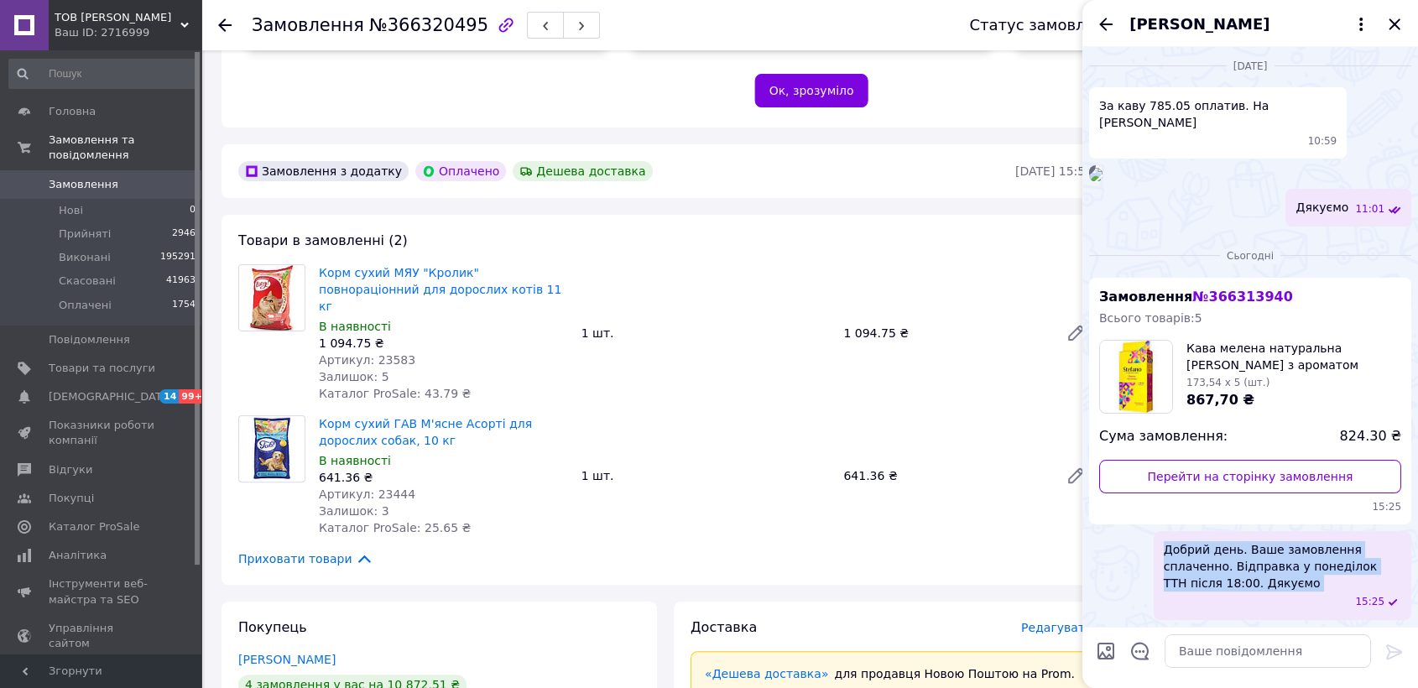
drag, startPoint x: 1162, startPoint y: 545, endPoint x: 1231, endPoint y: 609, distance: 93.8
click at [1231, 609] on div "Добрий день. Ваше замовлення сплаченно. Відправка у понеділок ТТН після 18:00. …" at bounding box center [1283, 575] width 258 height 88
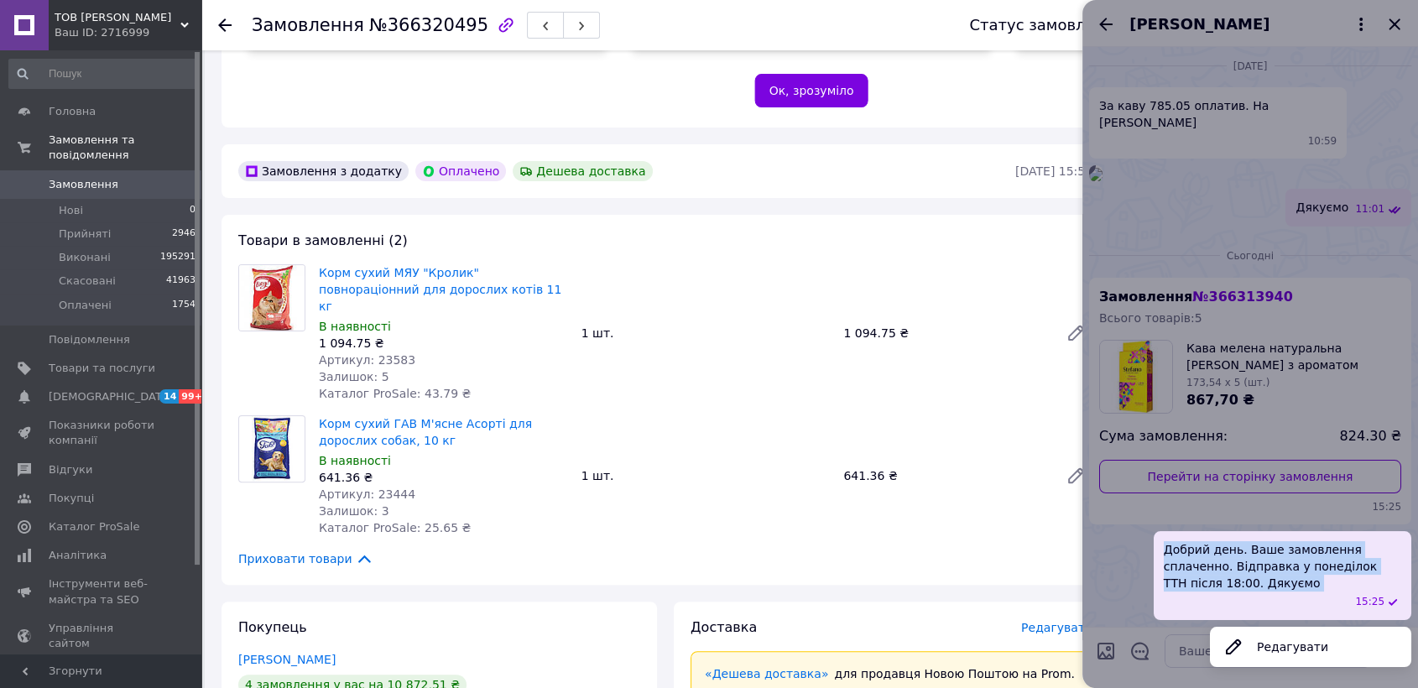
copy span "Добрий день. Ваше замовлення сплаченно. Відправка у понеділок ТТН після 18:00. …"
click at [1388, 27] on div at bounding box center [1251, 344] width 336 height 688
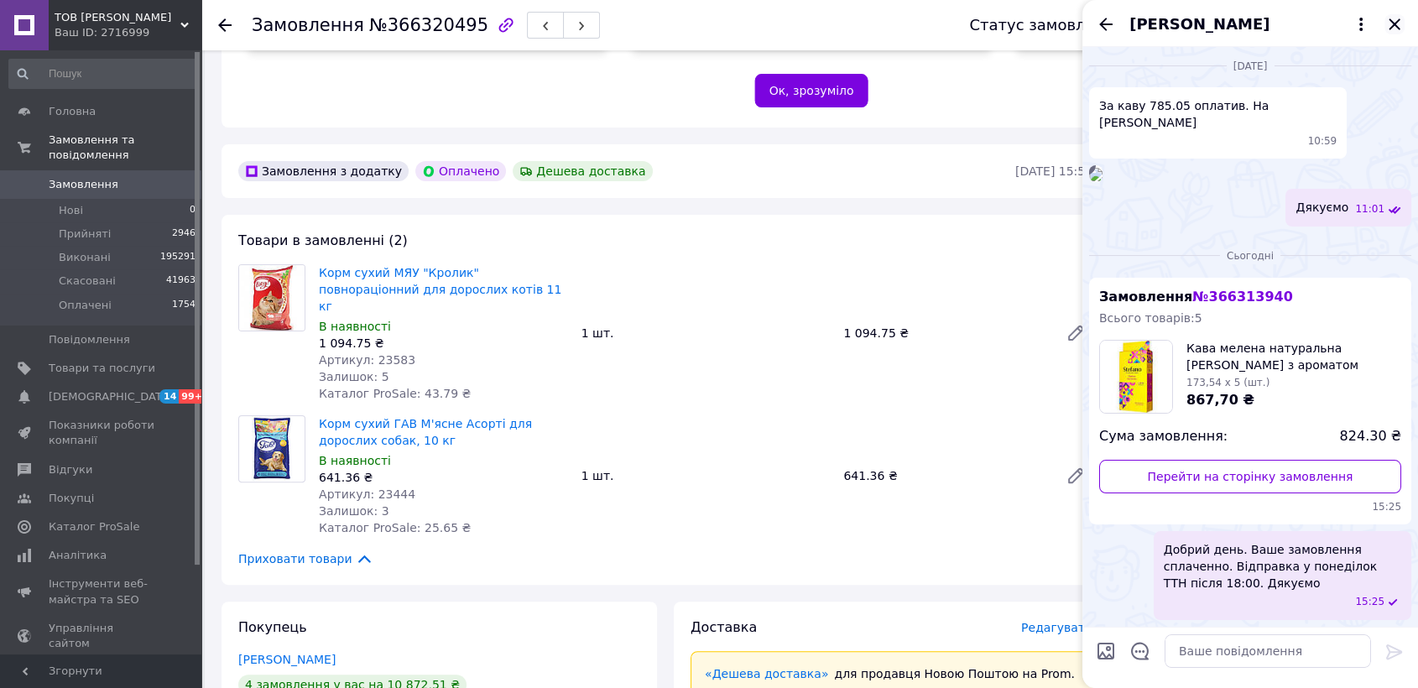
click at [1392, 29] on icon "Закрити" at bounding box center [1395, 24] width 20 height 20
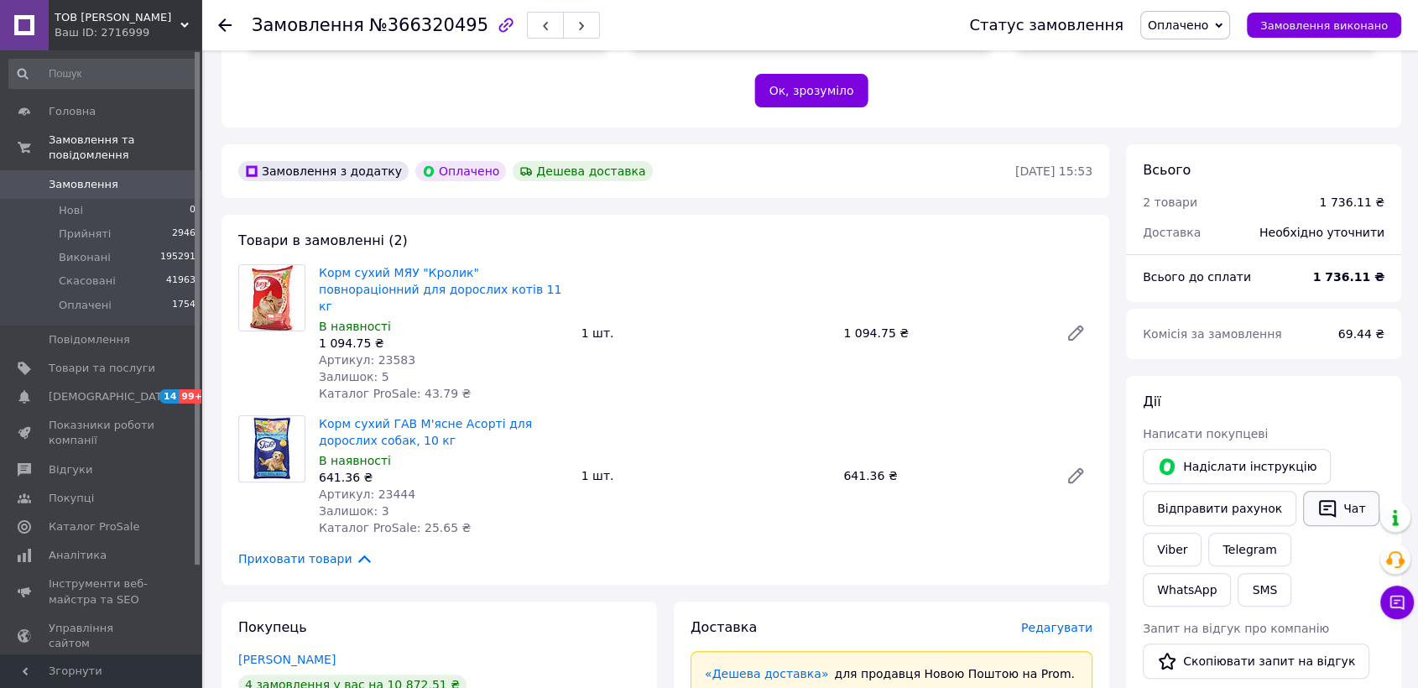
click at [1338, 501] on button "Чат" at bounding box center [1341, 508] width 76 height 35
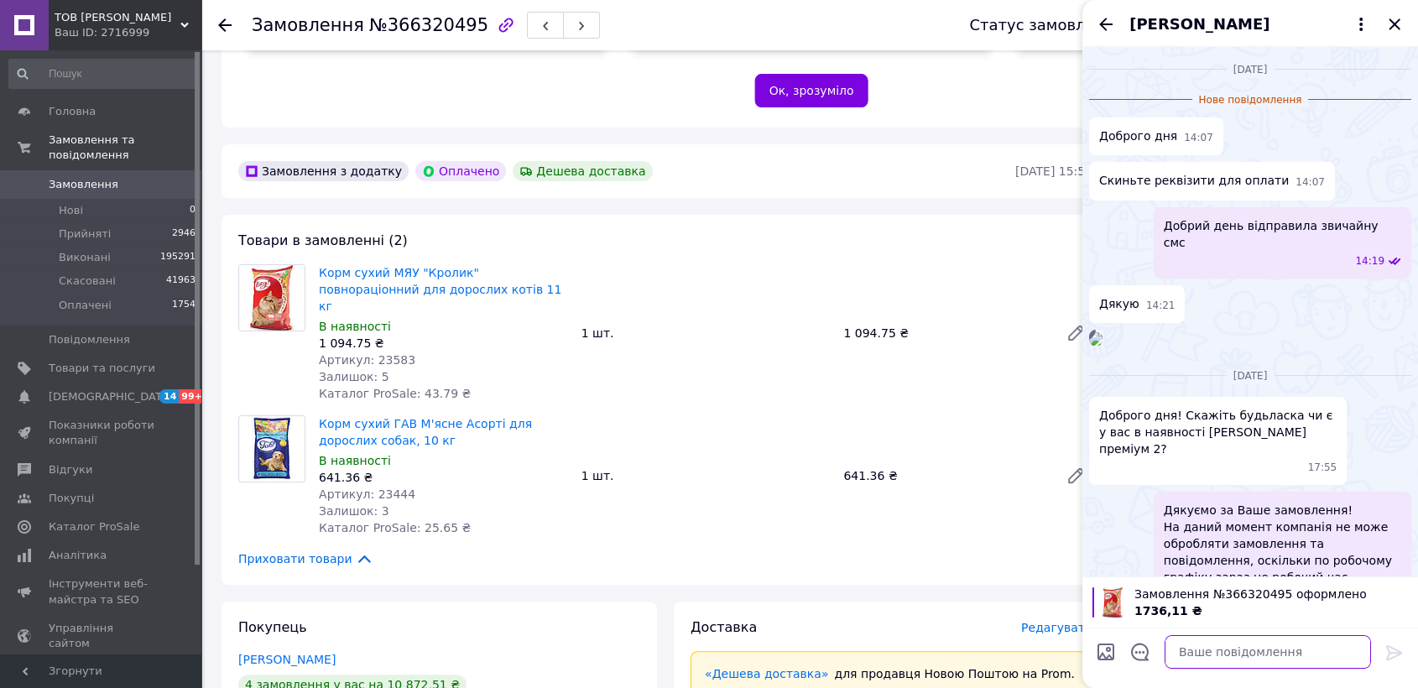
click at [1293, 649] on textarea at bounding box center [1268, 651] width 206 height 34
paste textarea "Добрий день. Ваше замовлення сплаченно. Відправка у понеділок ТТН після 18:00. …"
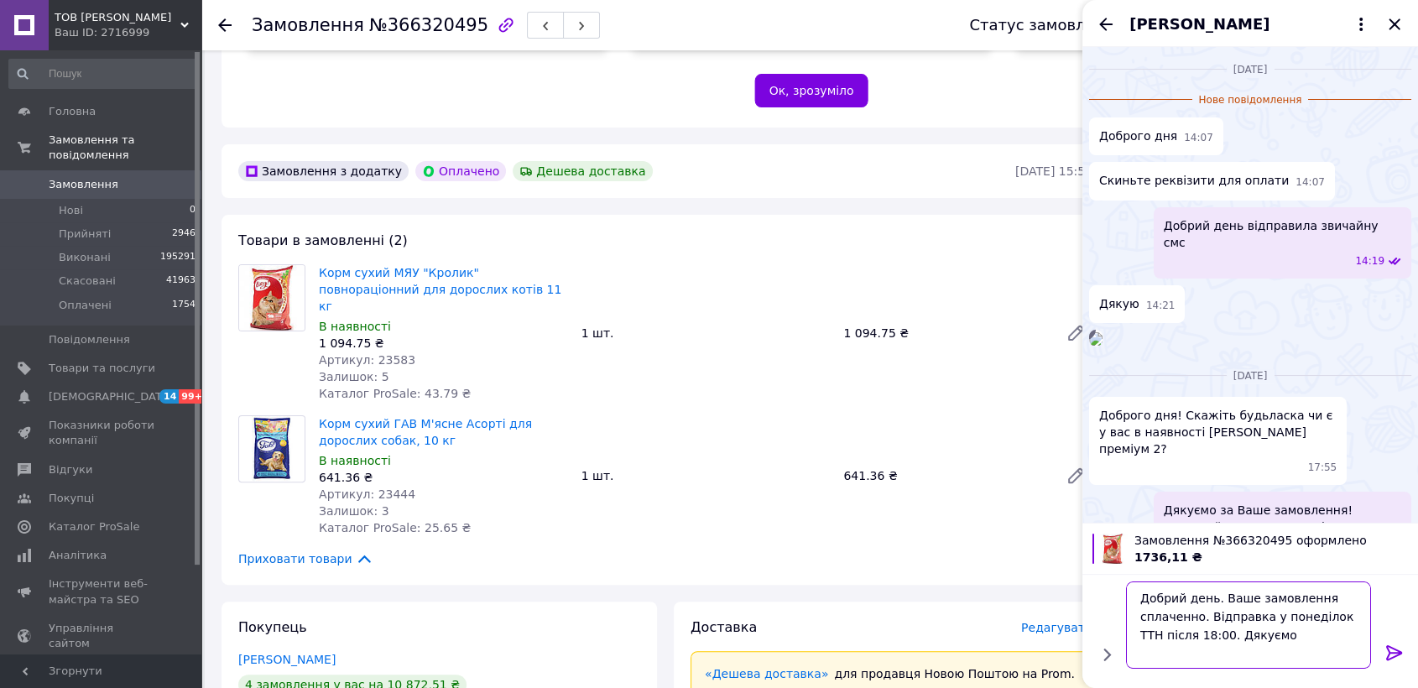
scroll to position [1, 0]
type textarea "Добрий день. Ваше замовлення сплаченно. Відправка у понеділок ТТН після 18:00. …"
drag, startPoint x: 1394, startPoint y: 648, endPoint x: 1235, endPoint y: 492, distance: 222.5
click at [1394, 642] on icon at bounding box center [1395, 652] width 20 height 20
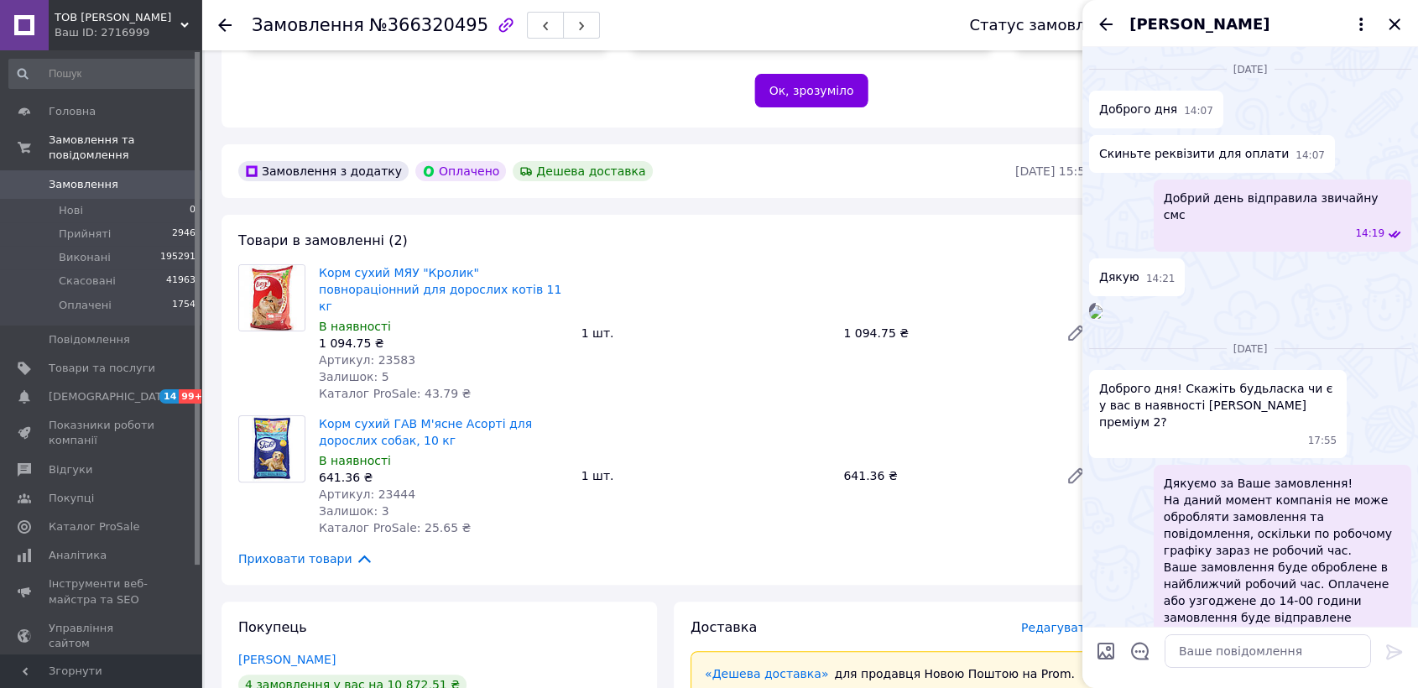
scroll to position [0, 0]
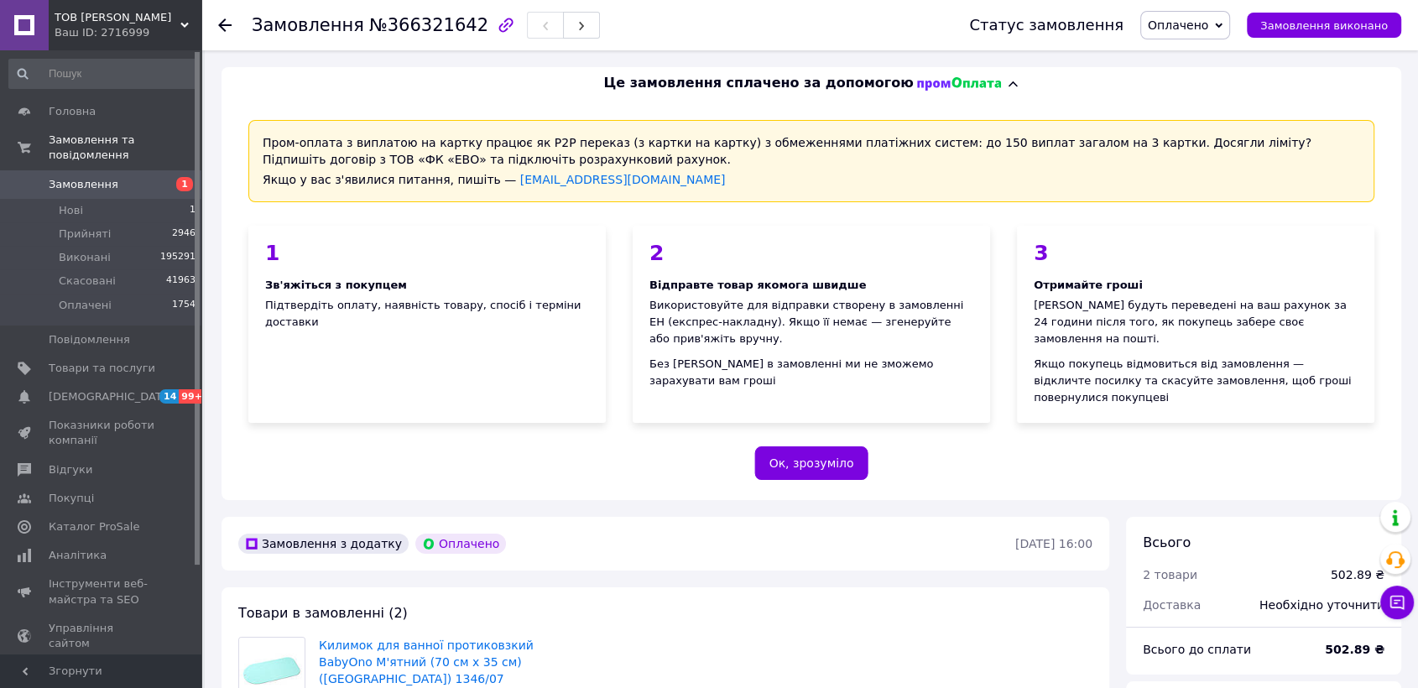
scroll to position [466, 0]
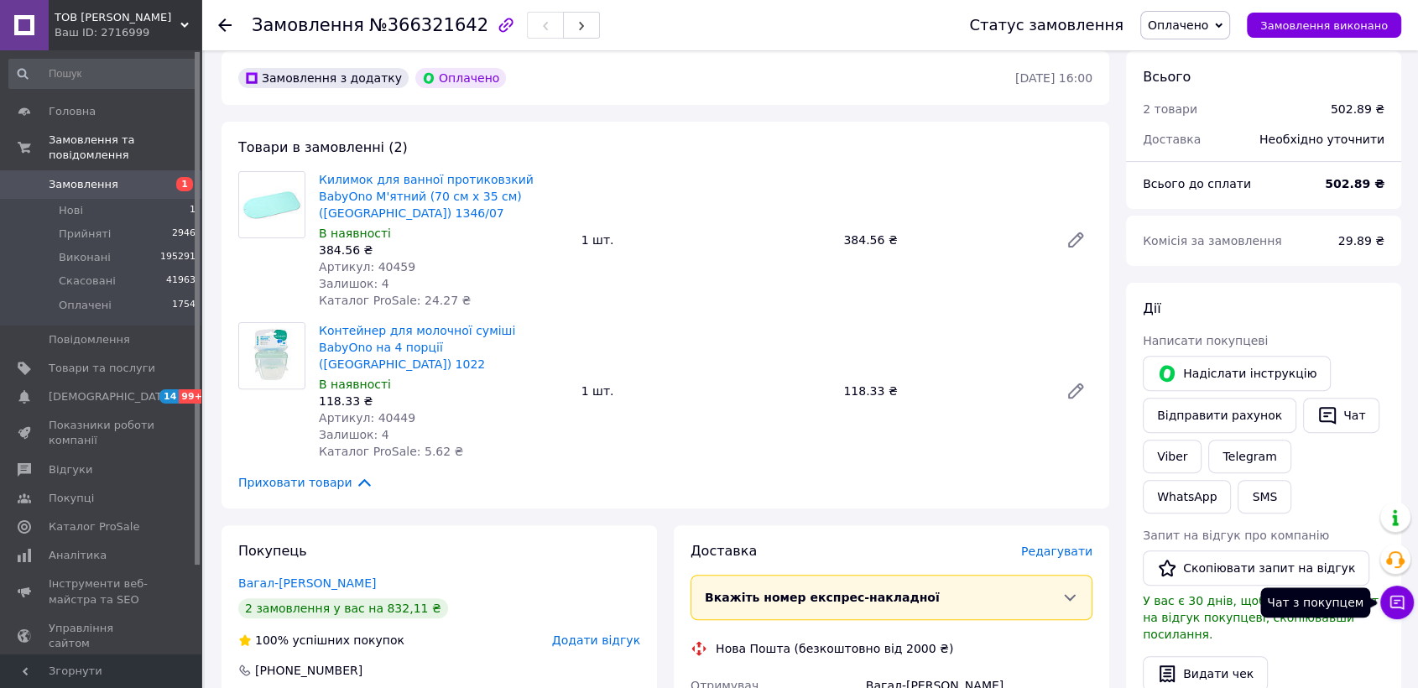
click at [1398, 613] on button "Чат з покупцем" at bounding box center [1397, 603] width 34 height 34
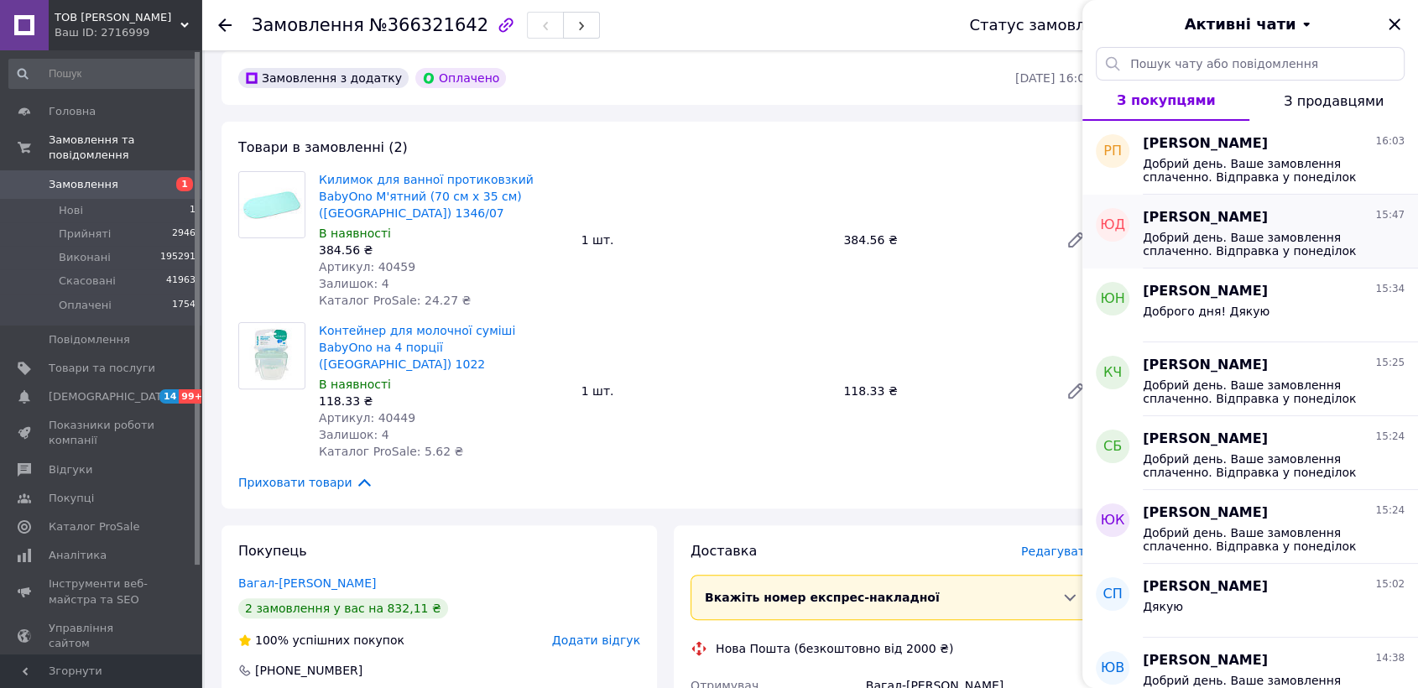
click at [1309, 248] on span "Добрий день. Ваше замовлення сплаченно. Відправка у понеділок ТТН після 18:00. …" at bounding box center [1262, 244] width 238 height 27
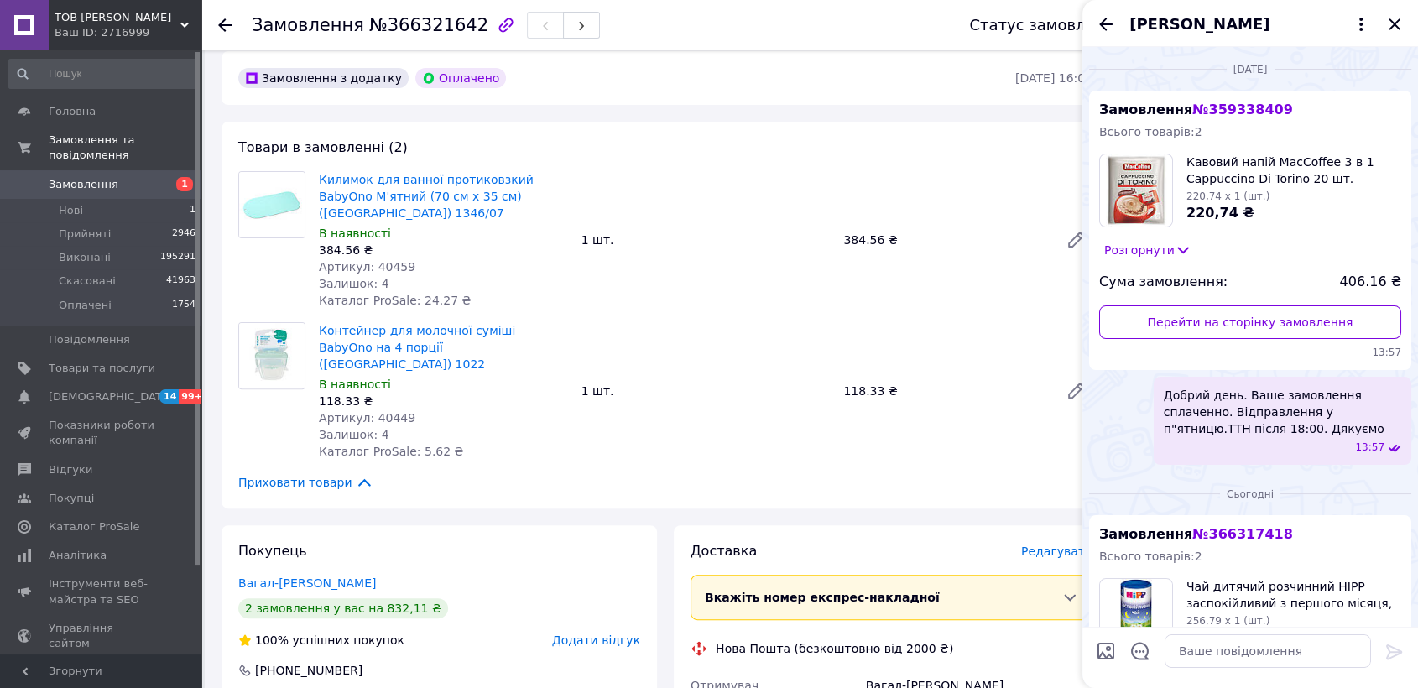
scroll to position [269, 0]
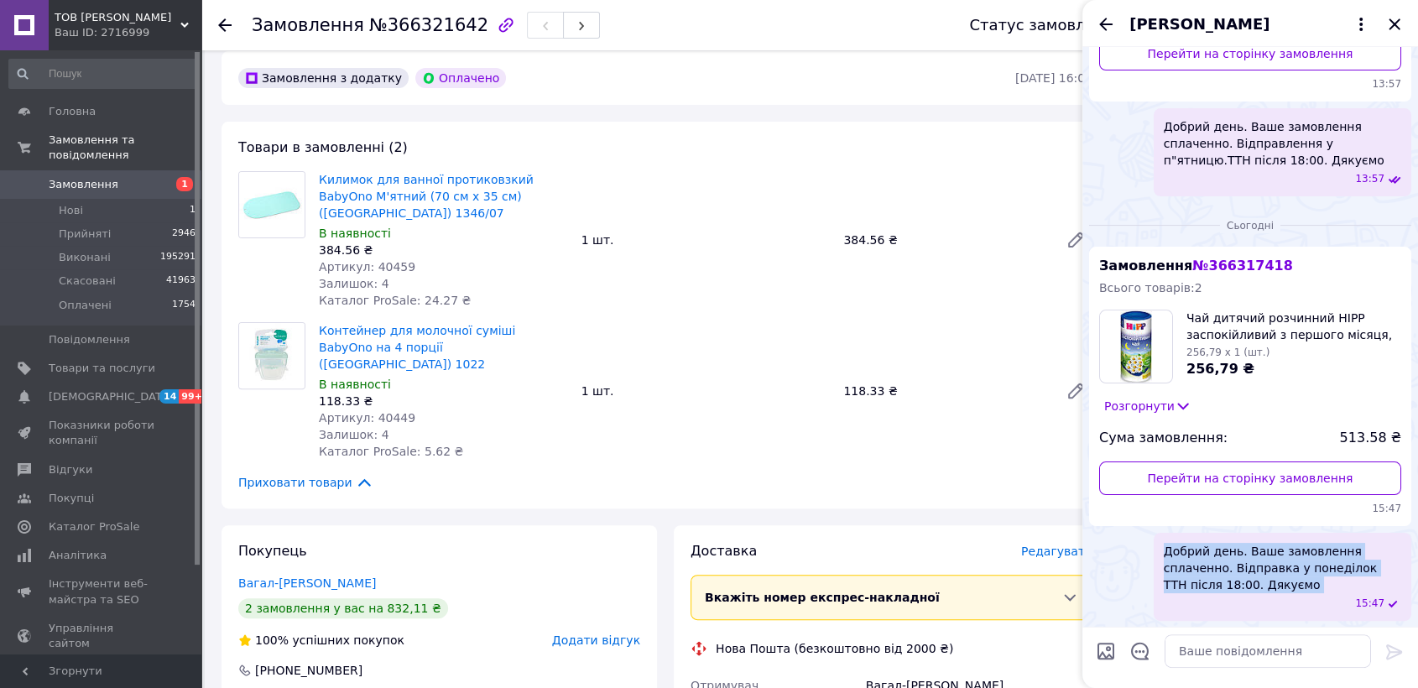
drag, startPoint x: 1161, startPoint y: 550, endPoint x: 1234, endPoint y: 590, distance: 83.0
click at [1255, 611] on div "Добрий день. Ваше замовлення сплаченно. Відправка у понеділок ТТН після 18:00. …" at bounding box center [1283, 577] width 258 height 88
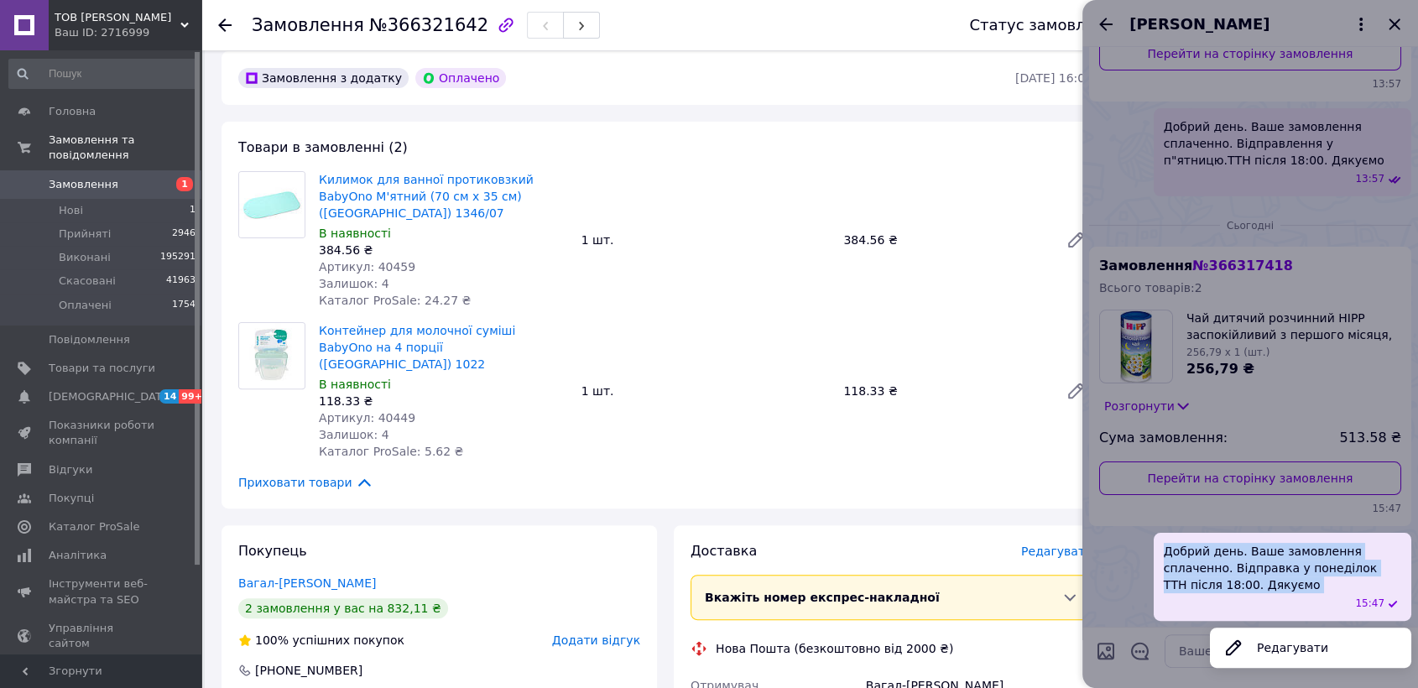
copy span "Добрий день. Ваше замовлення сплаченно. Відправка у понеділок ТТН після 18:00. …"
click at [1400, 23] on div at bounding box center [1251, 344] width 336 height 688
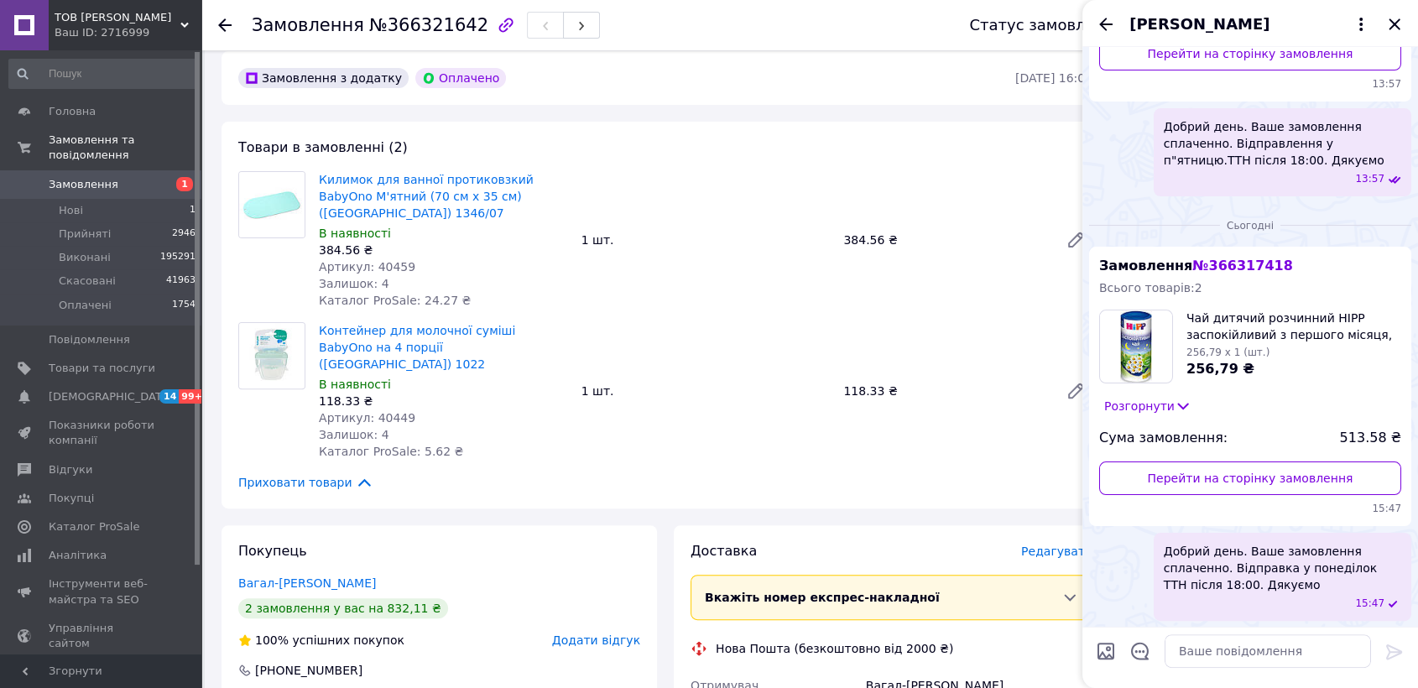
click at [1400, 23] on icon "Закрити" at bounding box center [1395, 24] width 20 height 20
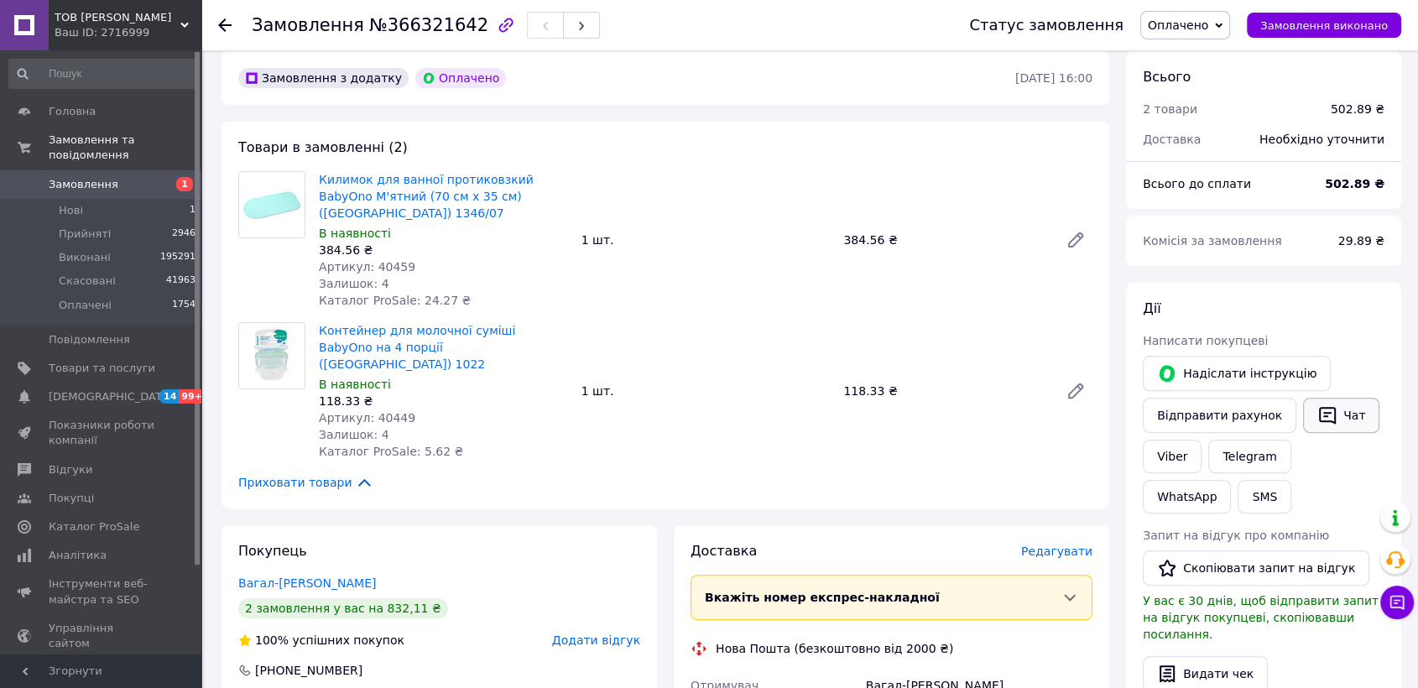
click at [1323, 404] on button "Чат" at bounding box center [1341, 415] width 76 height 35
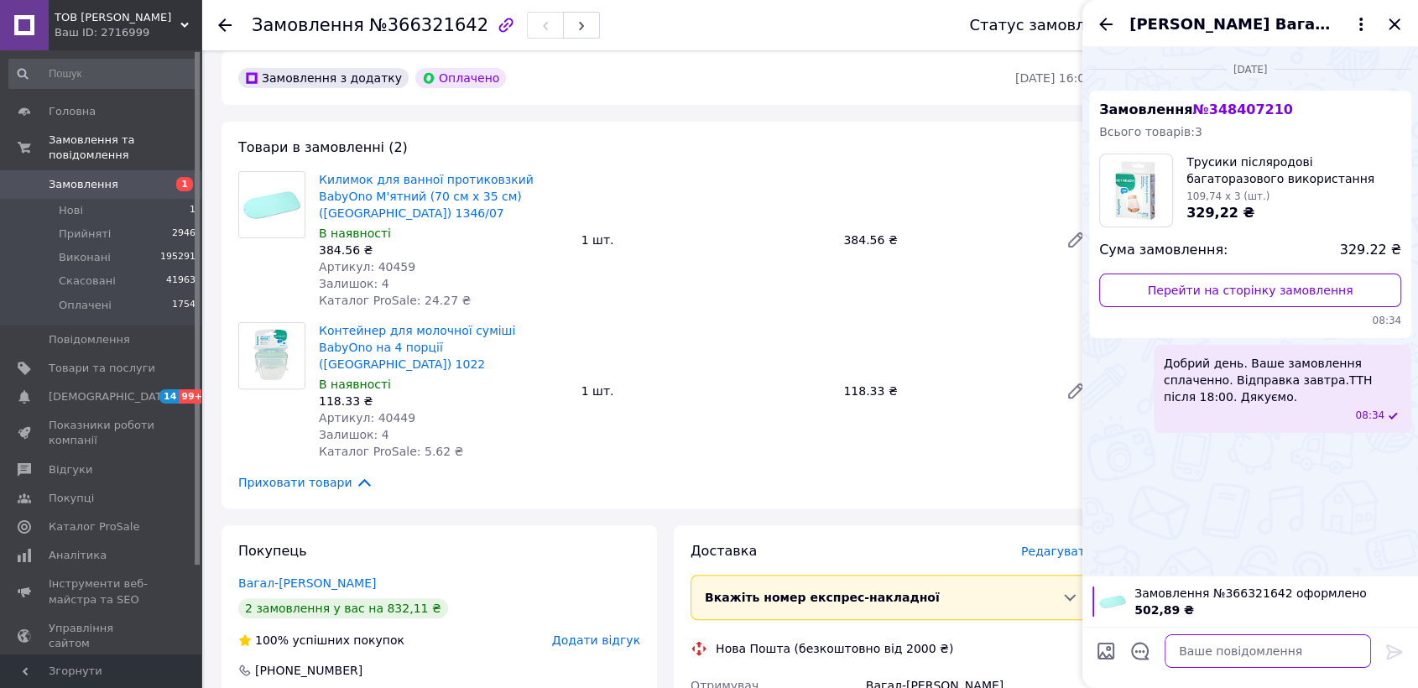
click at [1234, 650] on textarea at bounding box center [1268, 651] width 206 height 34
paste textarea "Добрий день. Ваше замовлення сплаченно. Відправка у понеділок ТТН після 18:00. …"
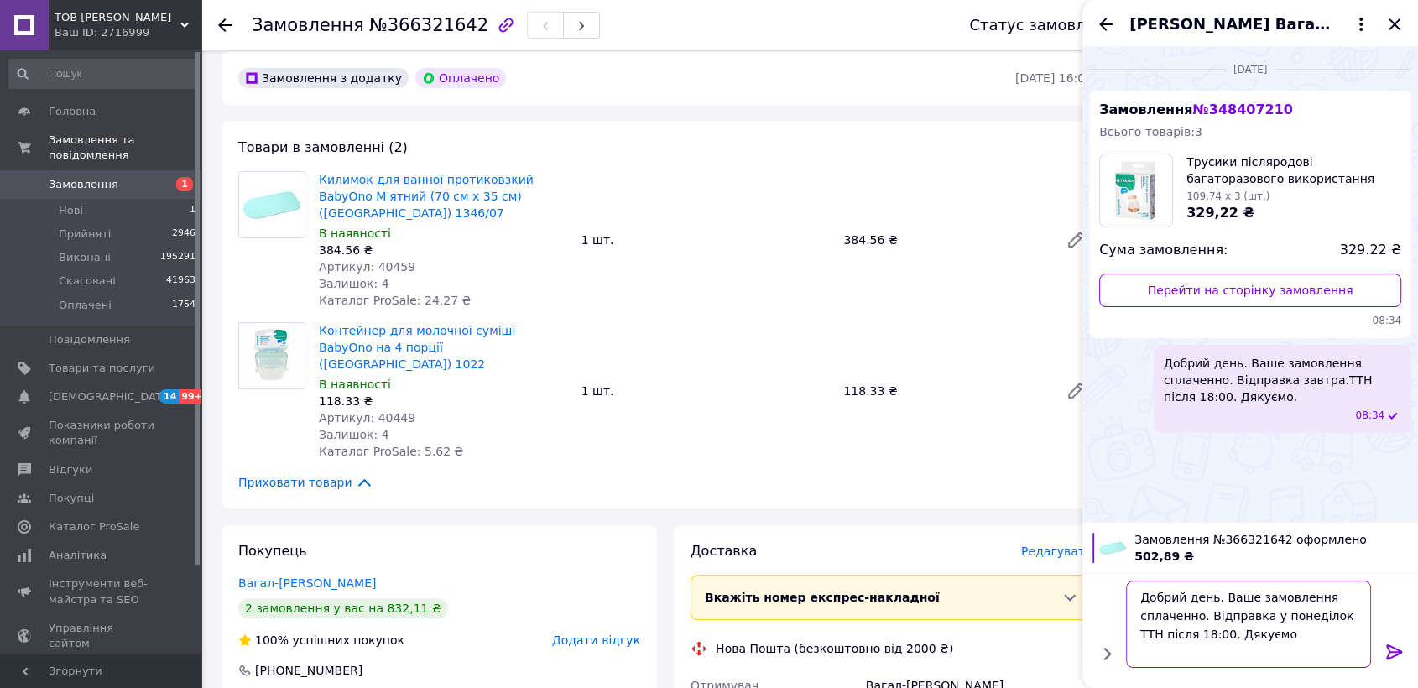
scroll to position [1, 0]
type textarea "Добрий день. Ваше замовлення сплаченно. Відправка у понеділок ТТН після 18:00. …"
click at [1386, 651] on icon at bounding box center [1395, 652] width 20 height 20
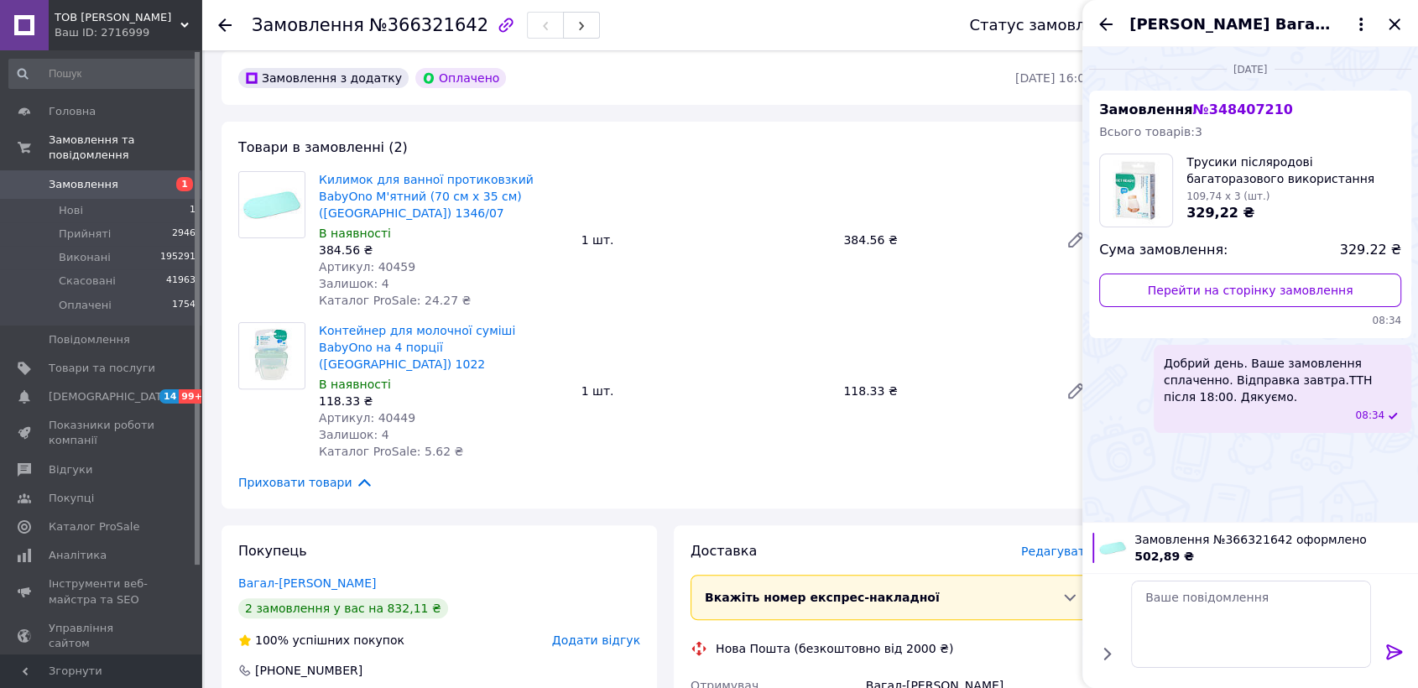
scroll to position [0, 0]
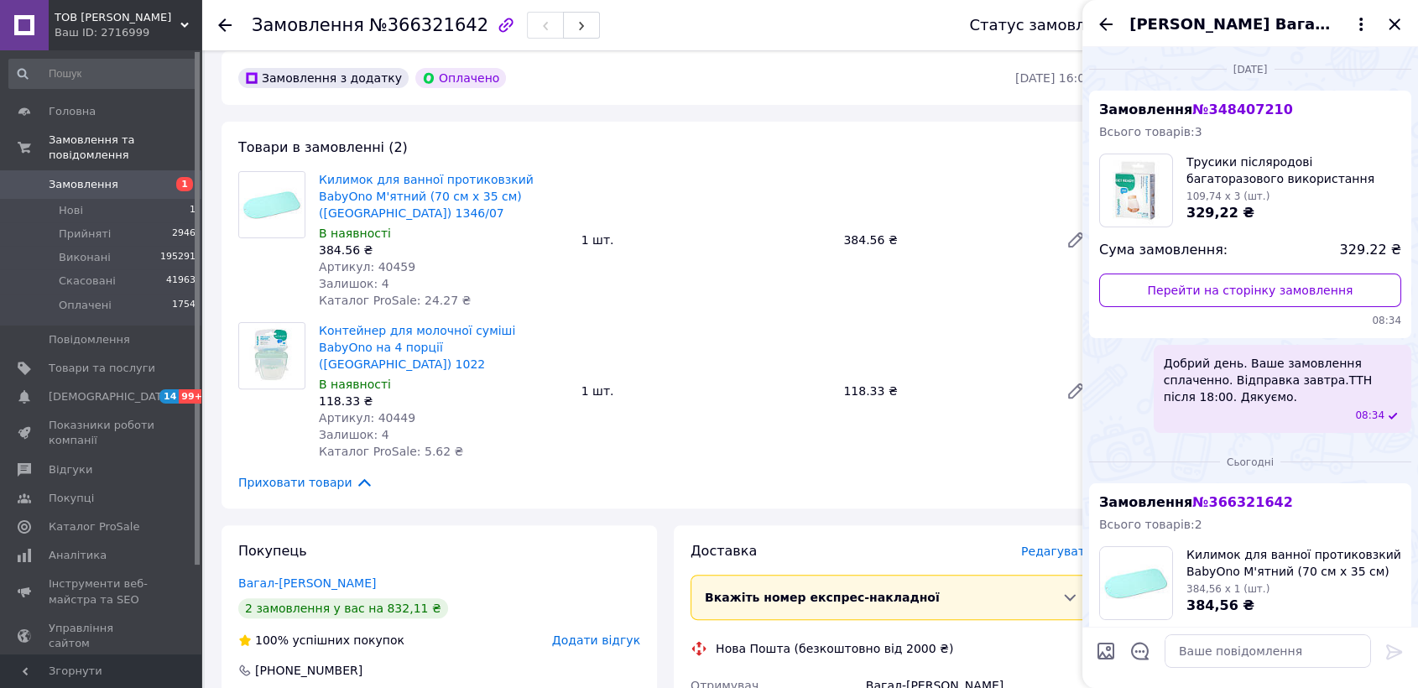
drag, startPoint x: 1398, startPoint y: 29, endPoint x: 1370, endPoint y: 102, distance: 79.2
click at [1389, 35] on div "[PERSON_NAME] Вагал-[PERSON_NAME]" at bounding box center [1251, 23] width 336 height 47
click at [1396, 22] on icon "Закрити" at bounding box center [1394, 23] width 11 height 11
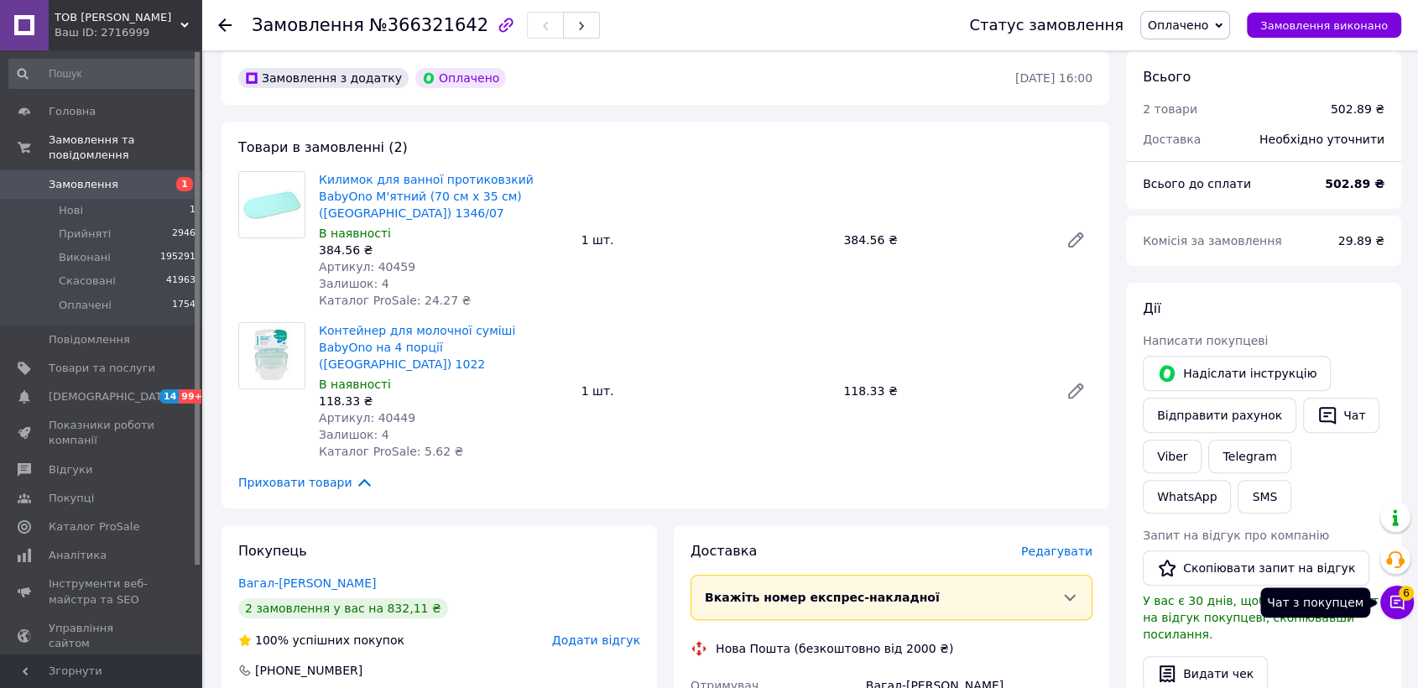
click at [1403, 603] on icon at bounding box center [1398, 603] width 14 height 14
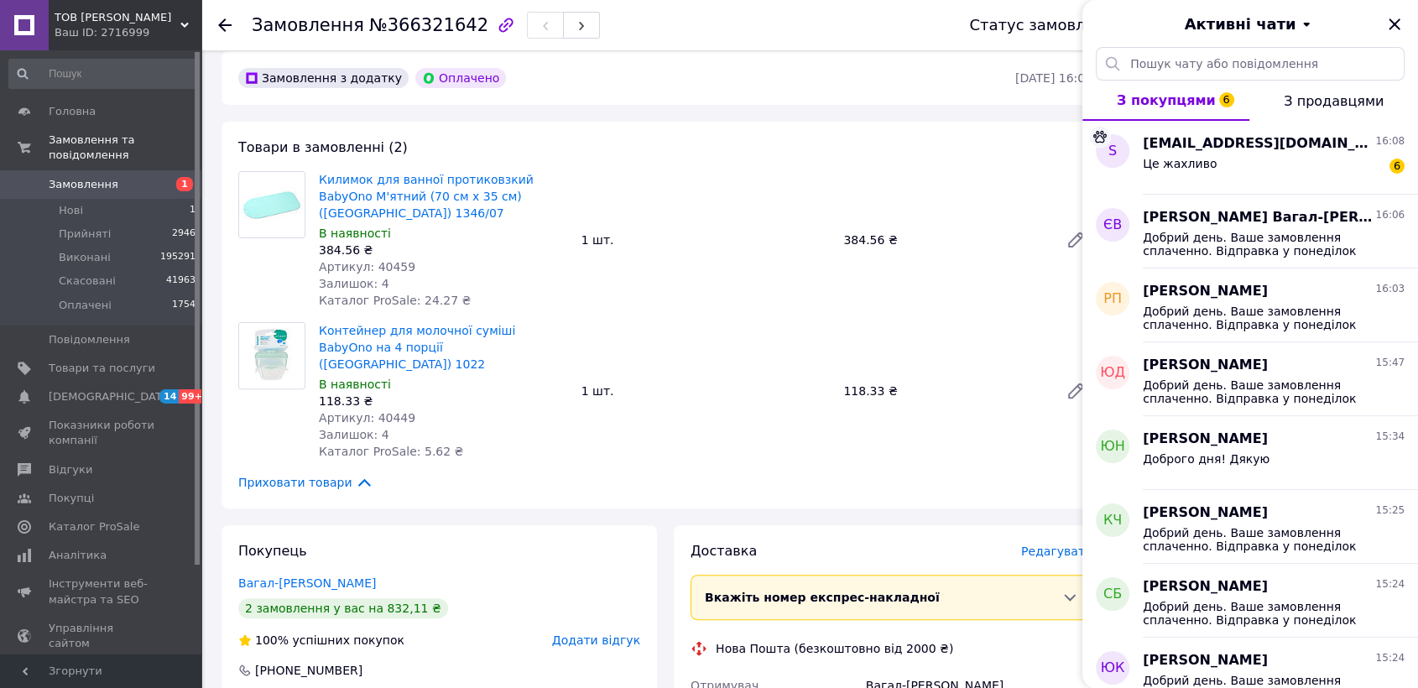
click at [1393, 23] on icon "Закрити" at bounding box center [1394, 23] width 11 height 11
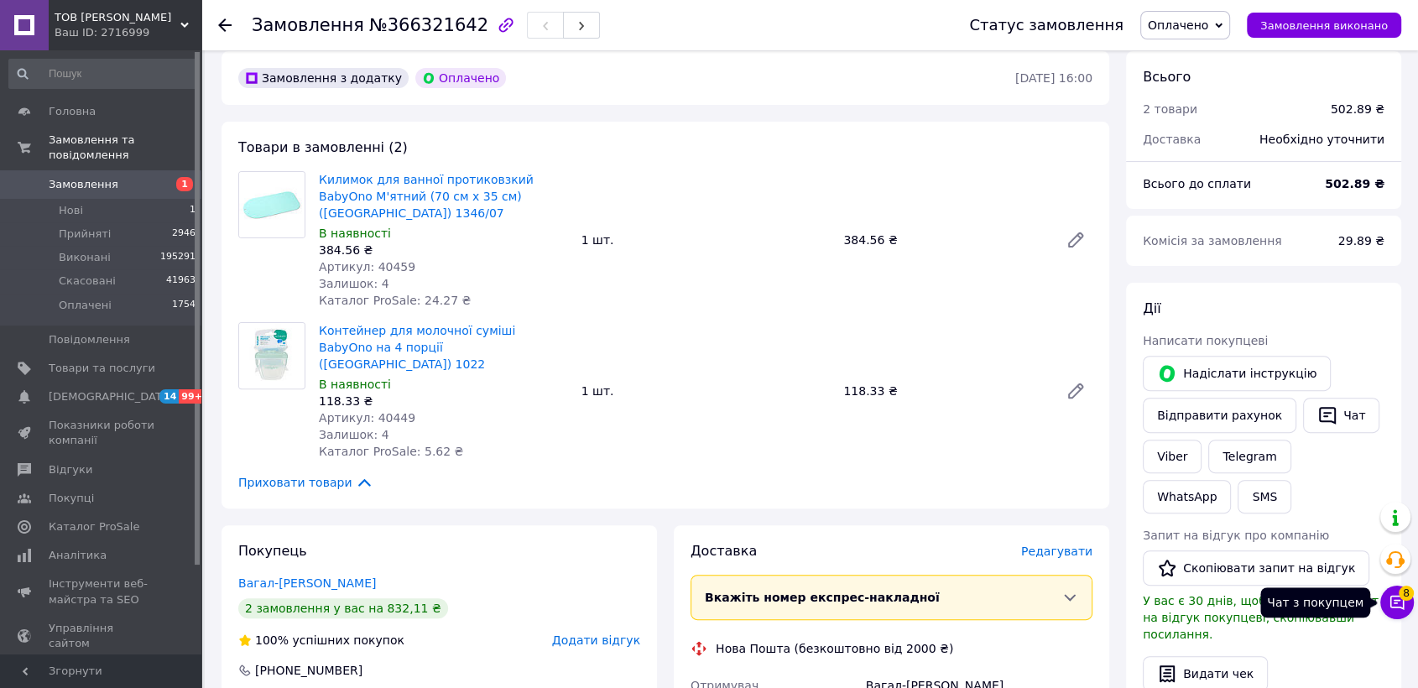
click at [1396, 606] on icon at bounding box center [1397, 602] width 17 height 17
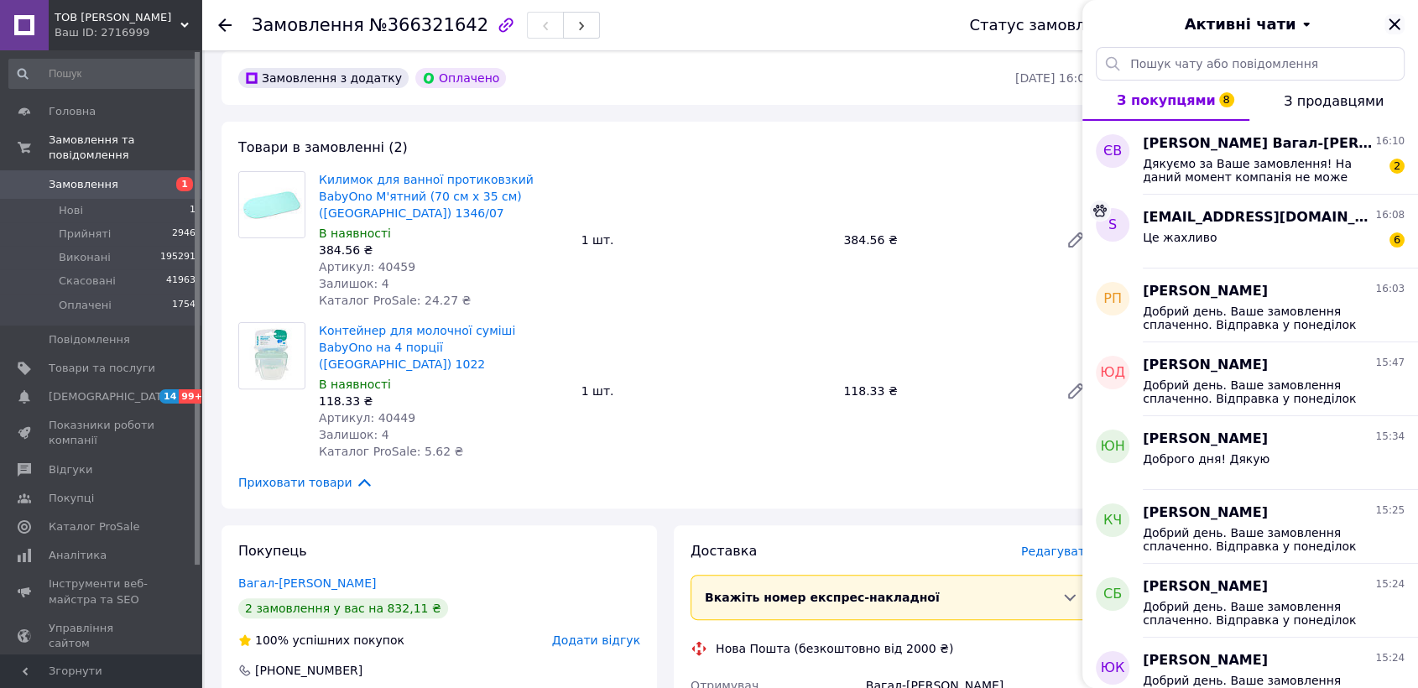
click at [1401, 20] on icon "Закрити" at bounding box center [1395, 24] width 20 height 20
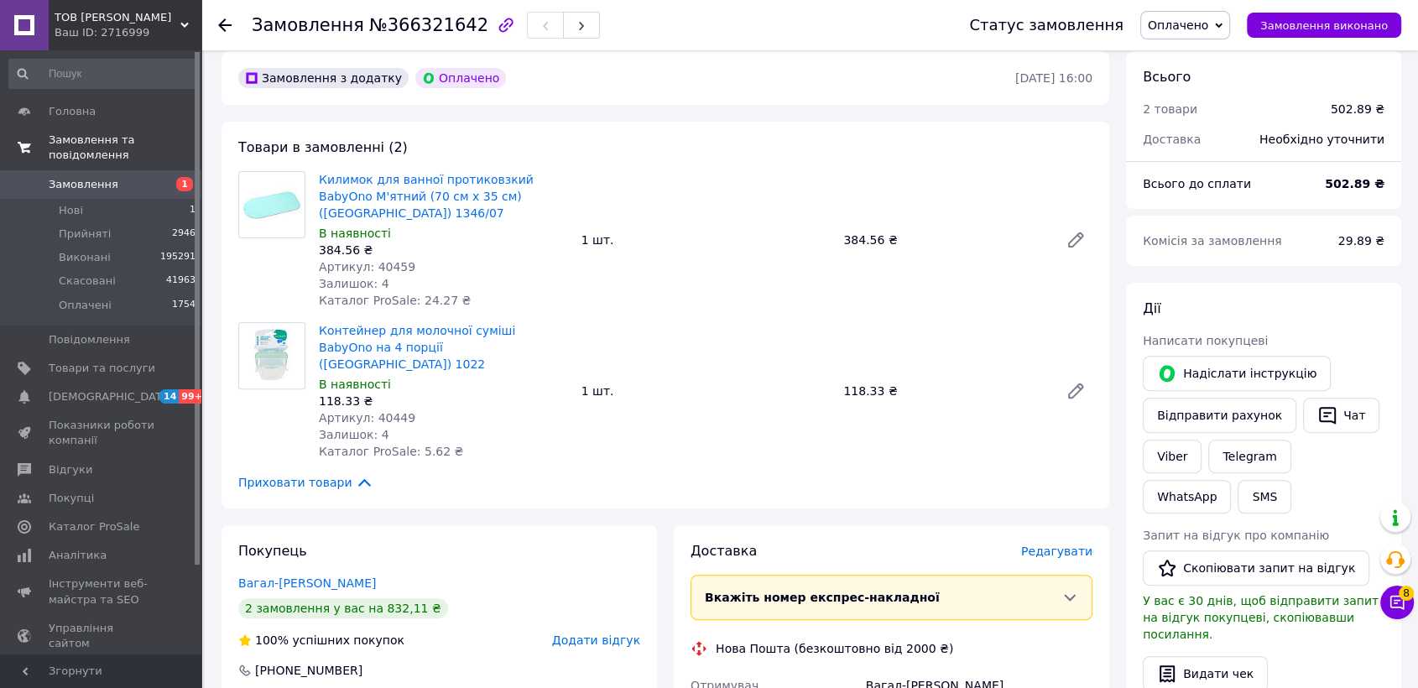
drag, startPoint x: 99, startPoint y: 164, endPoint x: 102, endPoint y: 153, distance: 12.0
click at [101, 177] on span "Замовлення" at bounding box center [84, 184] width 70 height 15
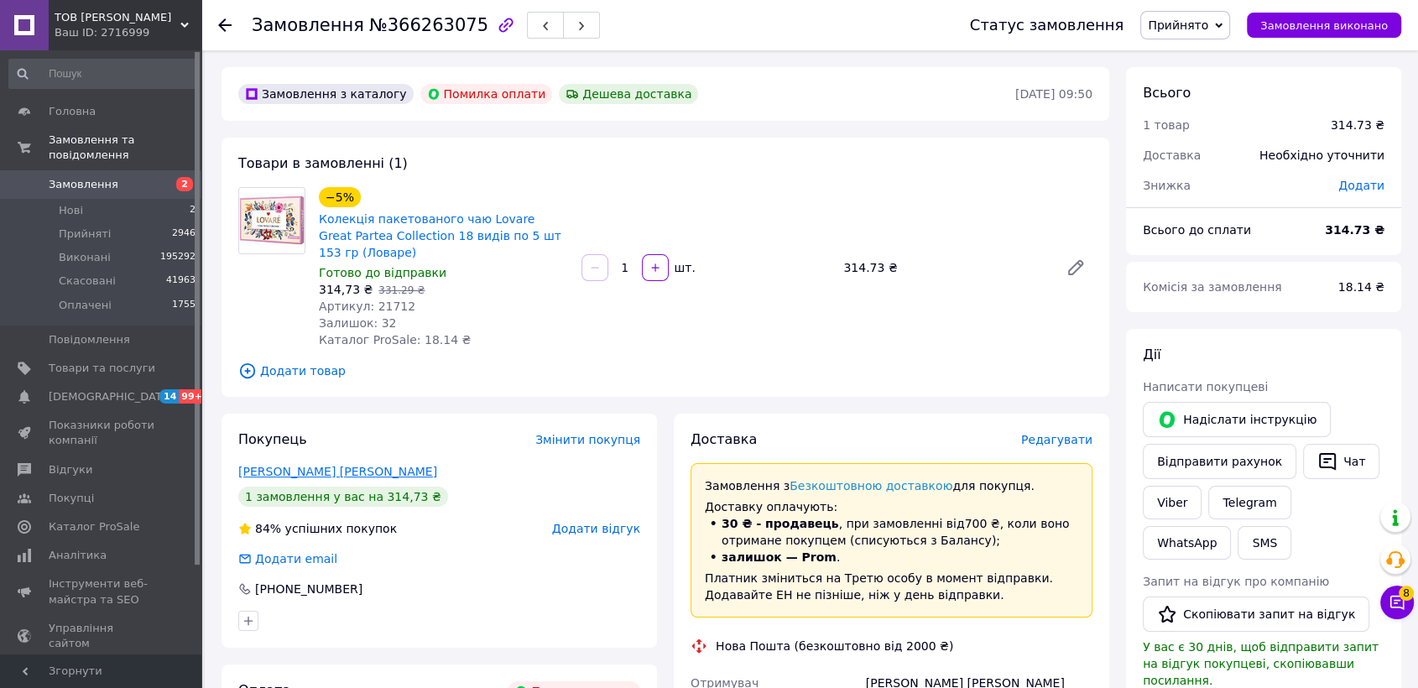
click at [331, 469] on link "[PERSON_NAME] [PERSON_NAME]" at bounding box center [337, 471] width 199 height 13
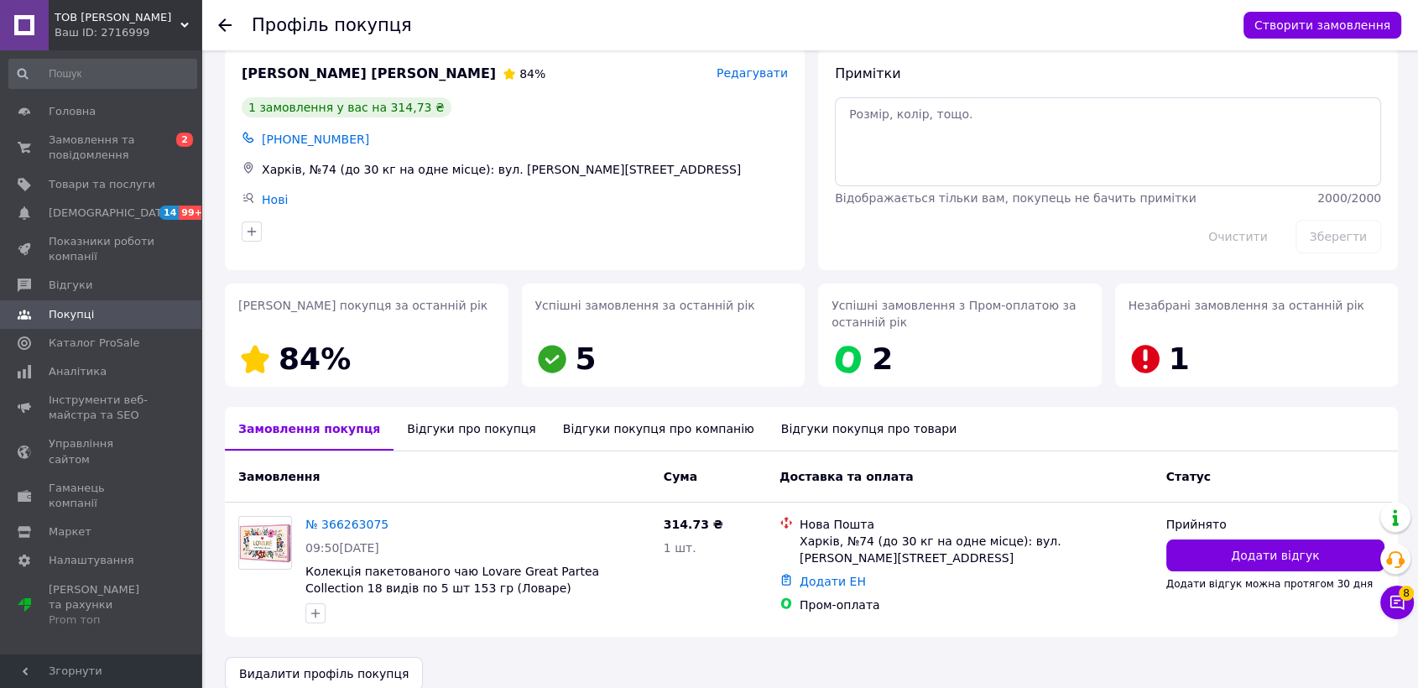
scroll to position [45, 0]
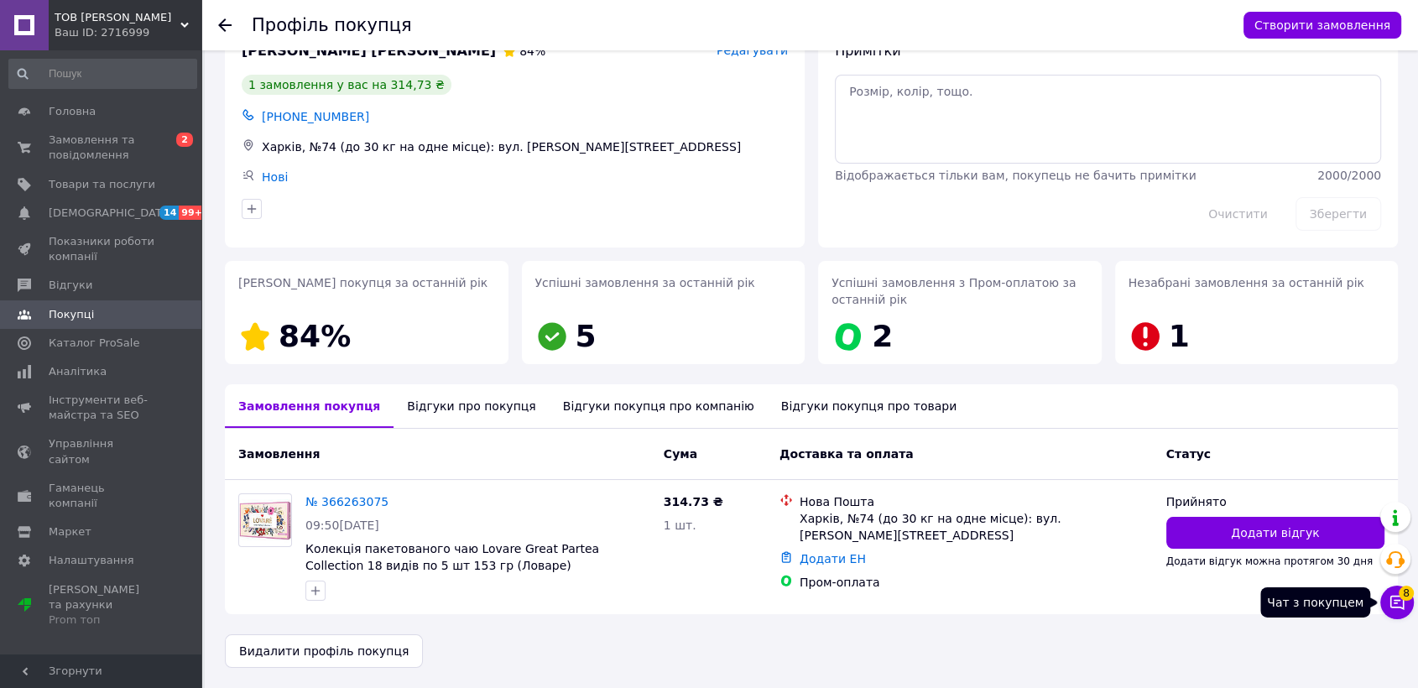
click at [1396, 613] on button "Чат з покупцем 8" at bounding box center [1397, 603] width 34 height 34
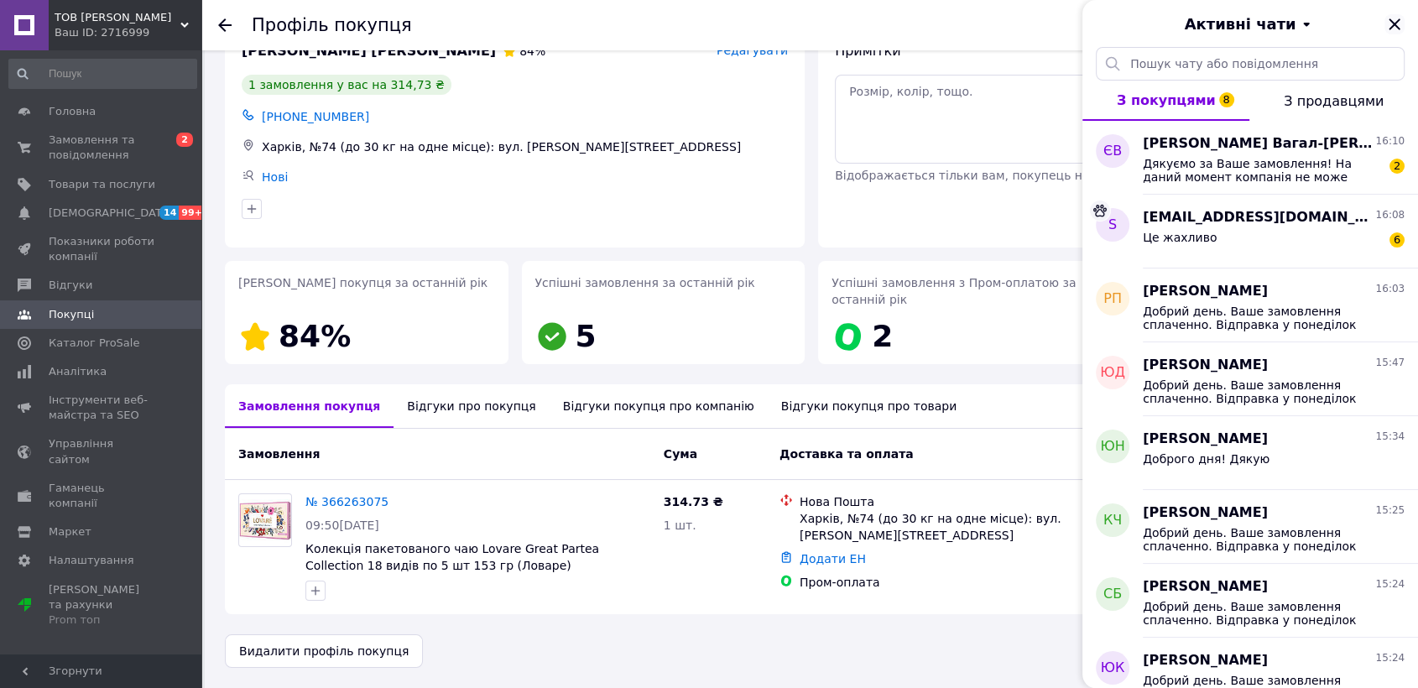
click at [1396, 28] on icon "Закрити" at bounding box center [1395, 24] width 20 height 20
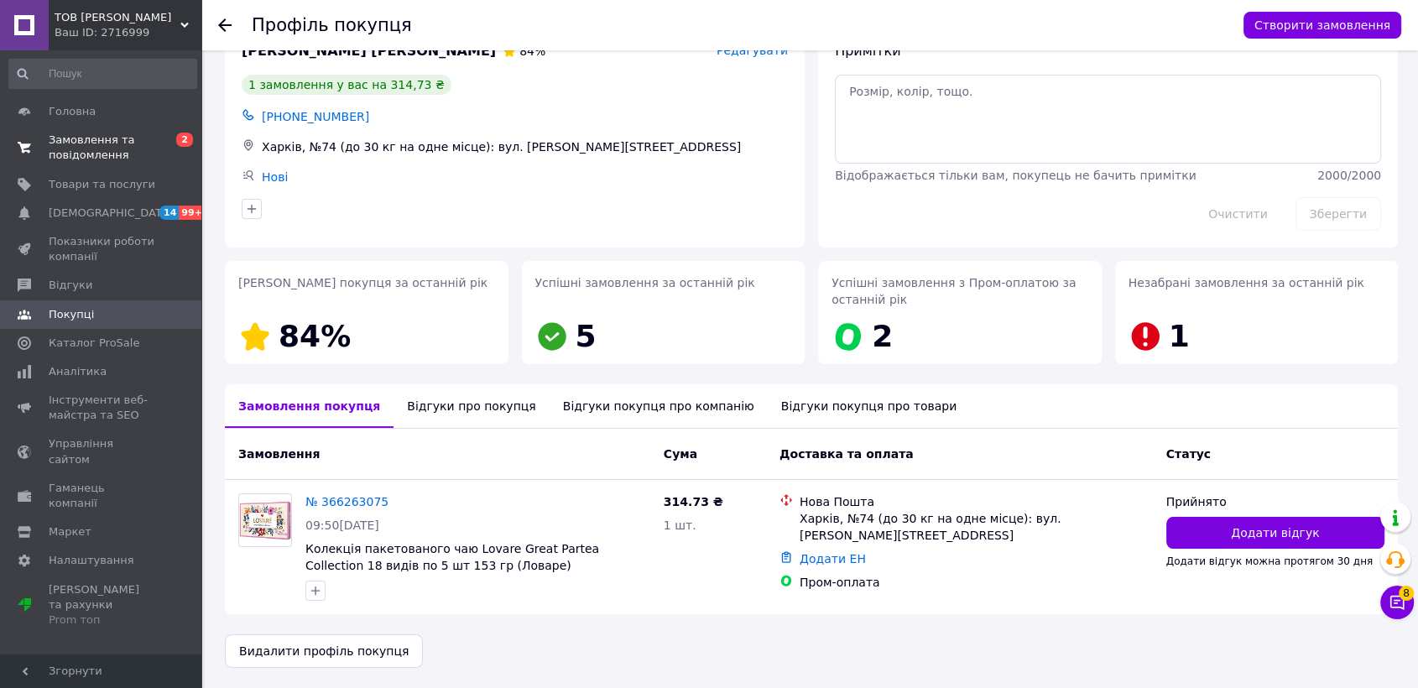
click at [84, 151] on span "Замовлення та повідомлення" at bounding box center [102, 148] width 107 height 30
